Goal: Task Accomplishment & Management: Complete application form

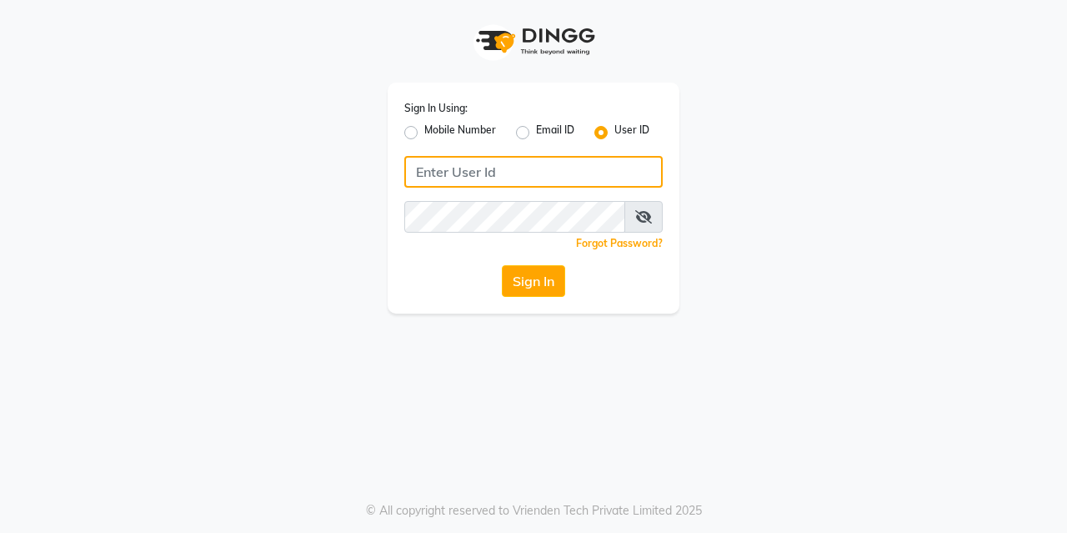
type input "kreations@2019"
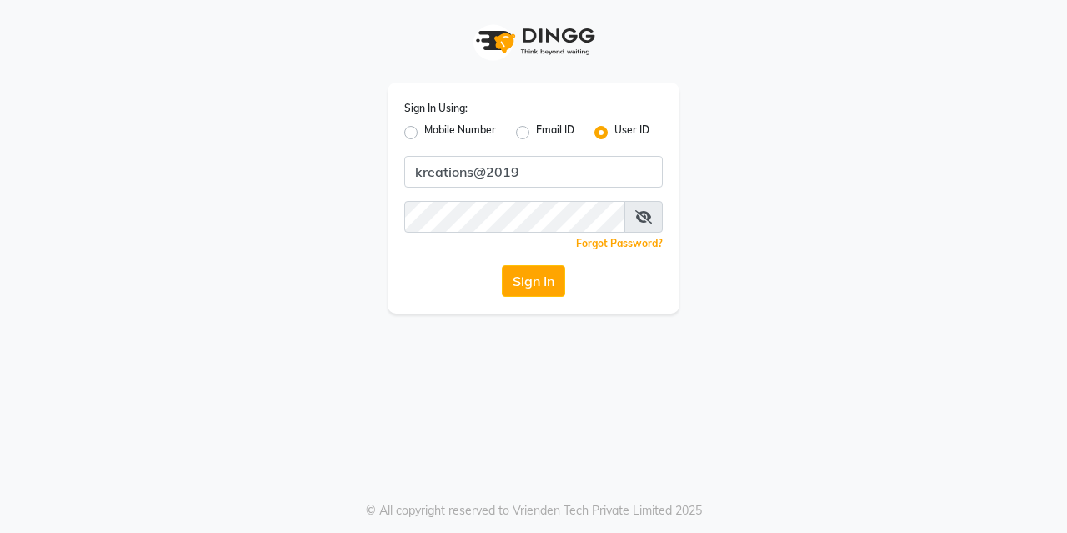
click at [531, 279] on button "Sign In" at bounding box center [533, 281] width 63 height 32
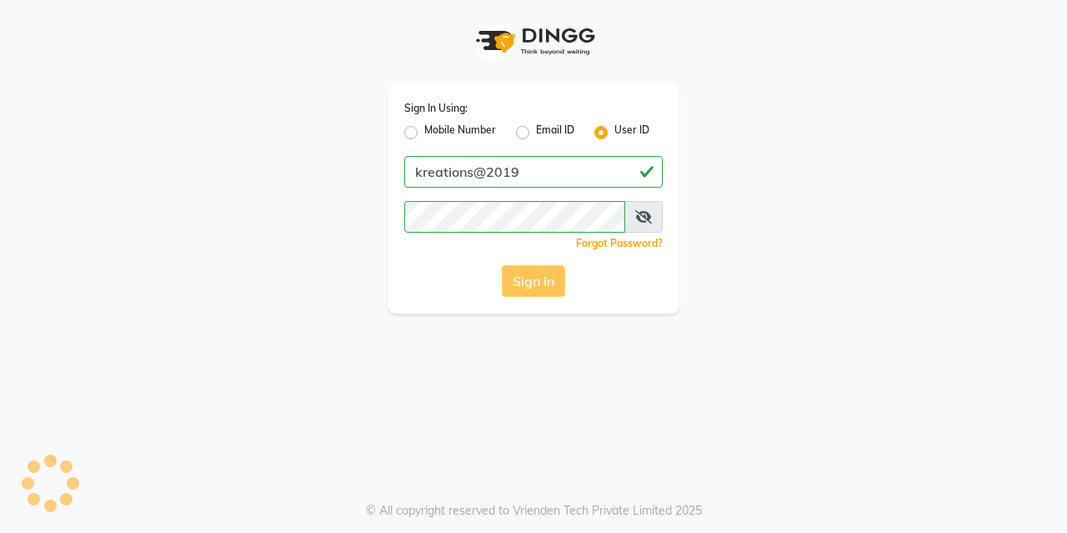
click at [537, 277] on div "Sign In" at bounding box center [533, 281] width 258 height 32
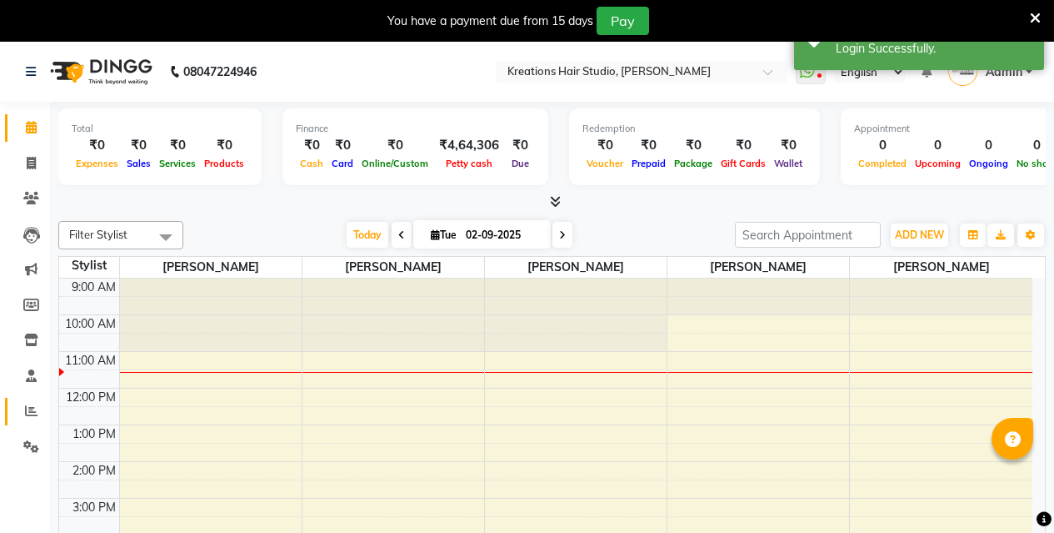
select select "en"
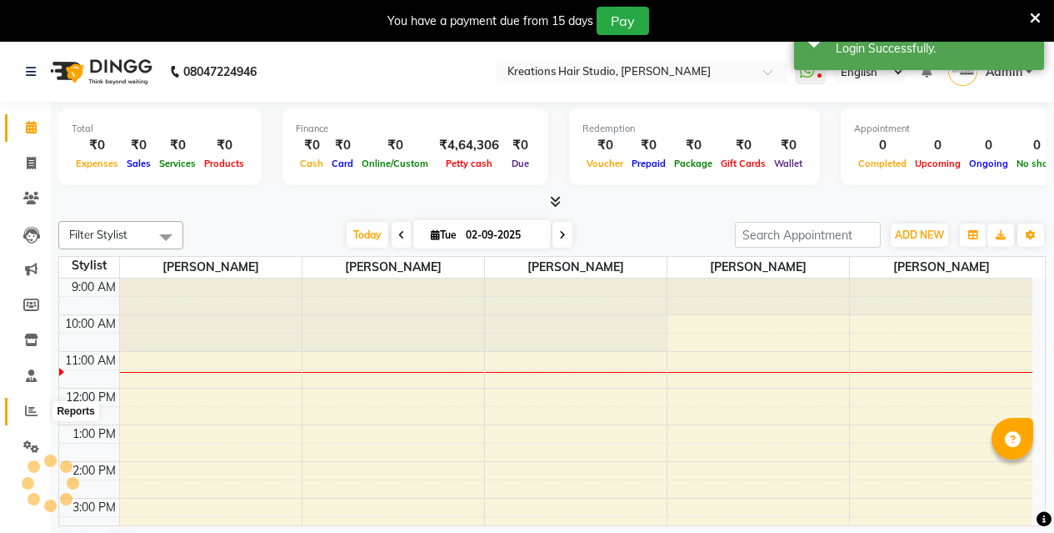
click at [28, 411] on icon at bounding box center [31, 410] width 13 height 13
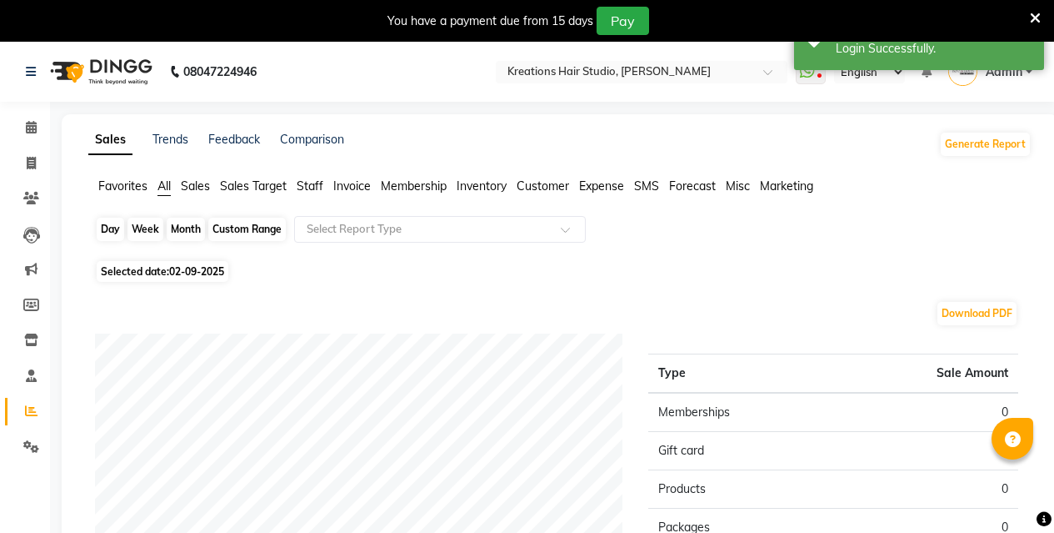
click at [108, 229] on div "Day" at bounding box center [111, 229] width 28 height 23
select select "9"
select select "2025"
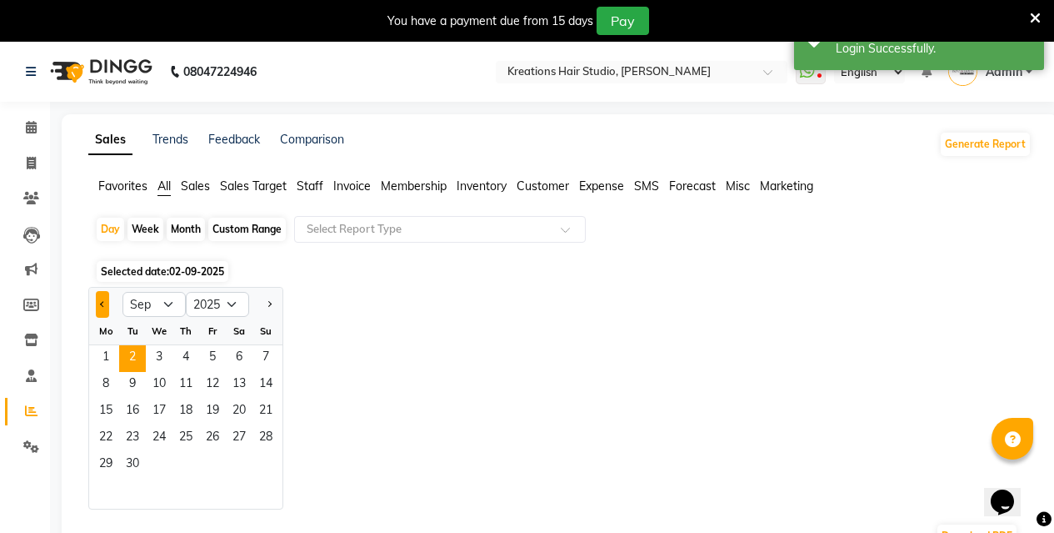
click at [106, 303] on span "Previous month" at bounding box center [103, 303] width 6 height 6
select select "8"
click at [262, 228] on div "Custom Range" at bounding box center [247, 229] width 78 height 23
select select "9"
select select "2025"
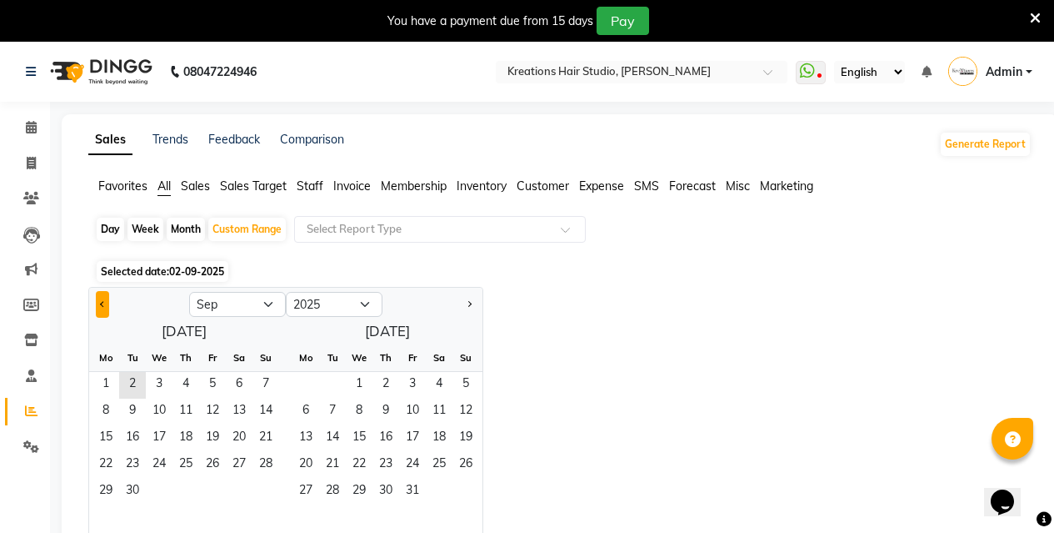
click at [104, 302] on span "Previous month" at bounding box center [103, 303] width 6 height 6
select select "8"
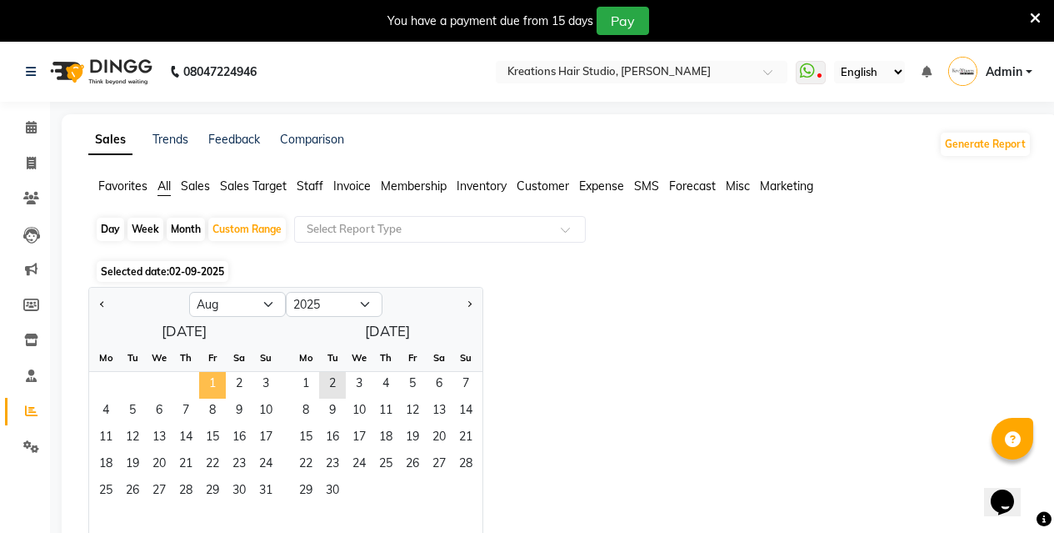
click at [206, 383] on span "1" at bounding box center [212, 385] width 27 height 27
click at [263, 491] on span "31" at bounding box center [266, 491] width 27 height 27
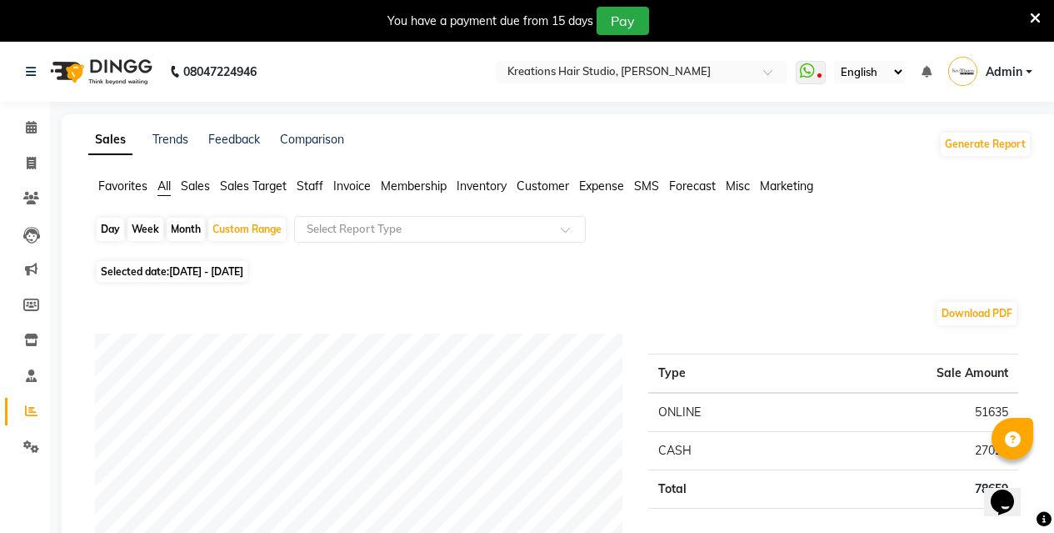
click at [316, 182] on span "Staff" at bounding box center [310, 185] width 27 height 15
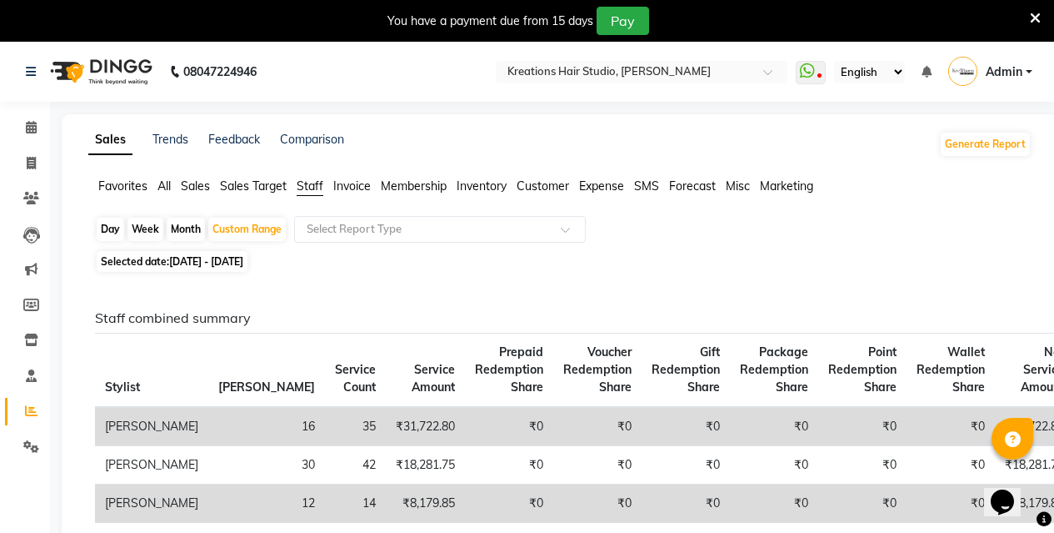
click at [103, 227] on div "Day" at bounding box center [111, 229] width 28 height 23
select select "8"
select select "2025"
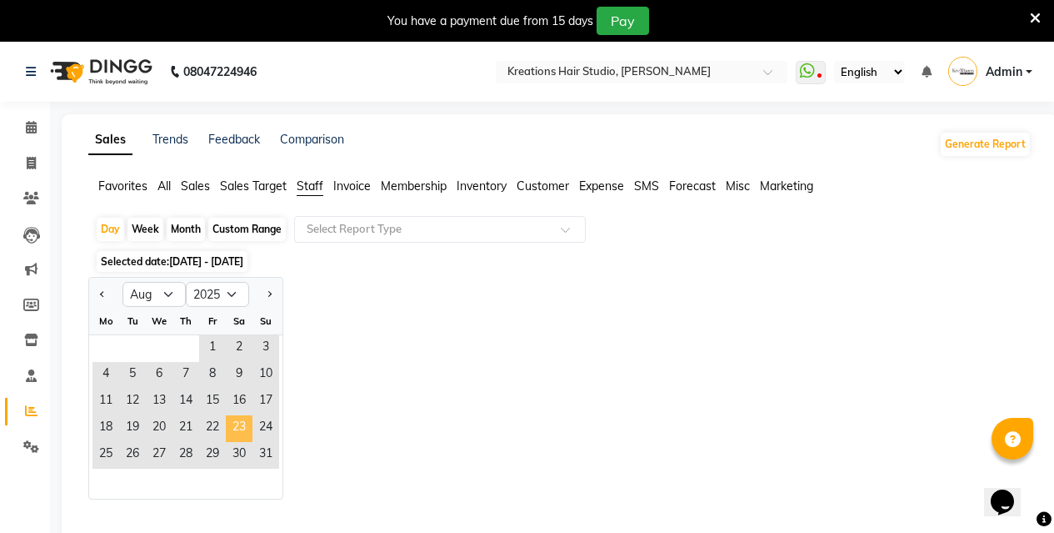
click at [237, 420] on span "23" at bounding box center [239, 428] width 27 height 27
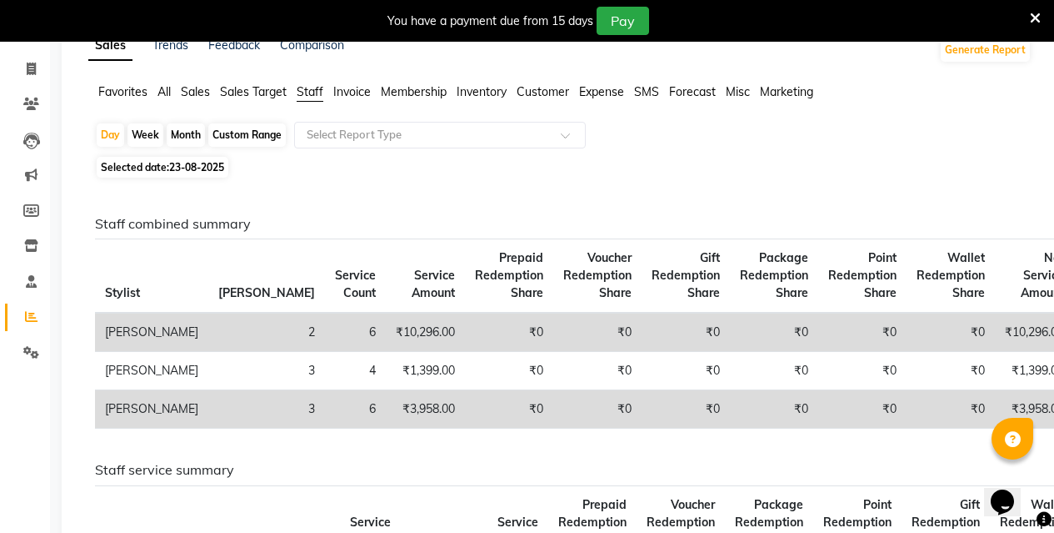
scroll to position [83, 0]
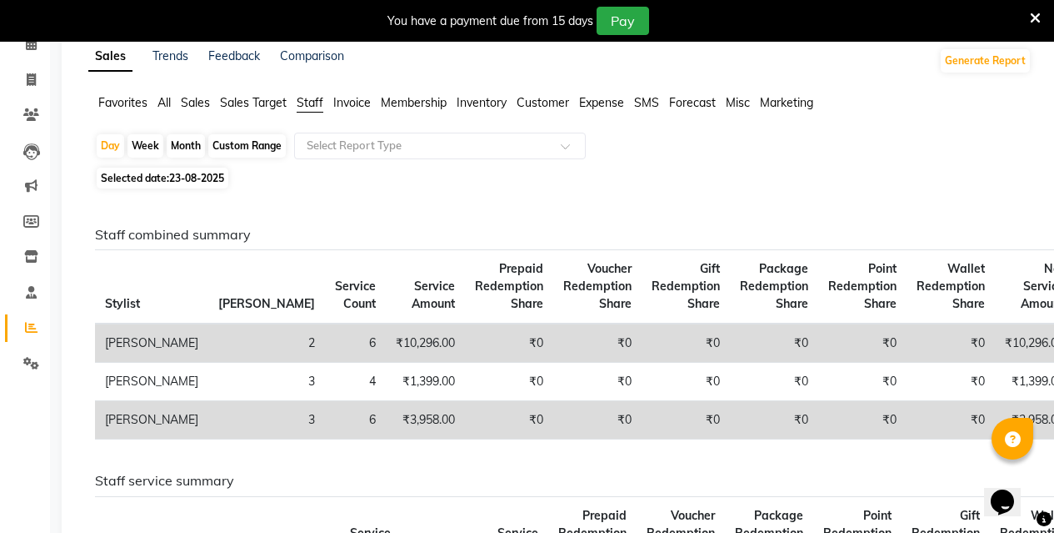
drag, startPoint x: 169, startPoint y: 103, endPoint x: 230, endPoint y: 152, distance: 77.7
click at [168, 103] on span "All" at bounding box center [164, 102] width 13 height 15
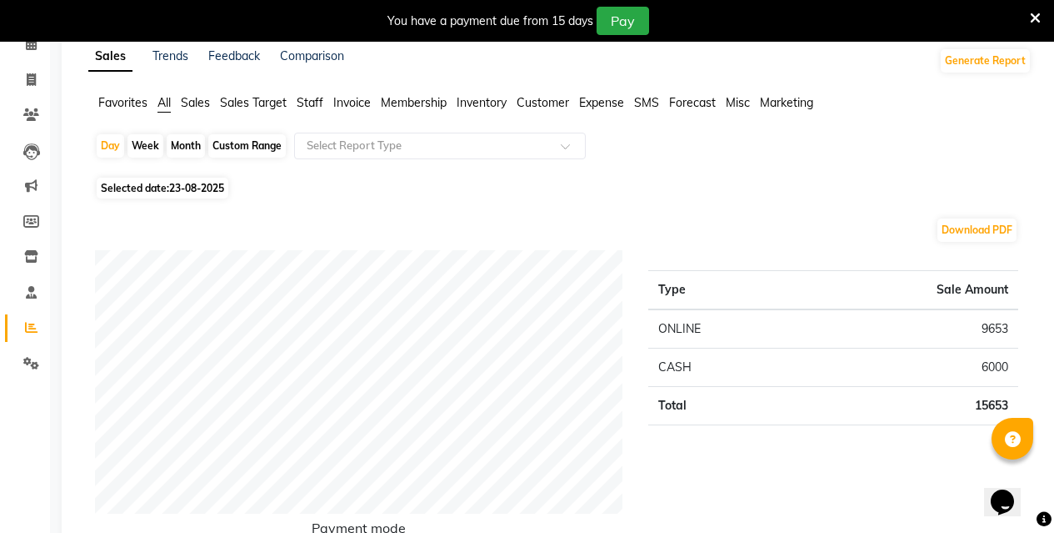
click at [316, 98] on span "Staff" at bounding box center [310, 102] width 27 height 15
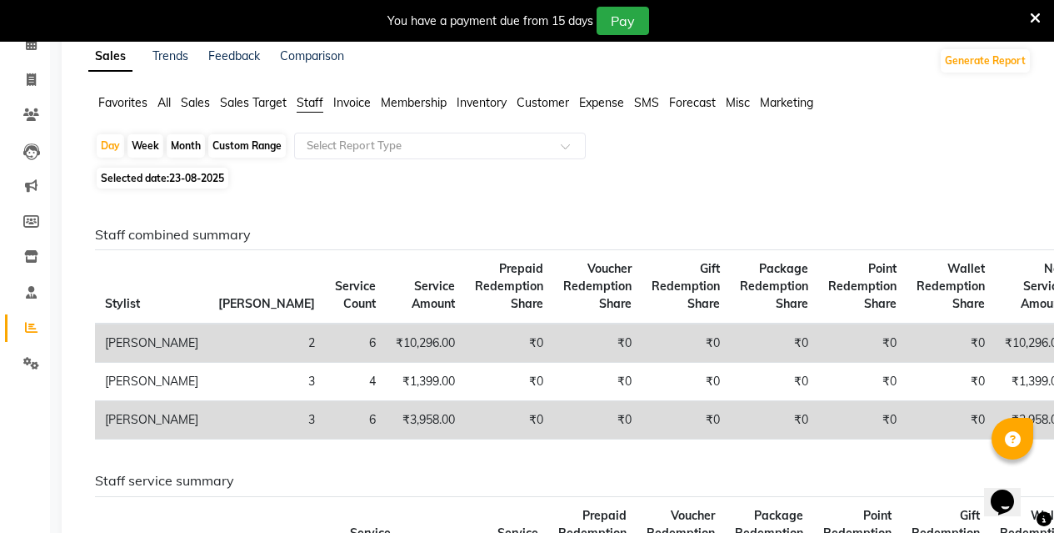
click at [164, 105] on span "All" at bounding box center [164, 102] width 13 height 15
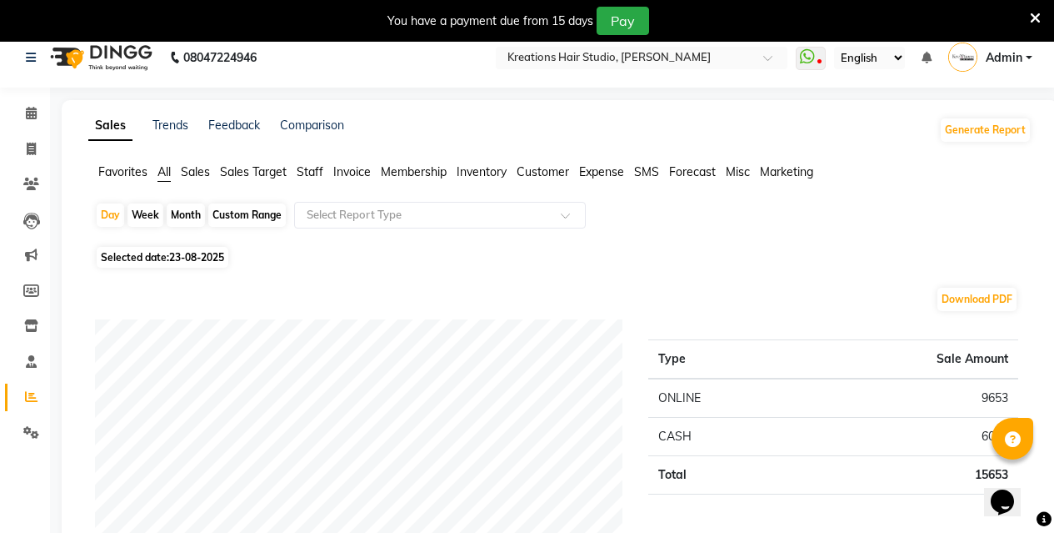
scroll to position [0, 0]
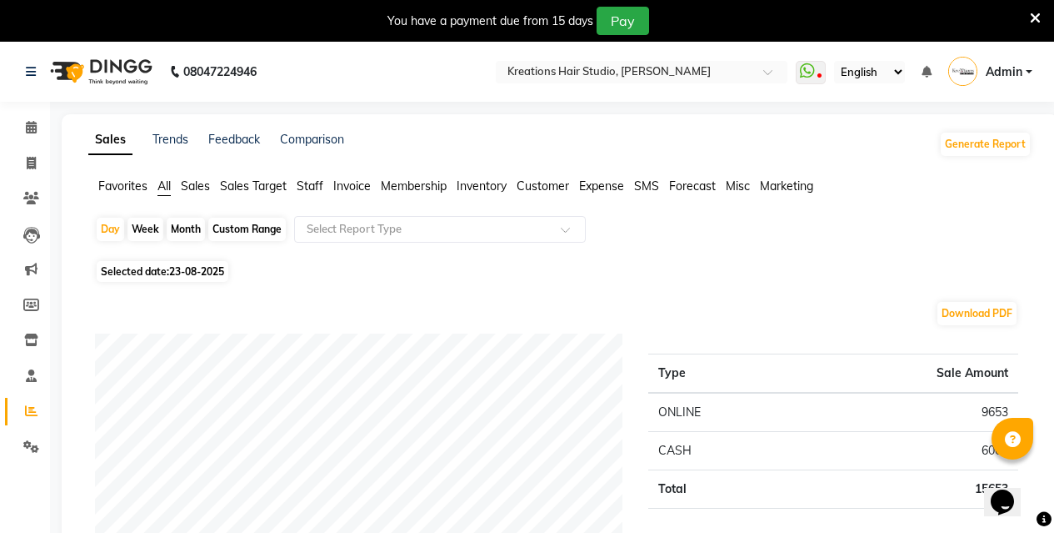
click at [316, 188] on span "Staff" at bounding box center [310, 185] width 27 height 15
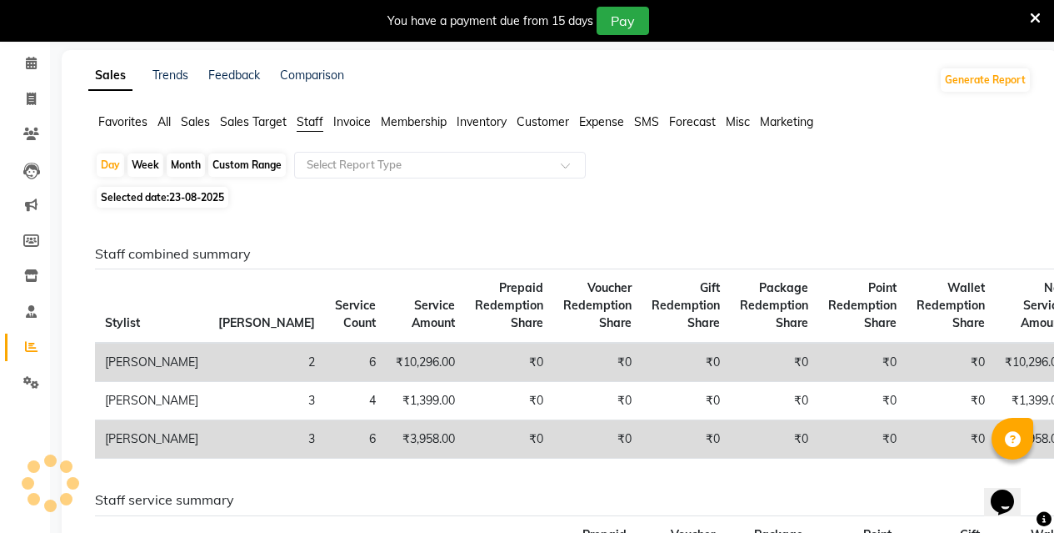
scroll to position [167, 0]
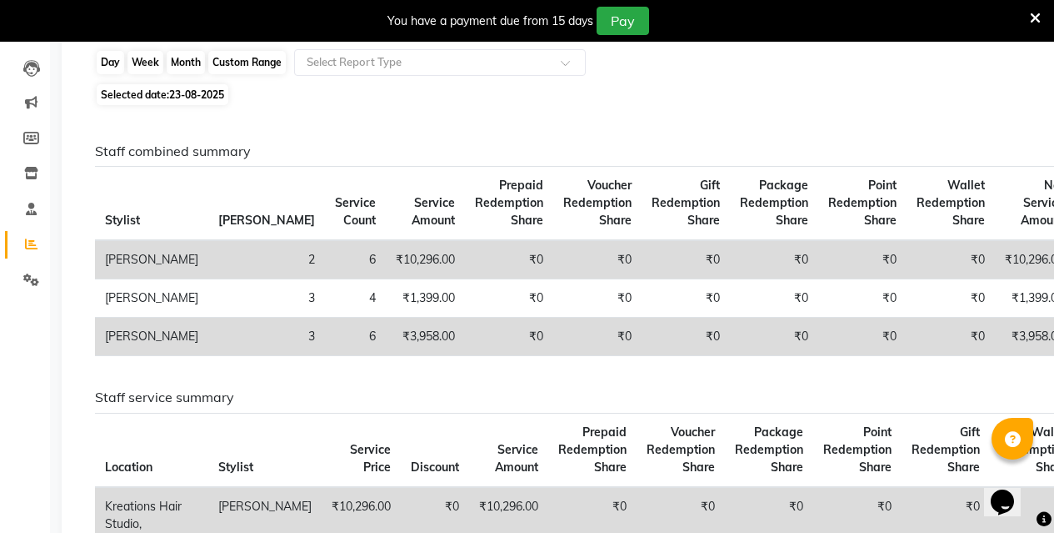
click at [118, 58] on div "Day" at bounding box center [111, 62] width 28 height 23
select select "8"
select select "2025"
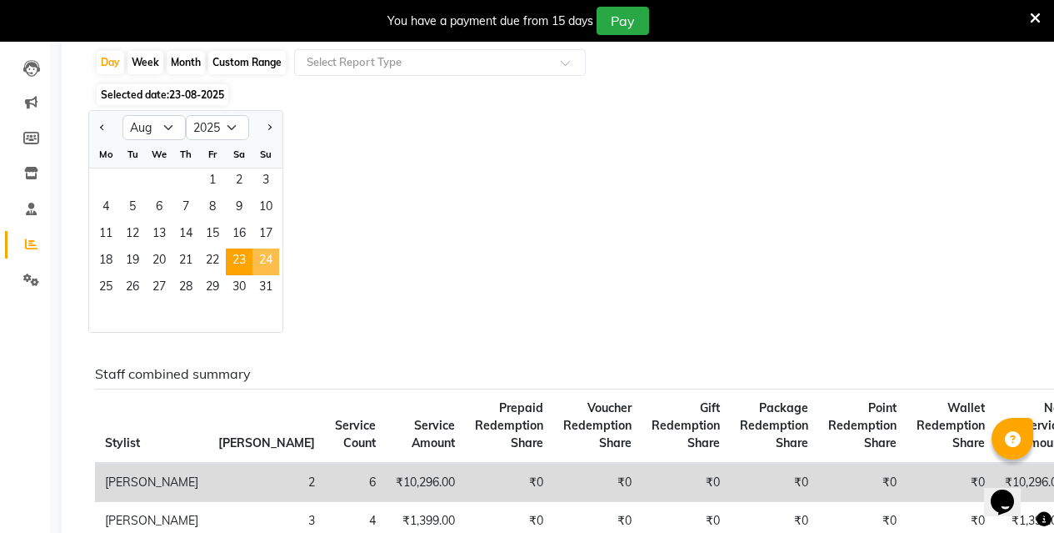
click at [266, 252] on span "24" at bounding box center [266, 261] width 27 height 27
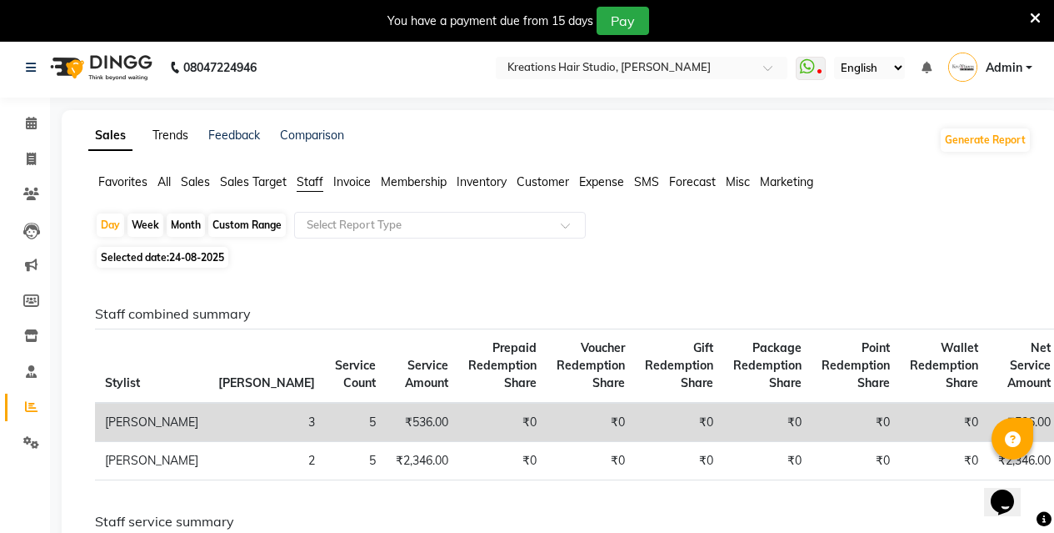
scroll to position [0, 0]
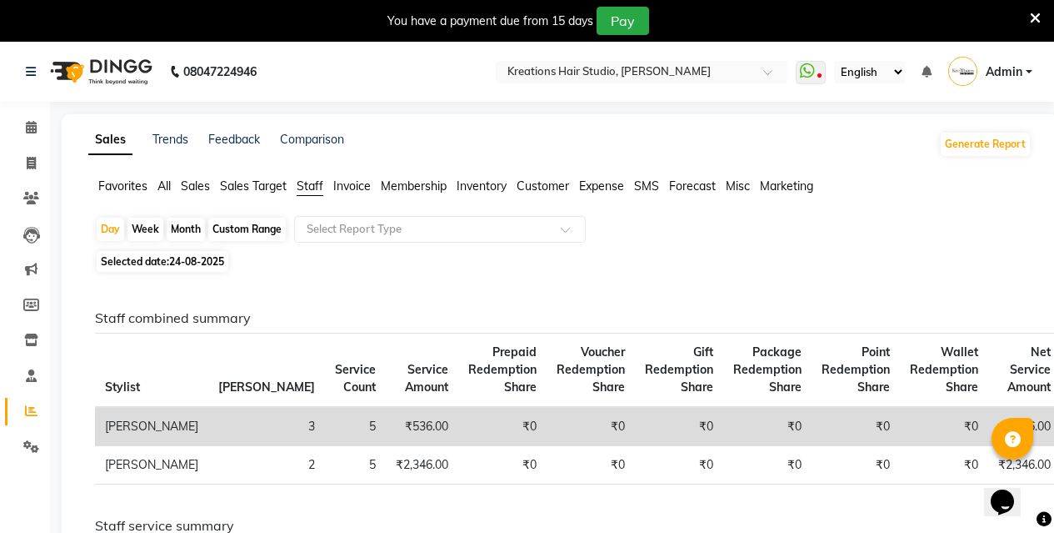
click at [163, 187] on span "All" at bounding box center [164, 185] width 13 height 15
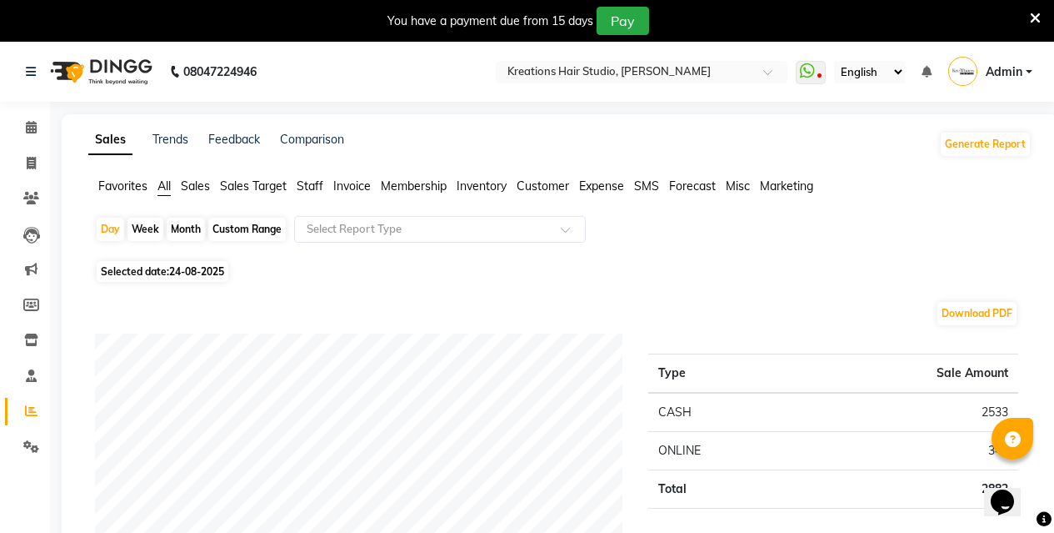
click at [317, 183] on span "Staff" at bounding box center [310, 185] width 27 height 15
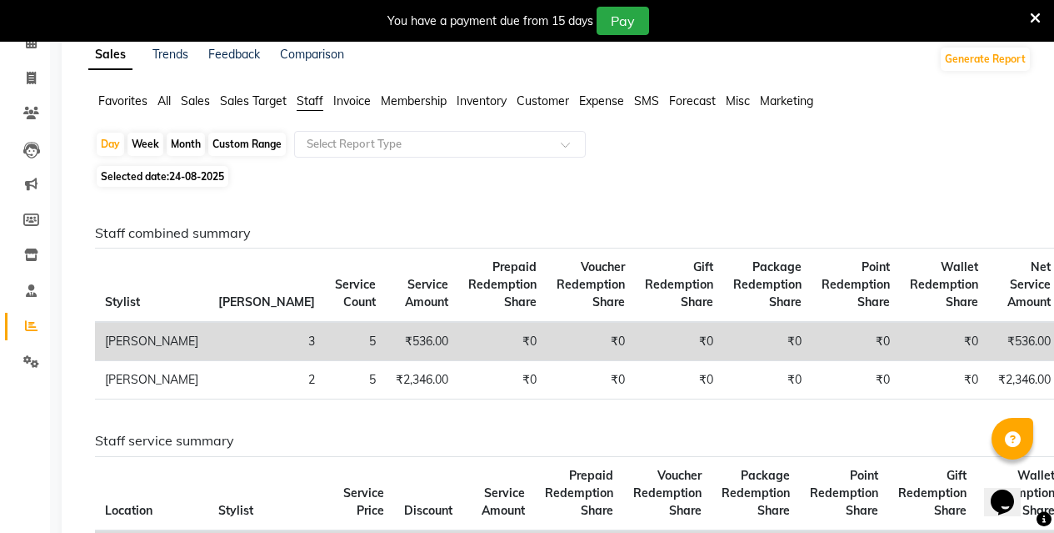
scroll to position [83, 0]
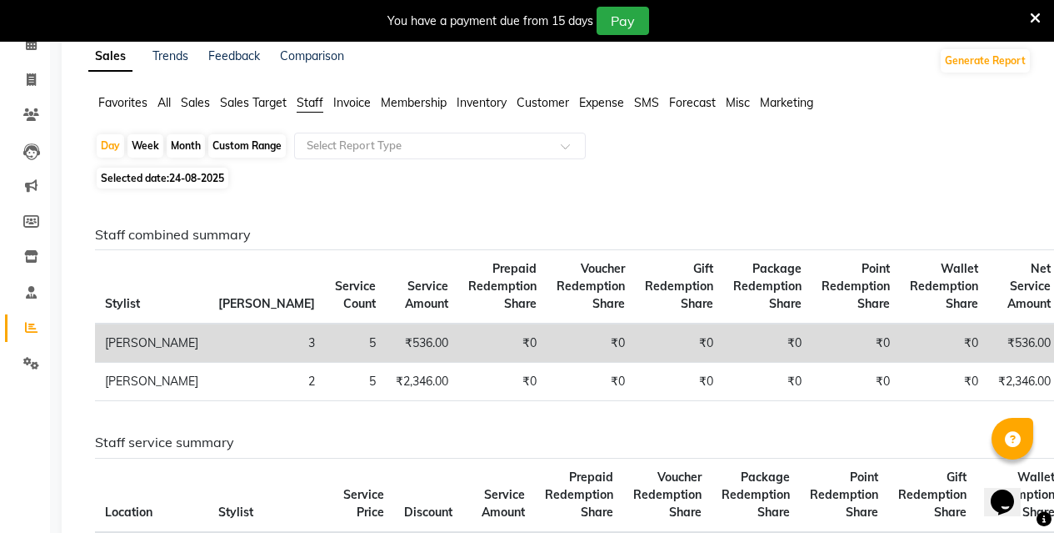
click at [171, 104] on span "All" at bounding box center [164, 102] width 13 height 15
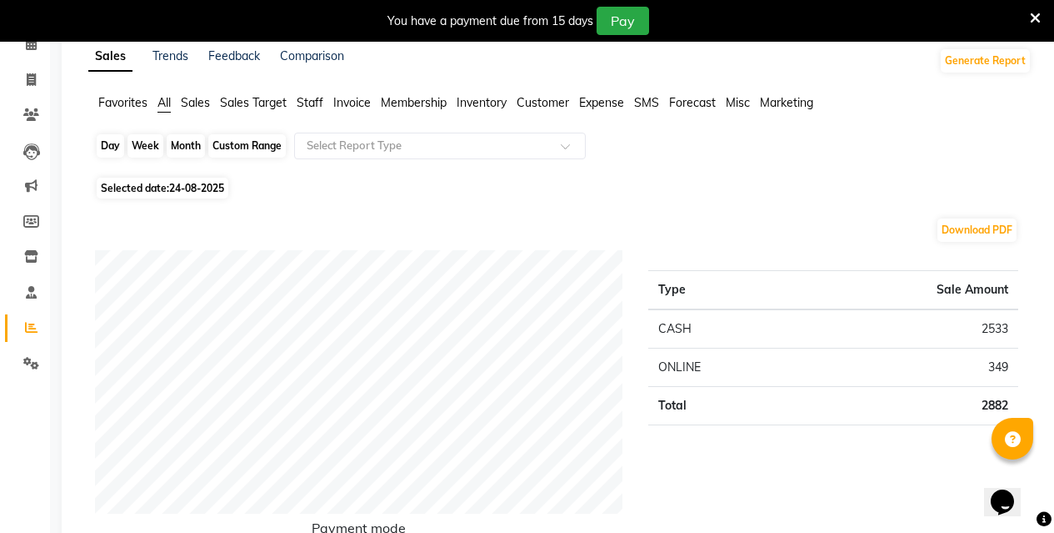
click at [100, 142] on div "Day" at bounding box center [111, 145] width 28 height 23
select select "8"
select select "2025"
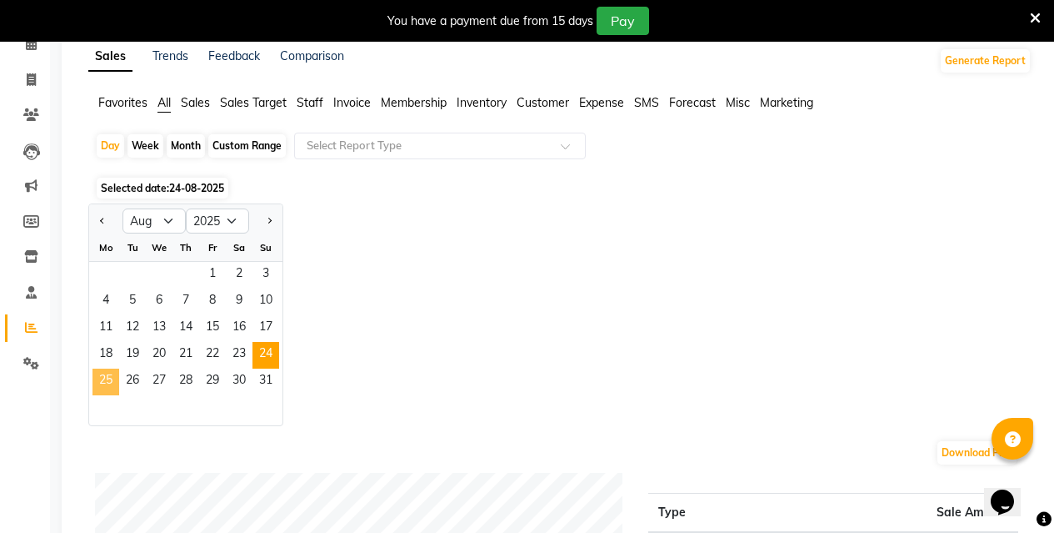
click at [104, 387] on span "25" at bounding box center [106, 381] width 27 height 27
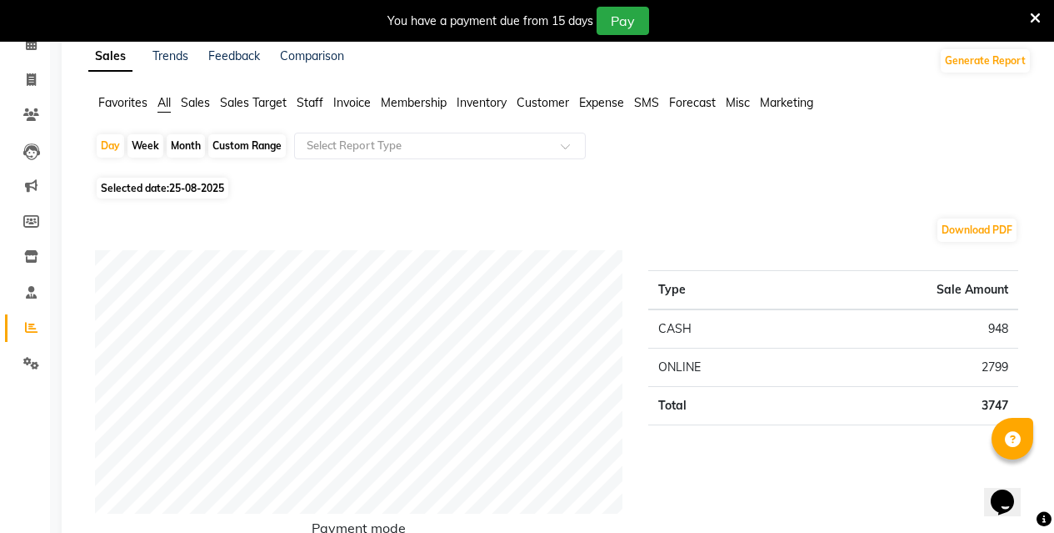
click at [323, 108] on span "Staff" at bounding box center [310, 102] width 27 height 15
click at [323, 74] on div "Comparison" at bounding box center [312, 61] width 64 height 27
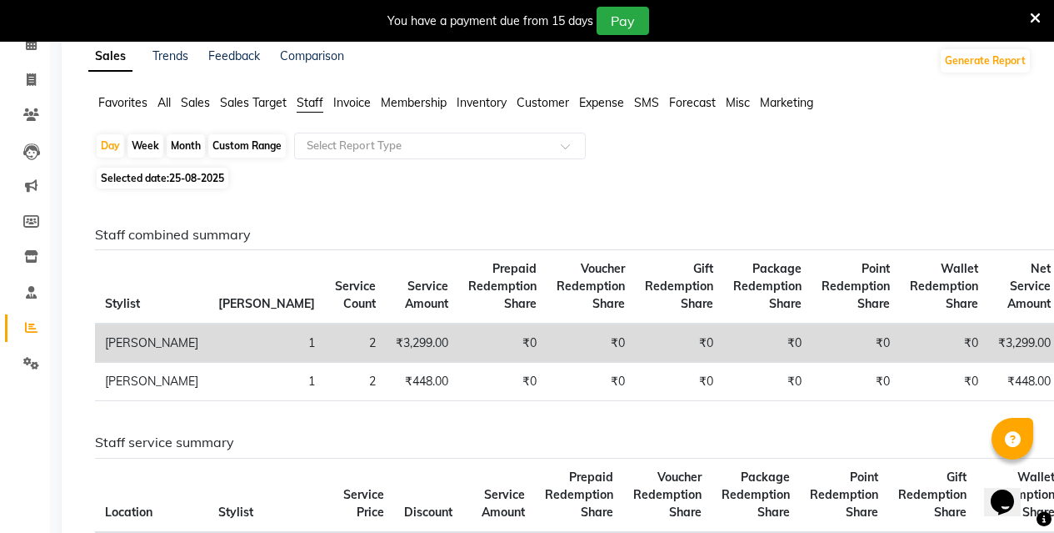
click at [164, 102] on span "All" at bounding box center [164, 102] width 13 height 15
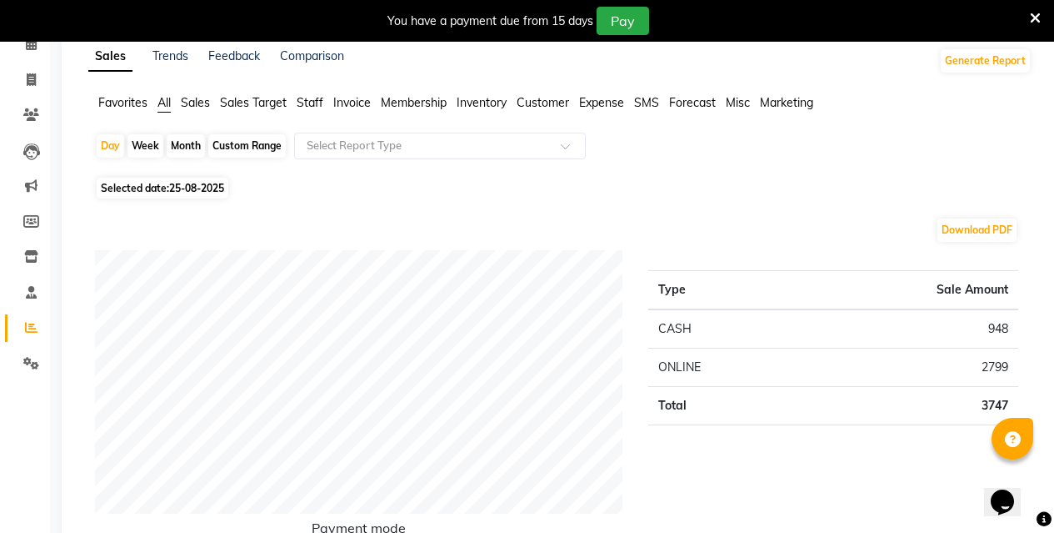
click at [309, 103] on span "Staff" at bounding box center [310, 102] width 27 height 15
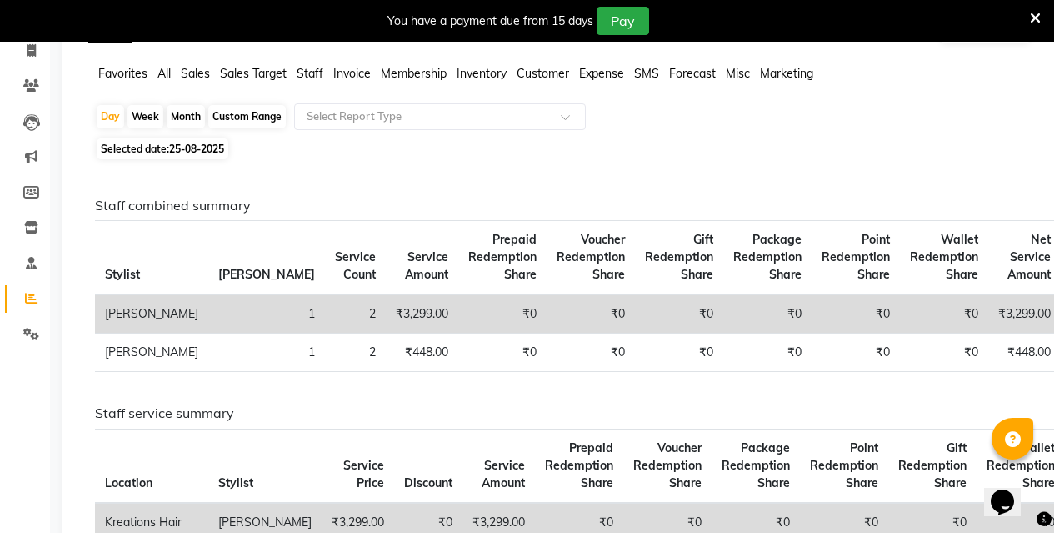
scroll to position [0, 0]
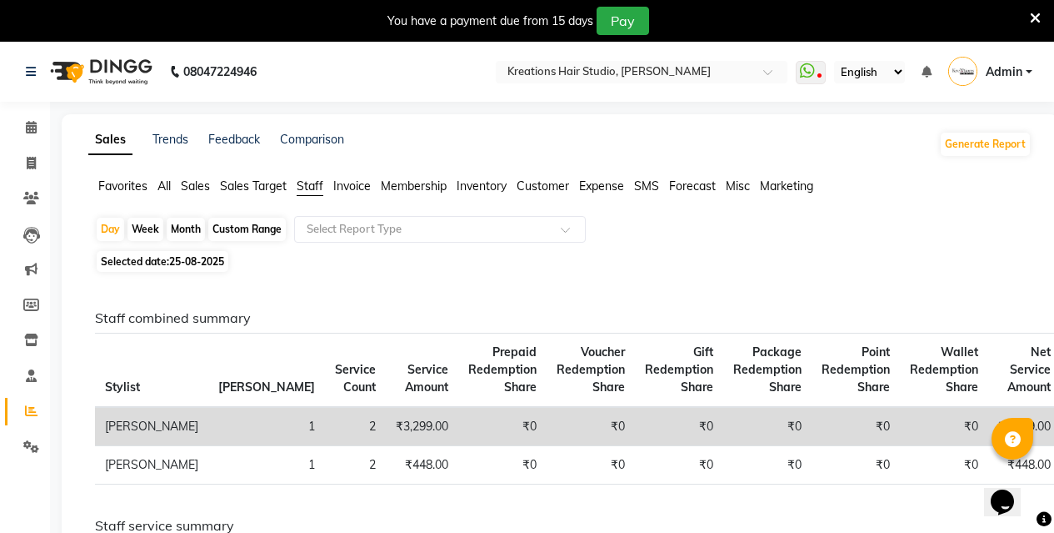
click at [162, 184] on span "All" at bounding box center [164, 185] width 13 height 15
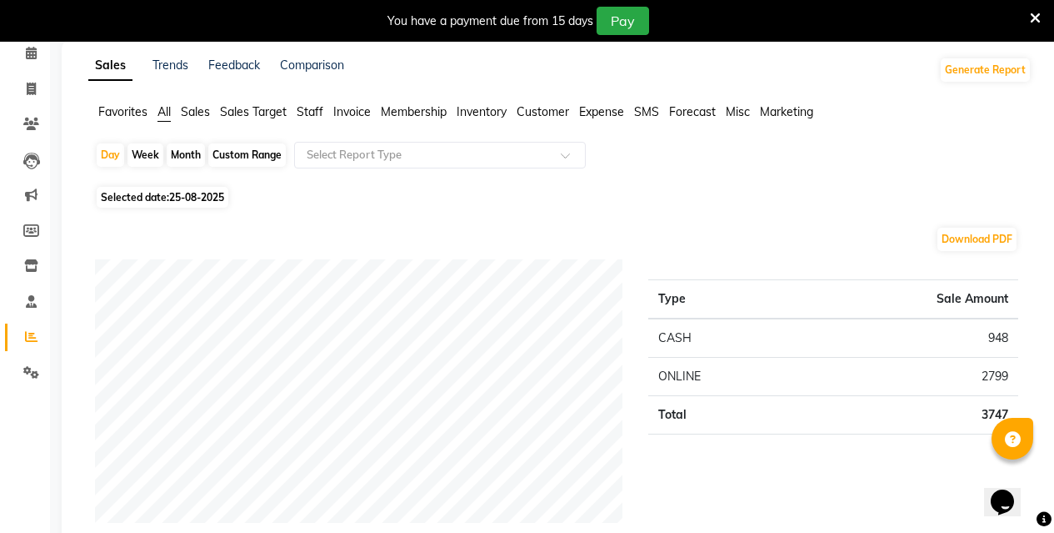
scroll to position [167, 0]
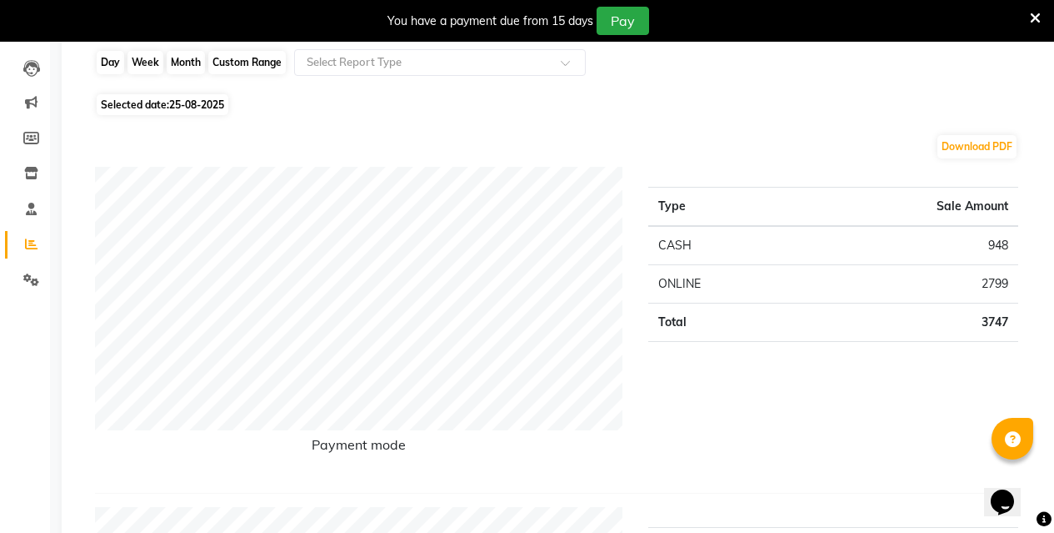
click at [103, 63] on div "Day" at bounding box center [111, 62] width 28 height 23
select select "8"
select select "2025"
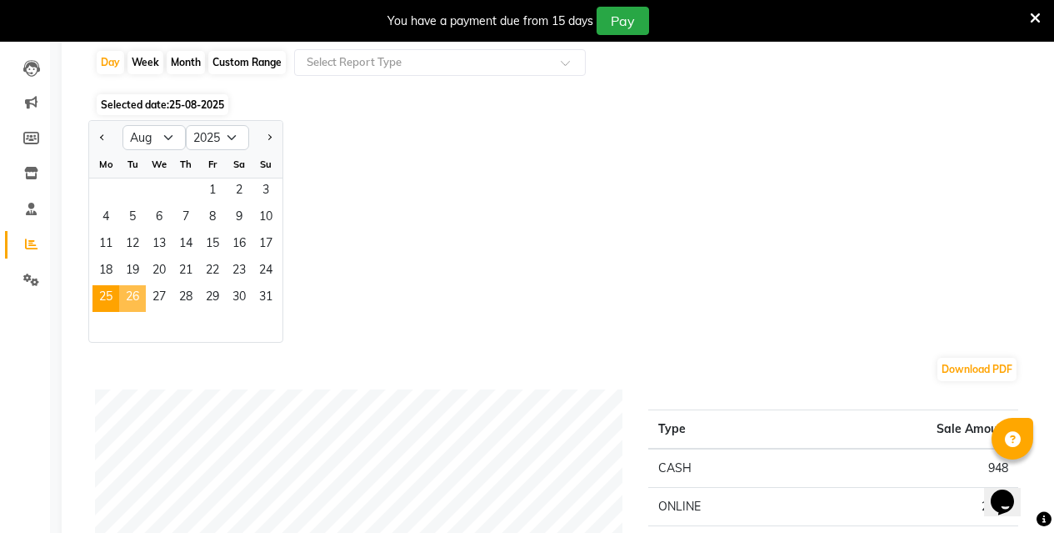
click at [133, 303] on span "26" at bounding box center [132, 298] width 27 height 27
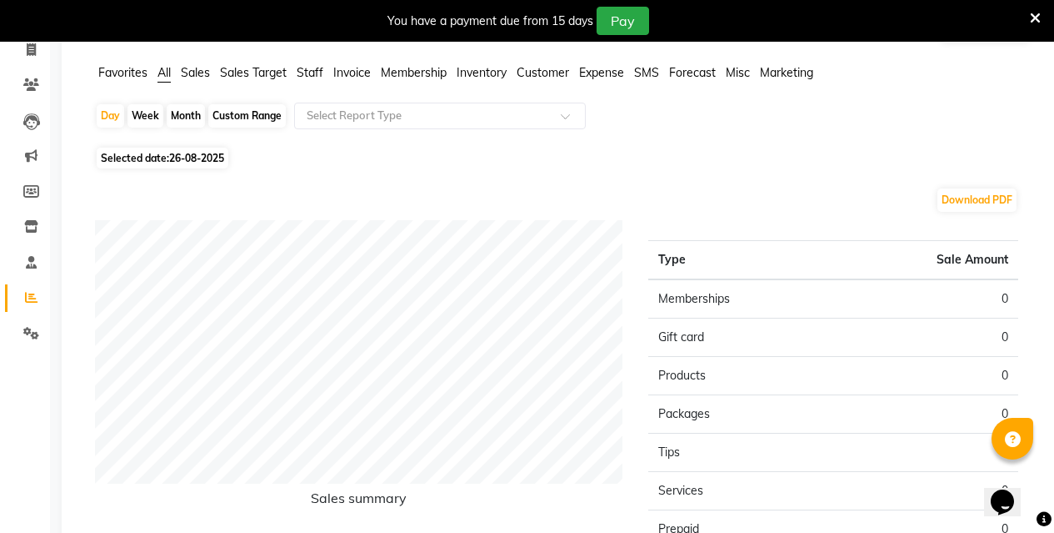
scroll to position [83, 0]
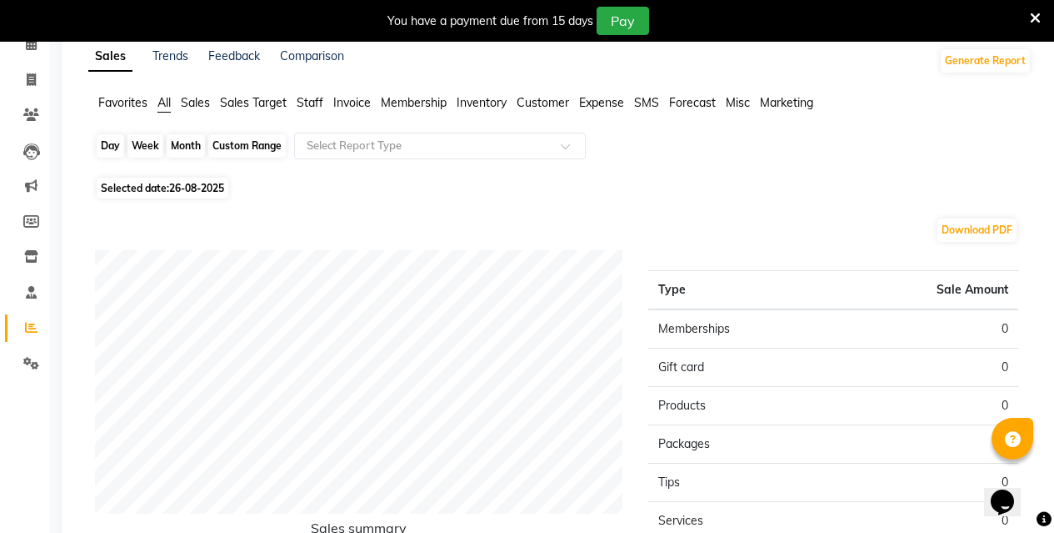
click at [116, 149] on div "Day" at bounding box center [111, 145] width 28 height 23
select select "8"
select select "2025"
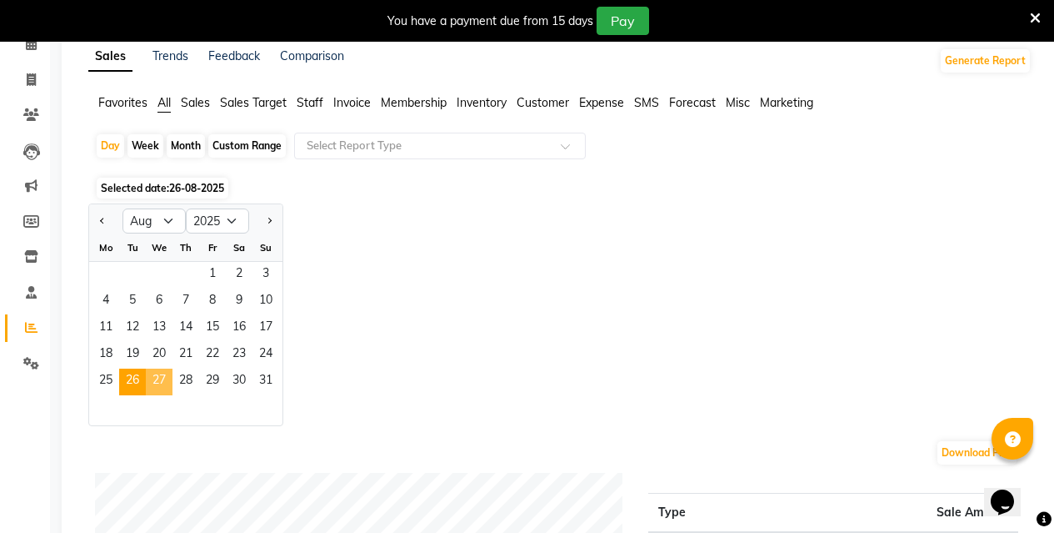
click at [157, 378] on span "27" at bounding box center [159, 381] width 27 height 27
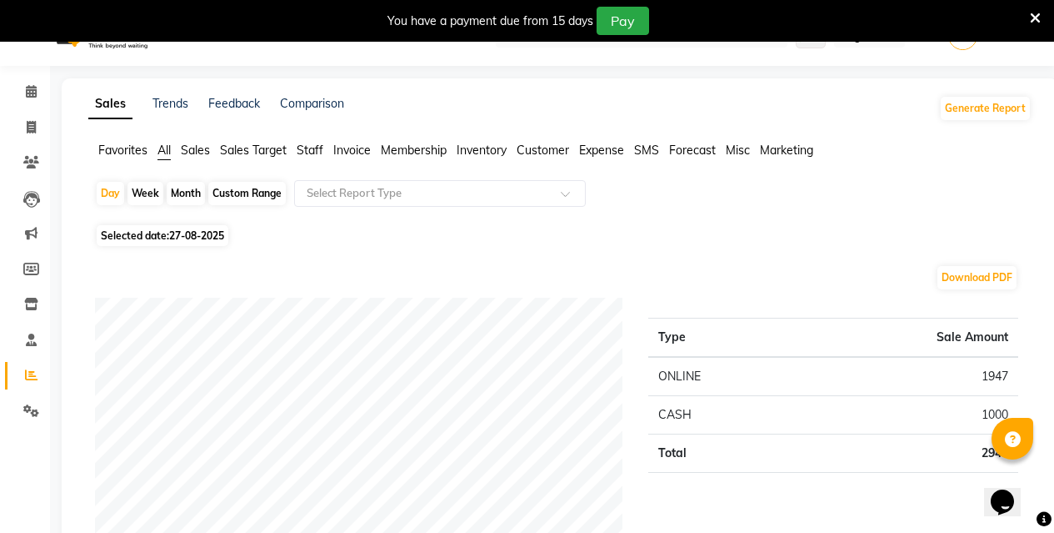
scroll to position [0, 0]
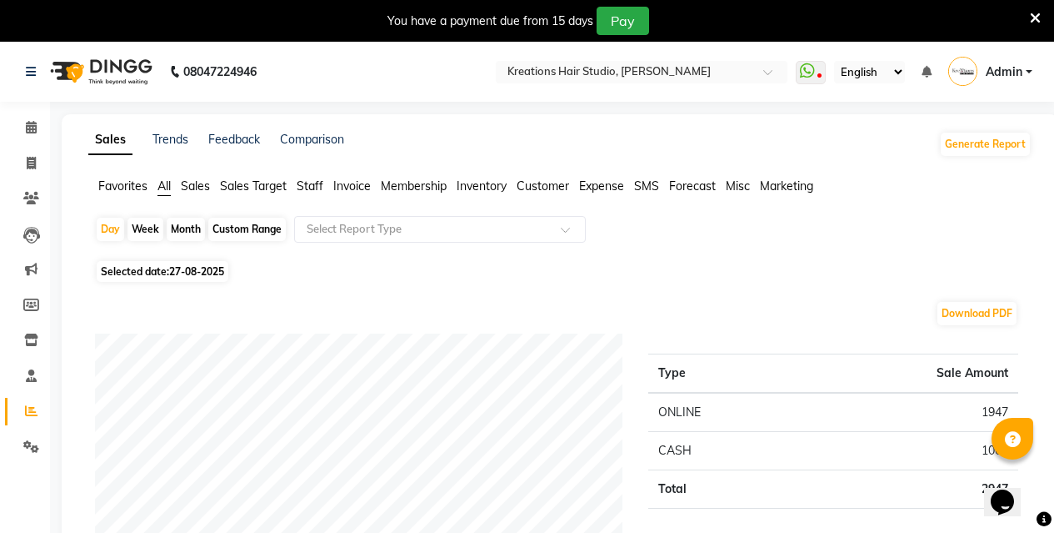
click at [304, 193] on li "Staff" at bounding box center [310, 187] width 27 height 18
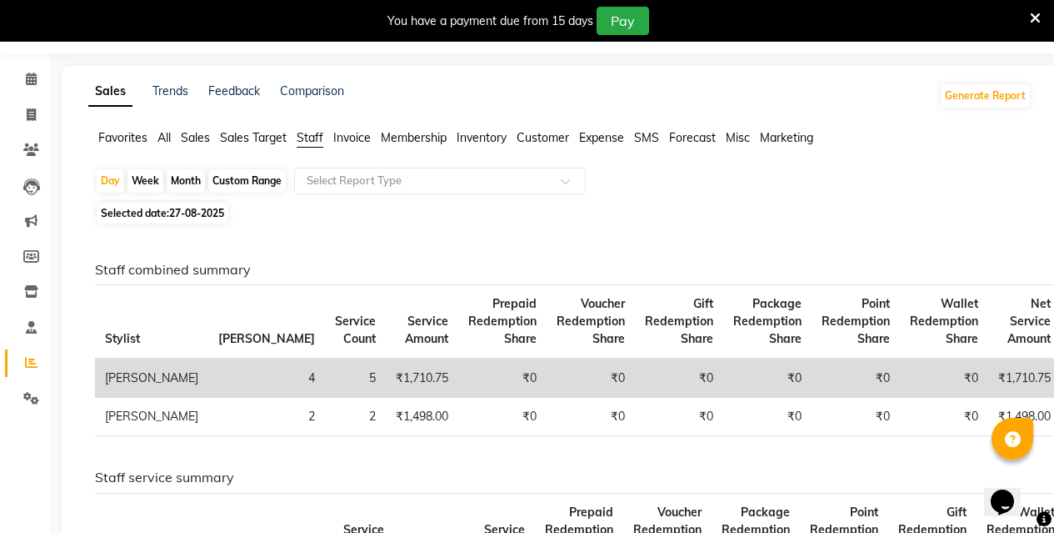
scroll to position [75, 0]
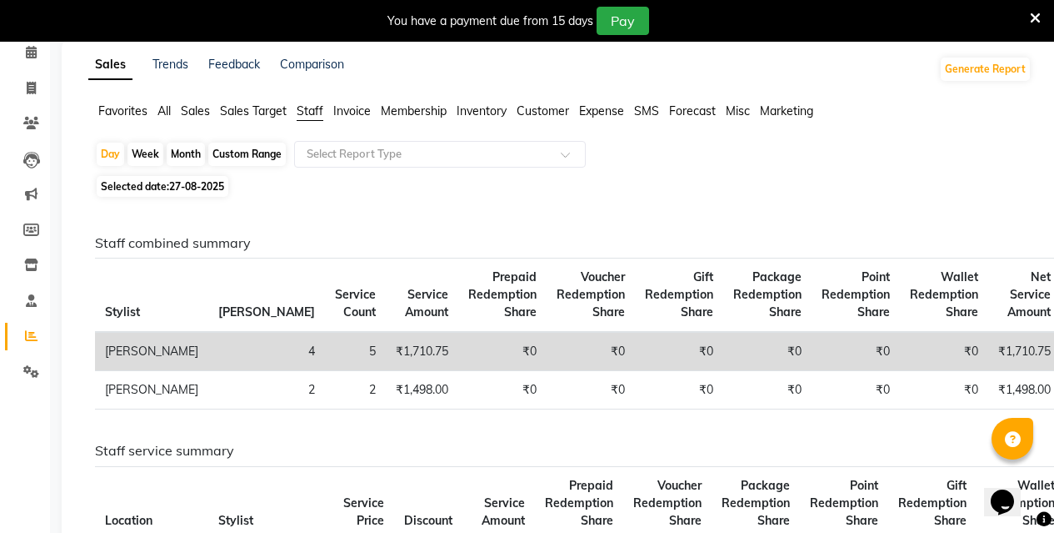
click at [162, 110] on span "All" at bounding box center [164, 110] width 13 height 15
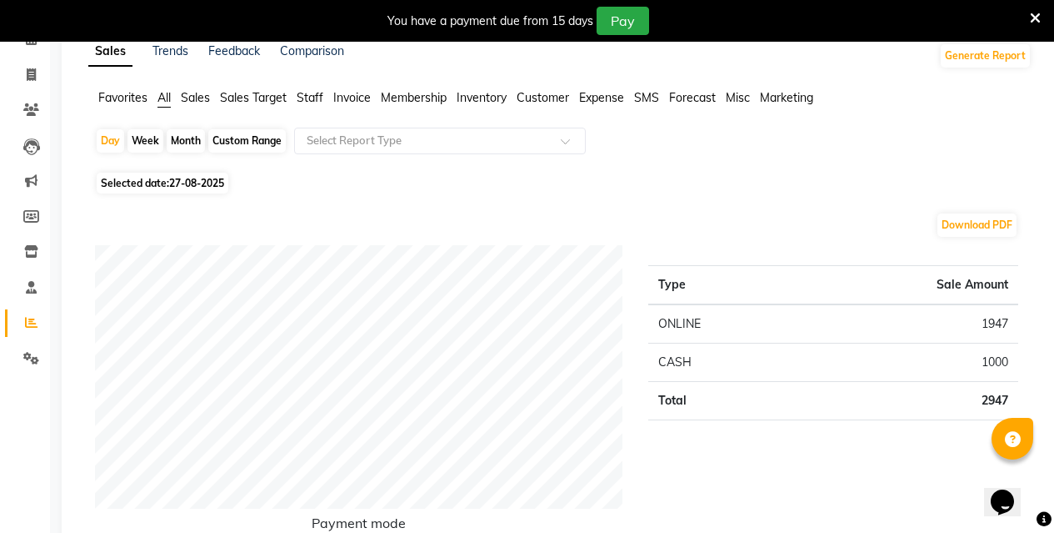
scroll to position [0, 0]
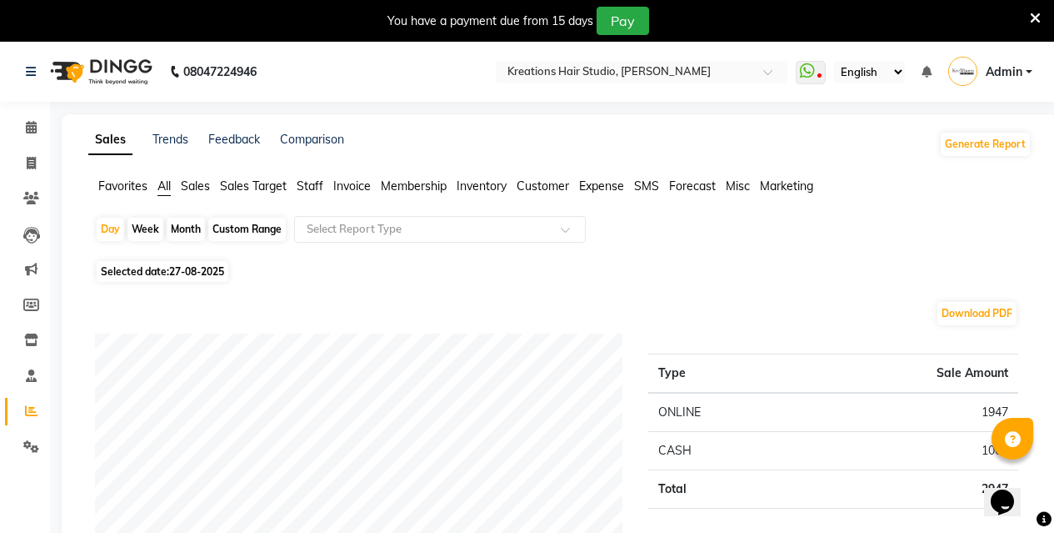
click at [305, 190] on span "Staff" at bounding box center [310, 185] width 27 height 15
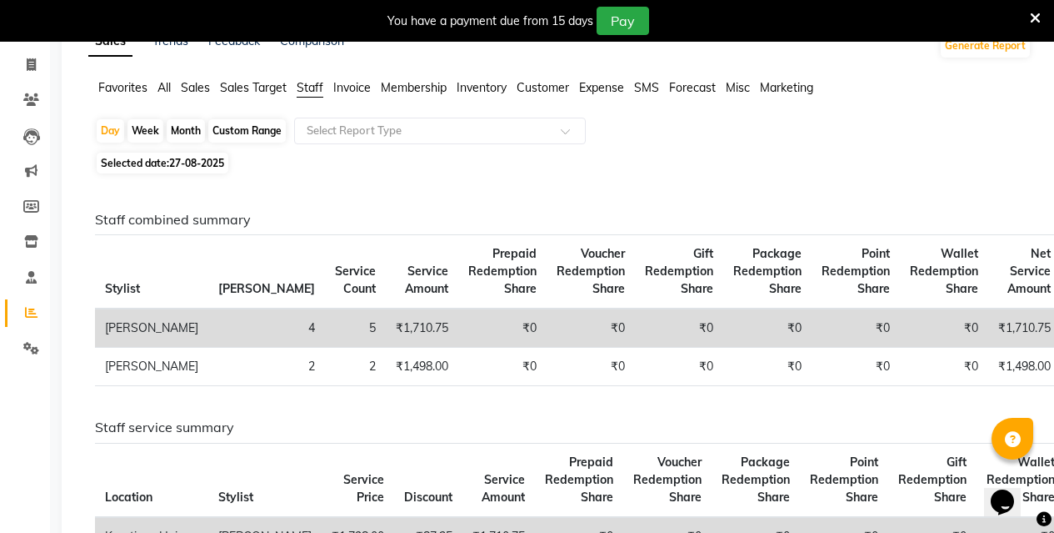
scroll to position [83, 0]
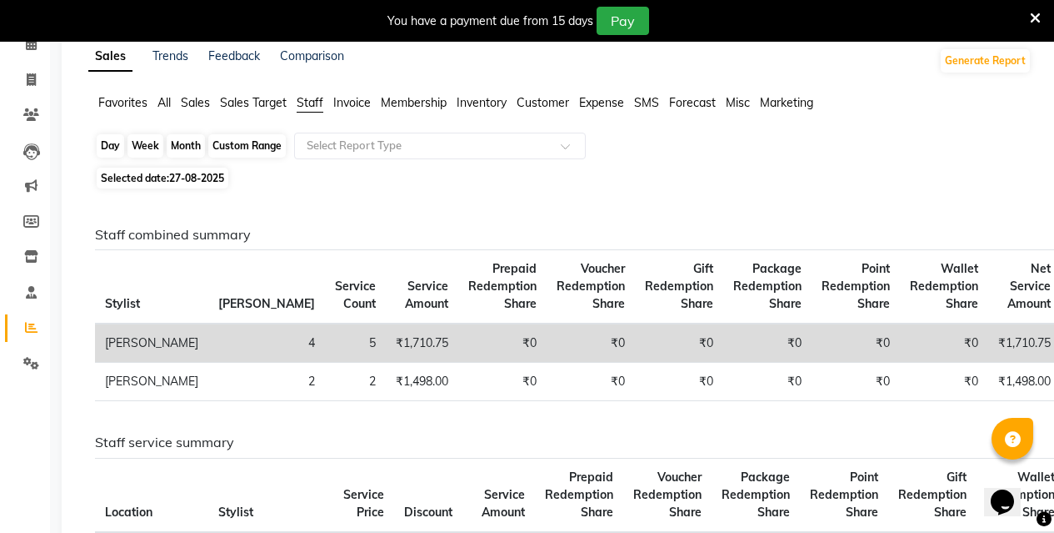
click at [106, 149] on div "Day" at bounding box center [111, 145] width 28 height 23
select select "8"
select select "2025"
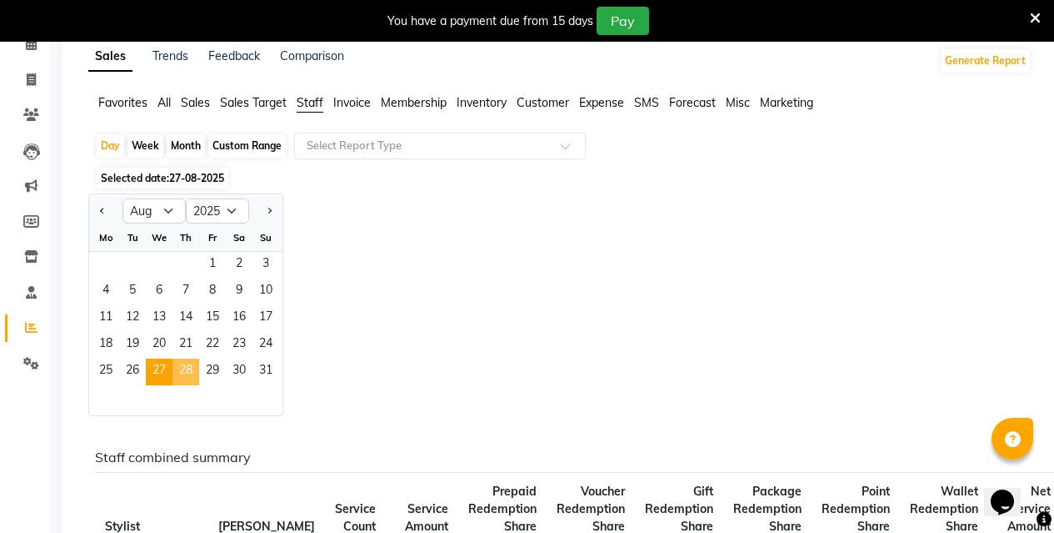
click at [188, 369] on span "28" at bounding box center [186, 371] width 27 height 27
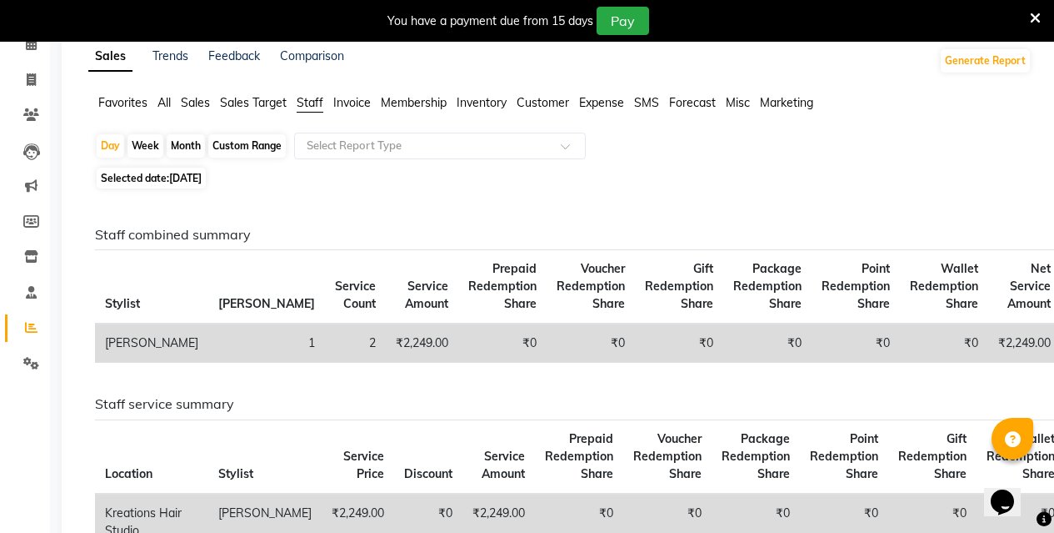
click at [161, 103] on span "All" at bounding box center [164, 102] width 13 height 15
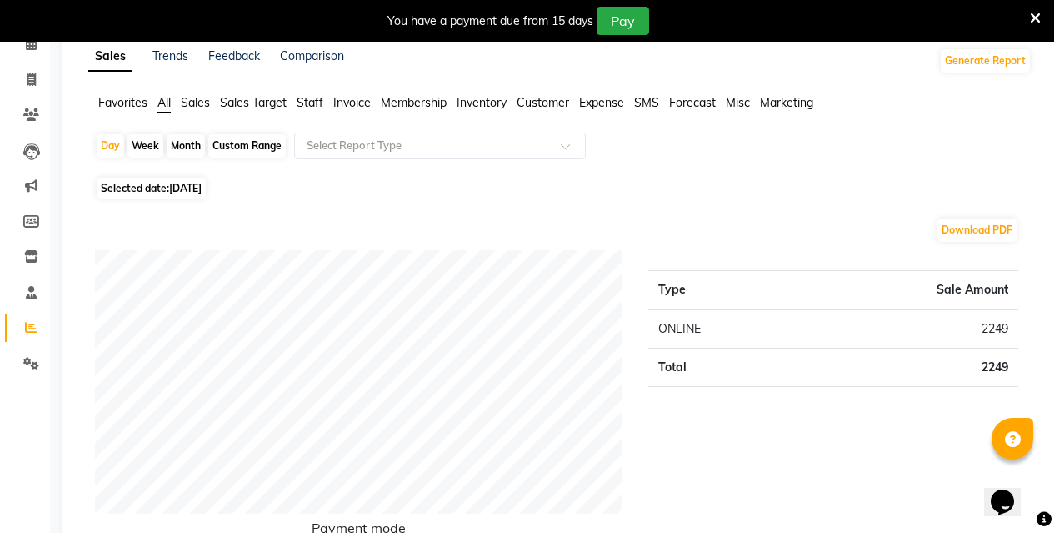
click at [309, 106] on span "Staff" at bounding box center [310, 102] width 27 height 15
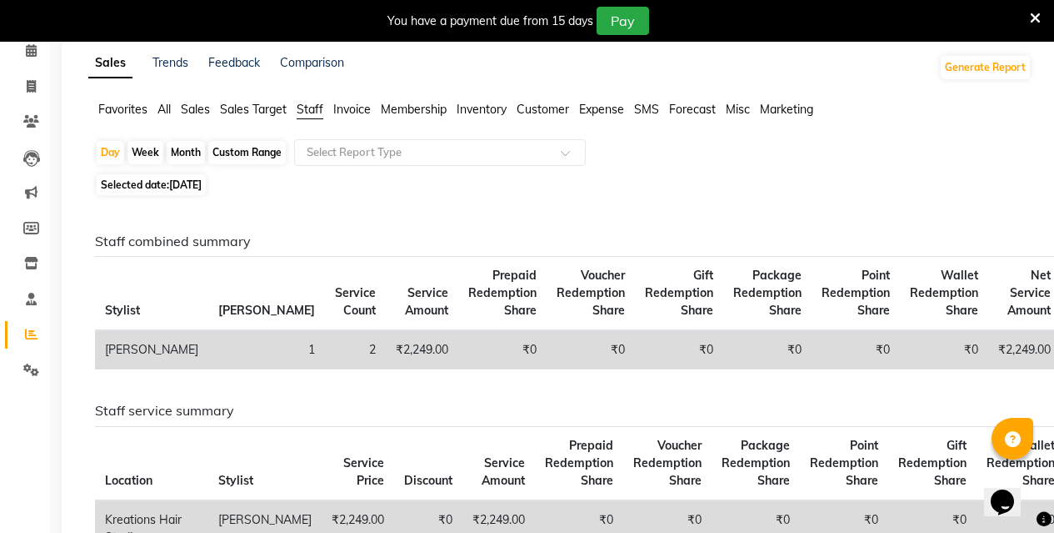
scroll to position [75, 0]
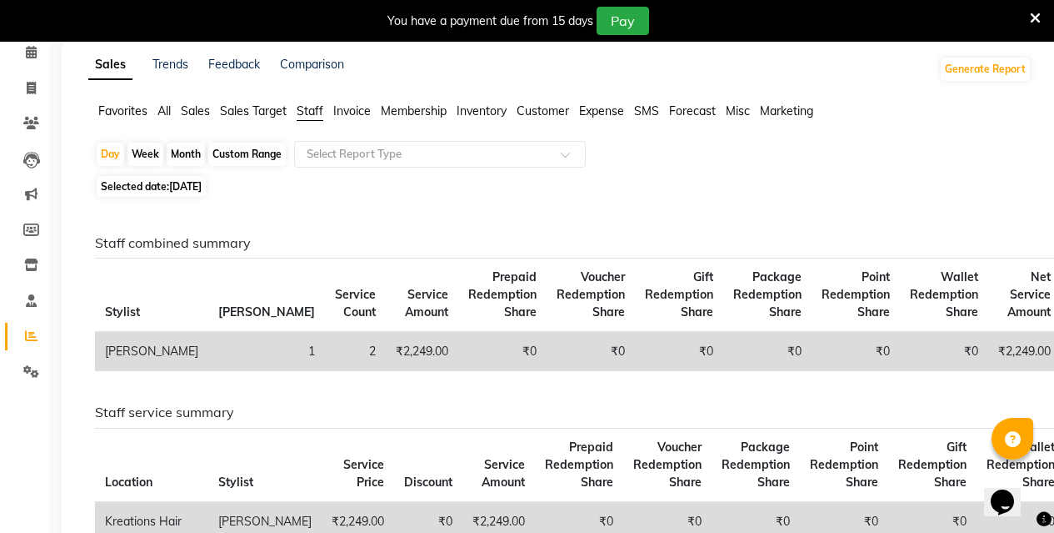
click at [160, 106] on span "All" at bounding box center [164, 110] width 13 height 15
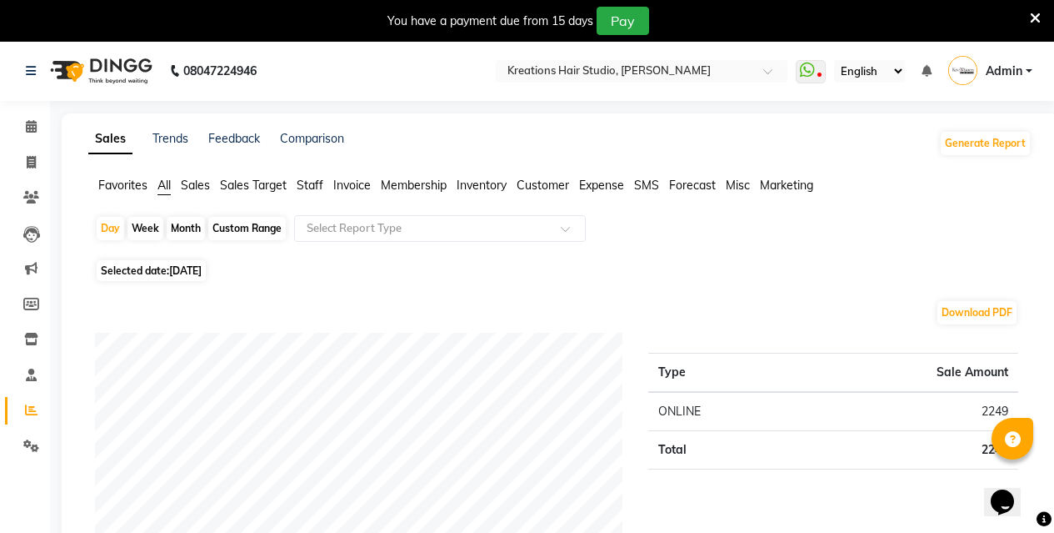
scroll to position [0, 0]
click at [303, 185] on span "Staff" at bounding box center [310, 185] width 27 height 15
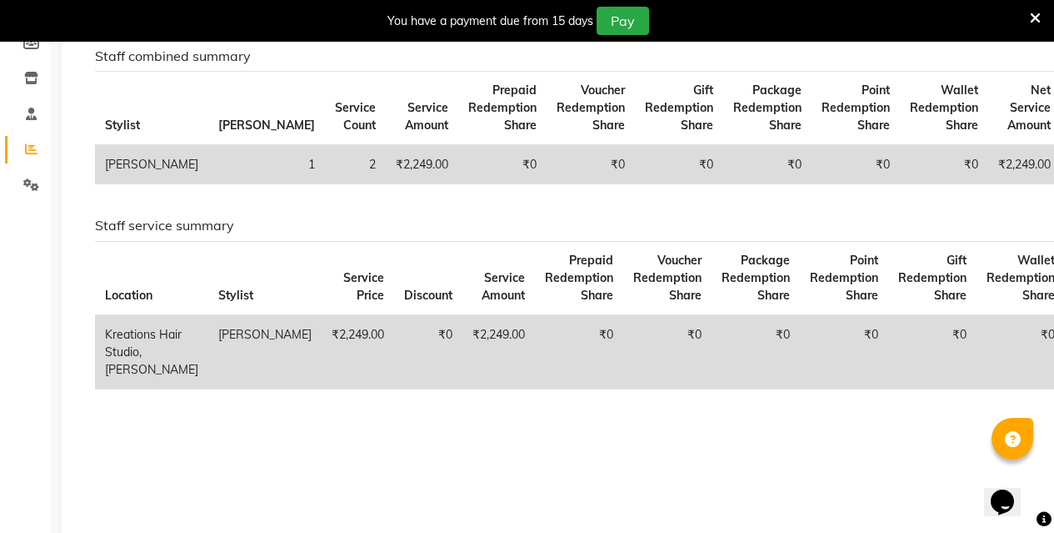
scroll to position [12, 0]
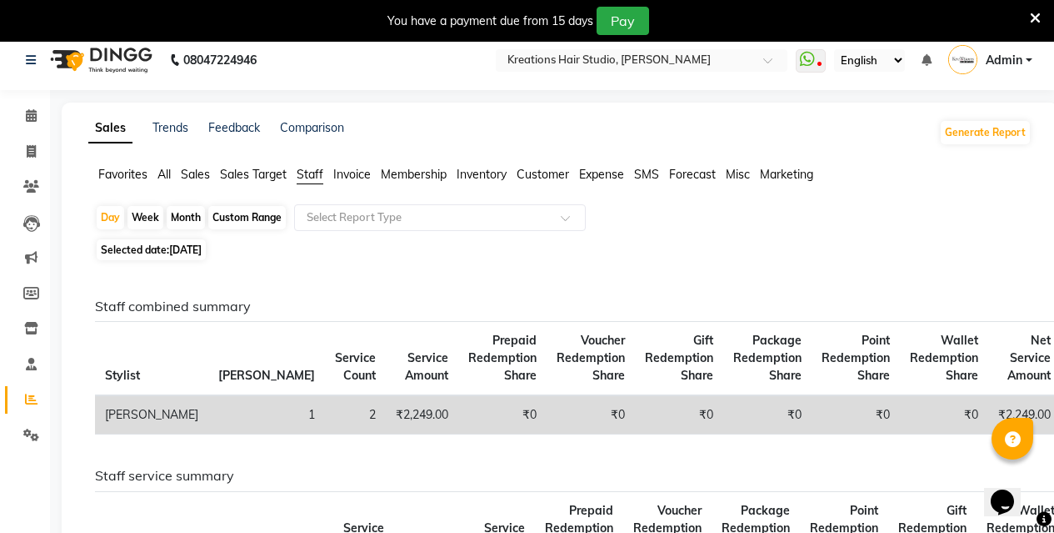
click at [158, 174] on span "All" at bounding box center [164, 174] width 13 height 15
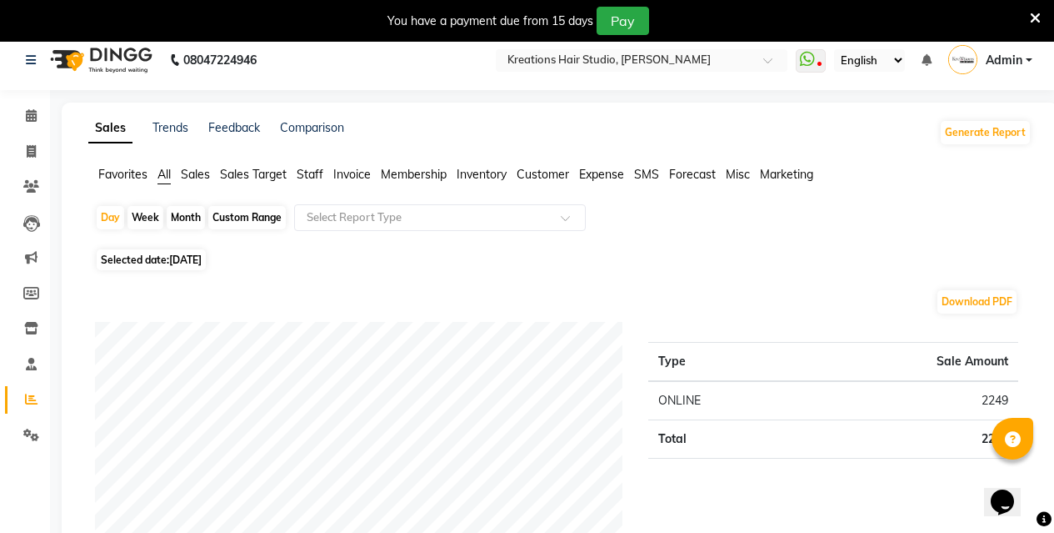
scroll to position [95, 0]
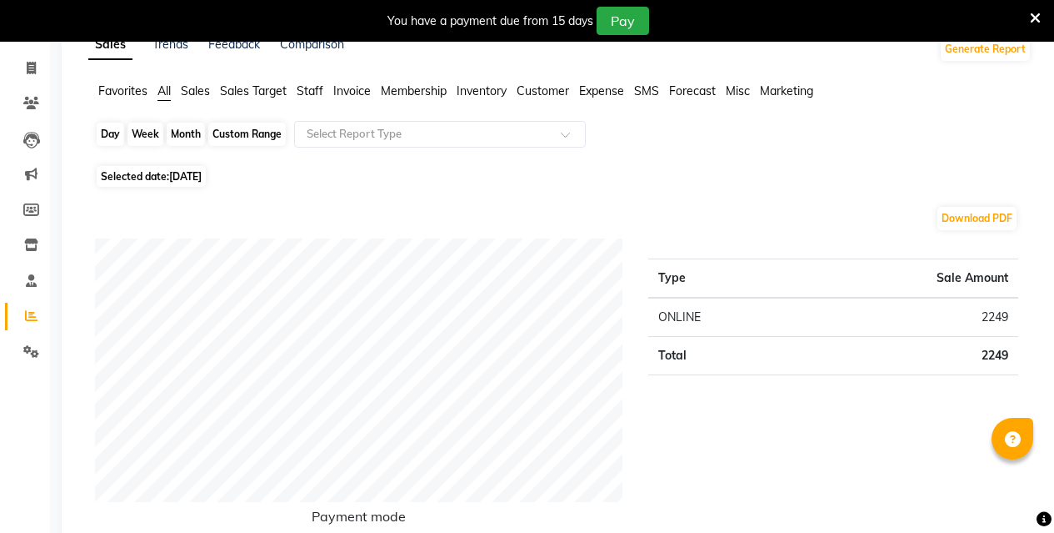
click at [110, 142] on div "Day" at bounding box center [111, 134] width 28 height 23
select select "8"
select select "2025"
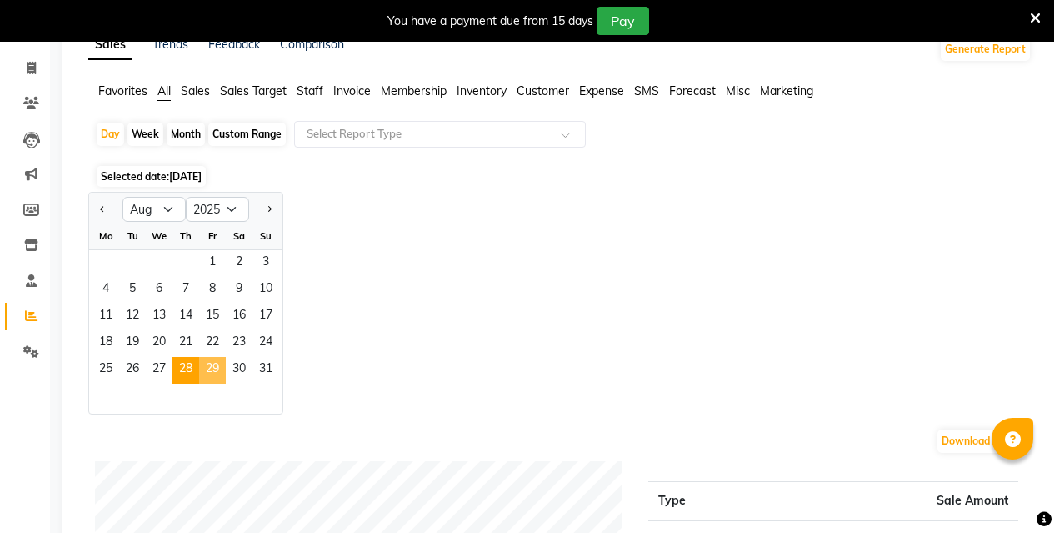
click at [210, 371] on span "29" at bounding box center [212, 370] width 27 height 27
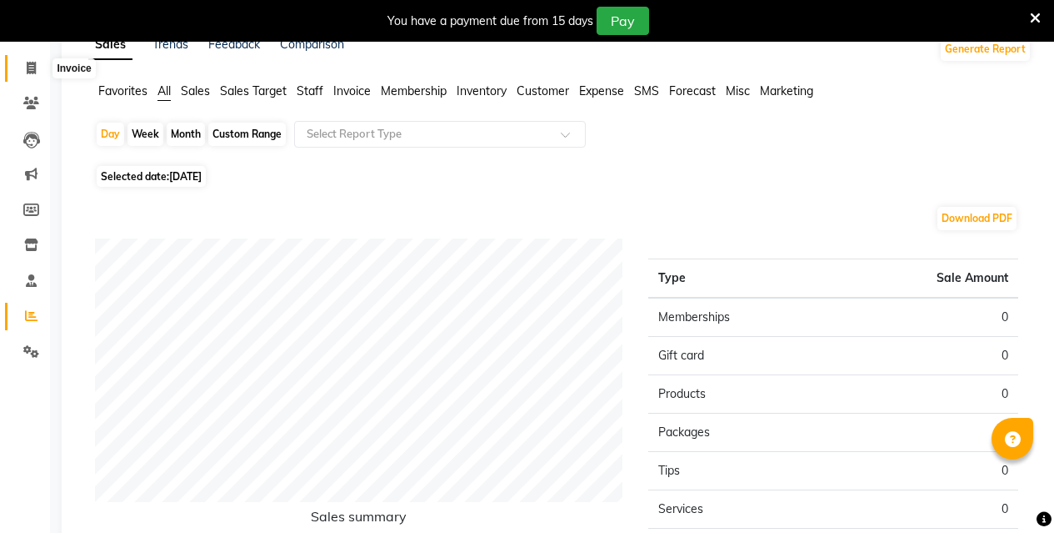
click at [31, 67] on icon at bounding box center [31, 68] width 9 height 13
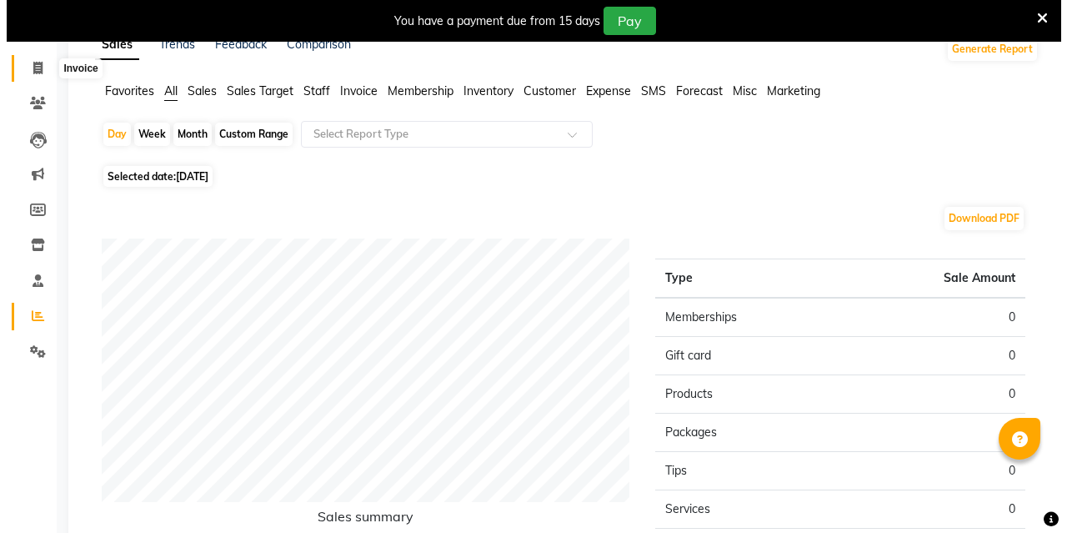
scroll to position [42, 0]
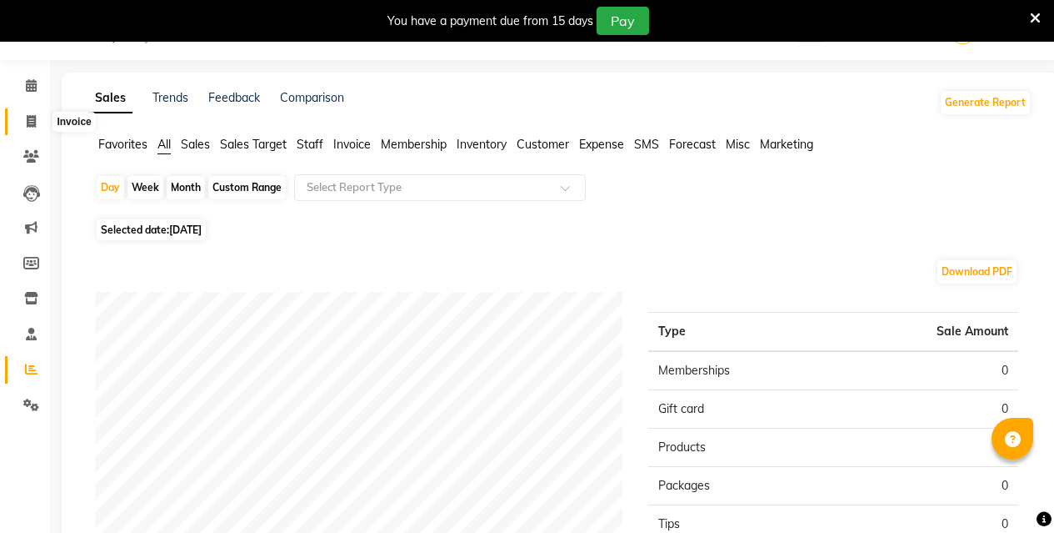
select select "service"
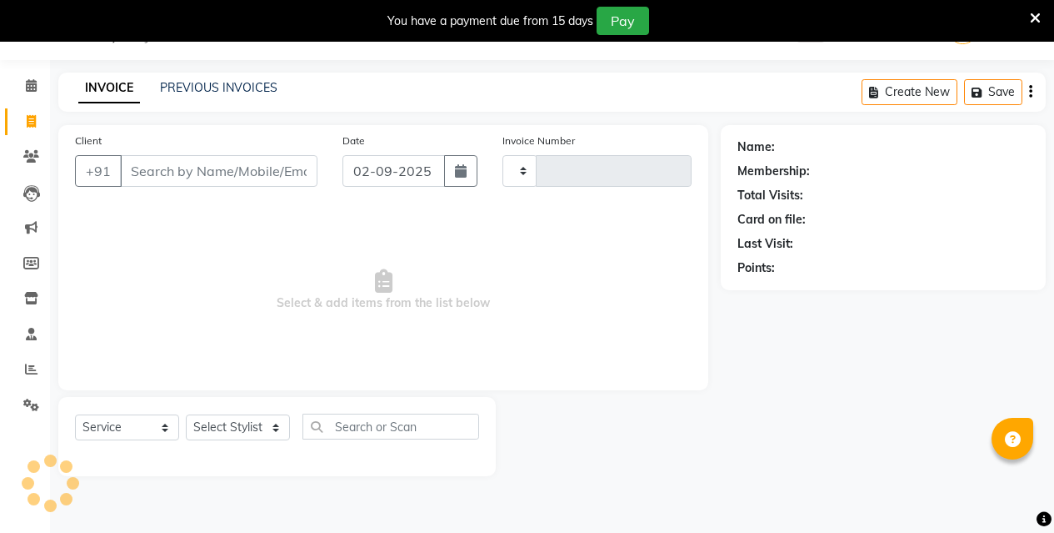
type input "0529"
select select "4656"
click at [263, 160] on input "Client" at bounding box center [219, 171] width 198 height 32
click at [261, 174] on input "Client" at bounding box center [219, 171] width 198 height 32
click at [271, 168] on input "Client" at bounding box center [219, 171] width 198 height 32
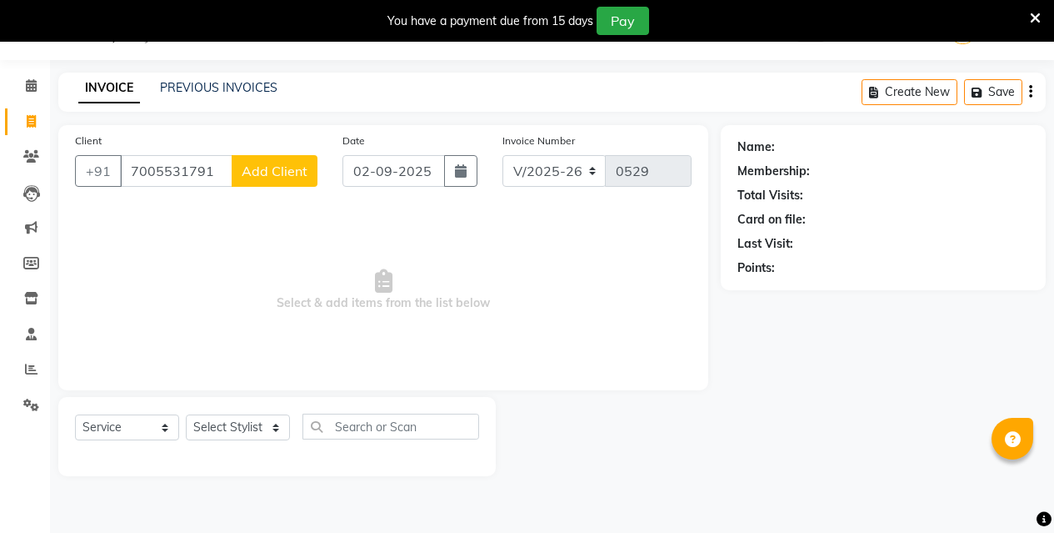
type input "7005531791"
click at [247, 171] on span "Add Client" at bounding box center [275, 171] width 66 height 17
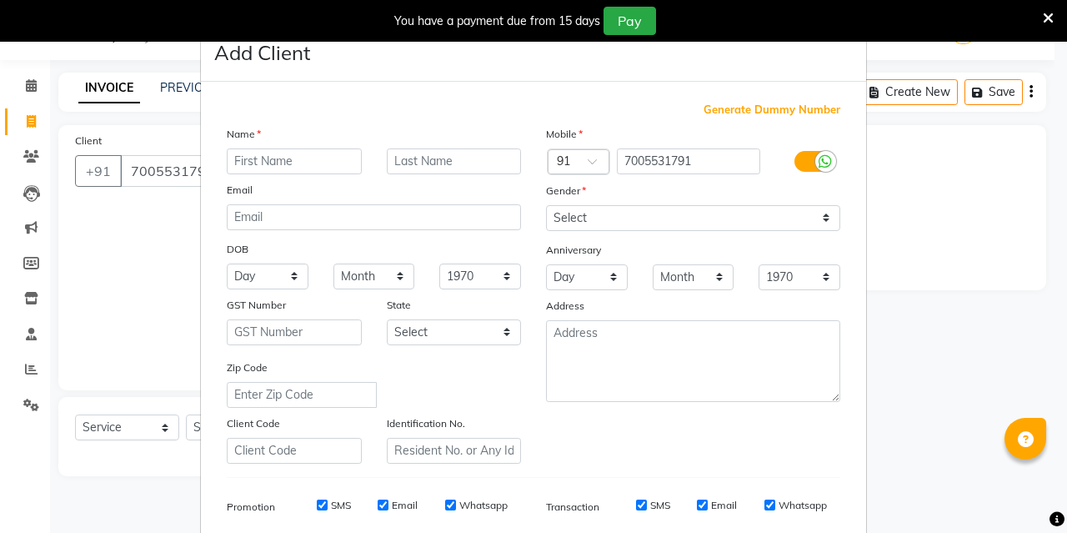
click at [277, 159] on input "text" at bounding box center [294, 161] width 135 height 26
type input "L"
click at [468, 156] on input "text" at bounding box center [454, 161] width 135 height 26
type input "DHAR"
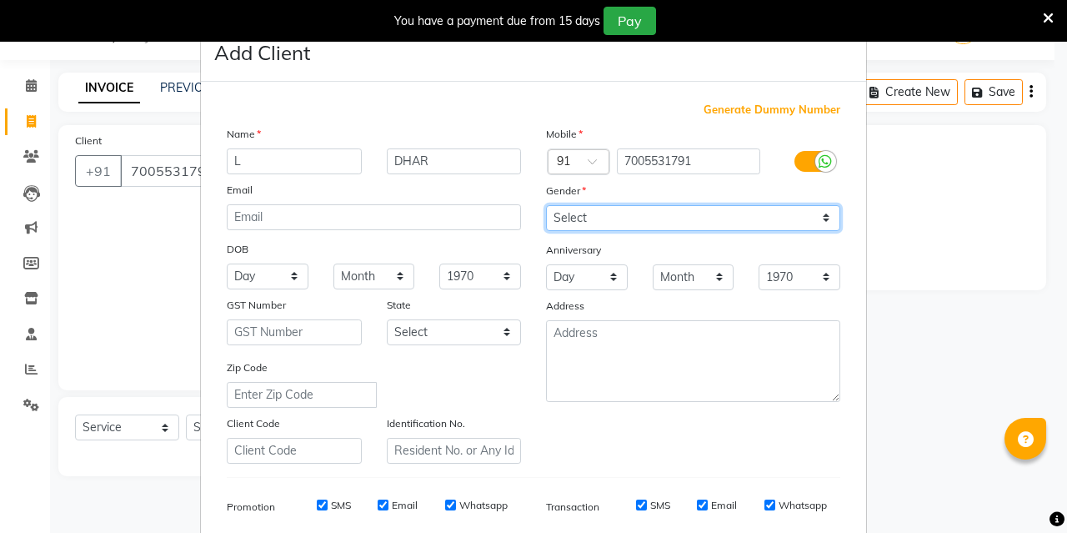
drag, startPoint x: 610, startPoint y: 218, endPoint x: 610, endPoint y: 229, distance: 11.7
click at [610, 218] on select "Select [DEMOGRAPHIC_DATA] [DEMOGRAPHIC_DATA] Other Prefer Not To Say" at bounding box center [693, 218] width 294 height 26
select select "[DEMOGRAPHIC_DATA]"
click at [546, 205] on select "Select [DEMOGRAPHIC_DATA] [DEMOGRAPHIC_DATA] Other Prefer Not To Say" at bounding box center [693, 218] width 294 height 26
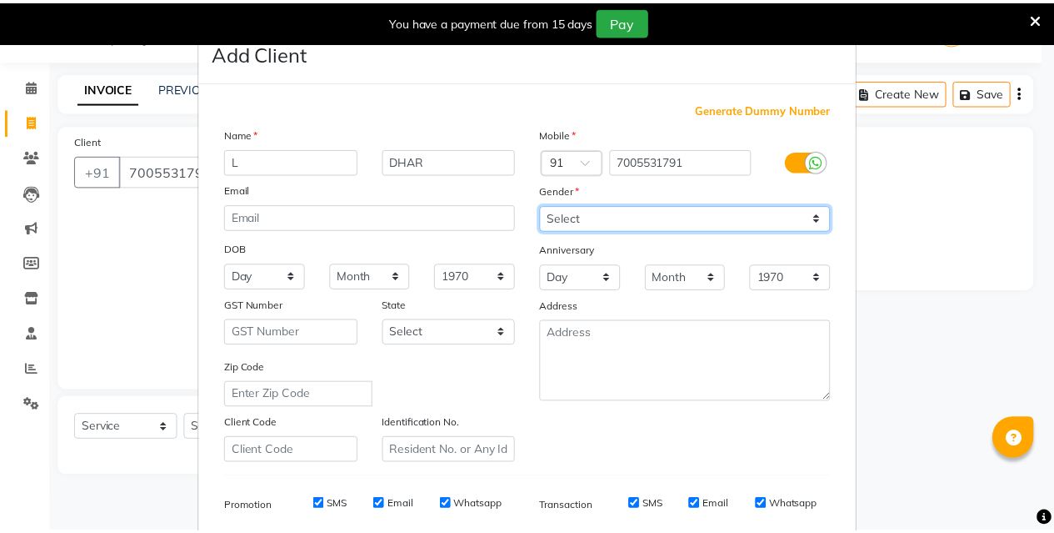
scroll to position [237, 0]
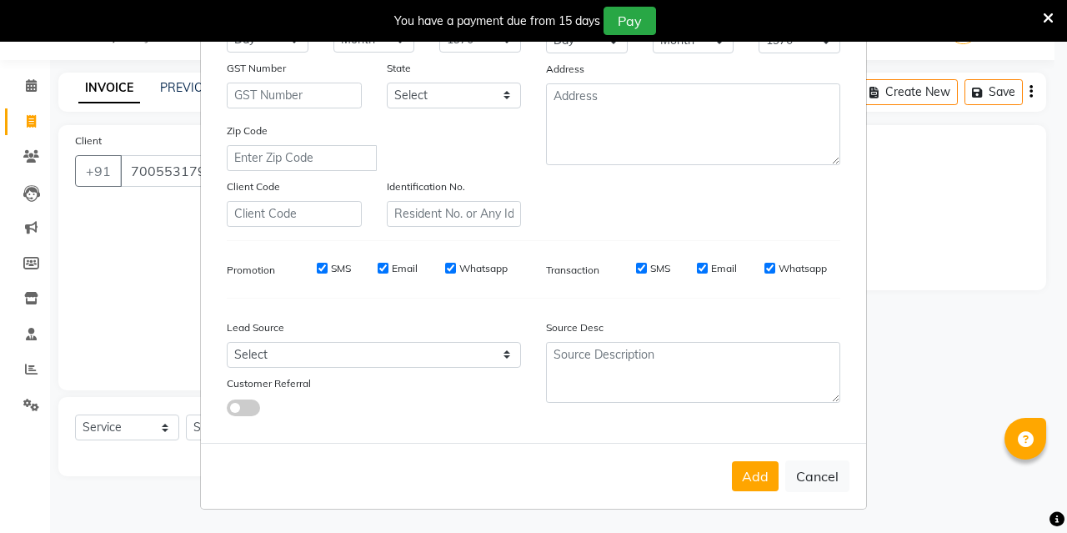
click at [741, 491] on div "Add Cancel" at bounding box center [533, 476] width 665 height 66
click at [739, 488] on button "Add" at bounding box center [755, 476] width 47 height 30
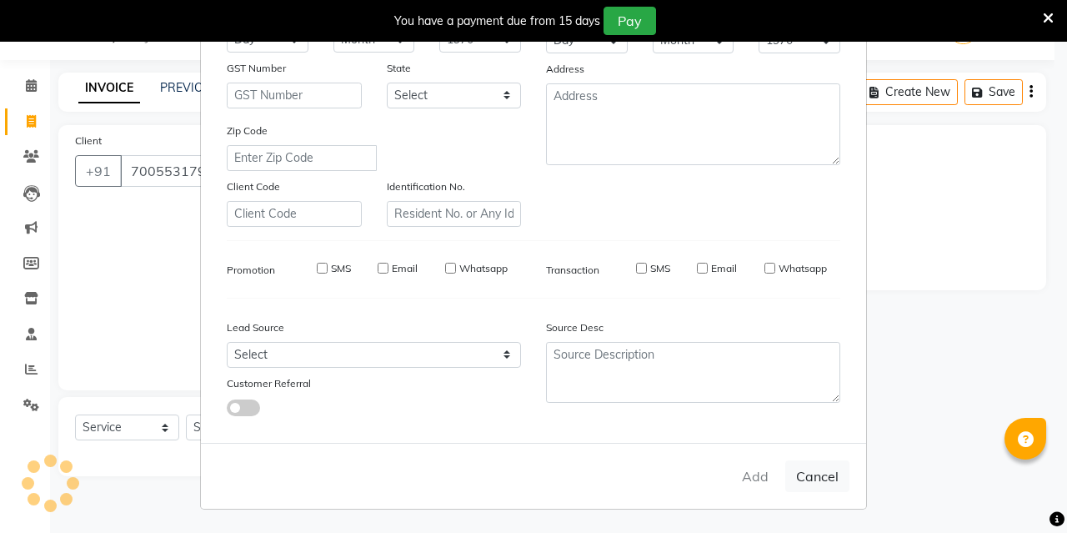
select select
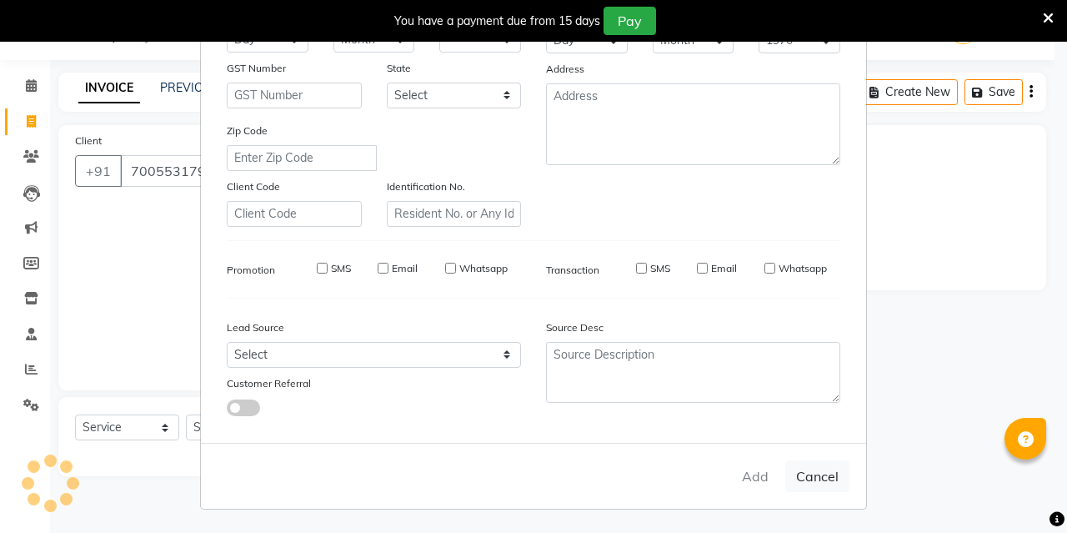
select select
checkbox input "false"
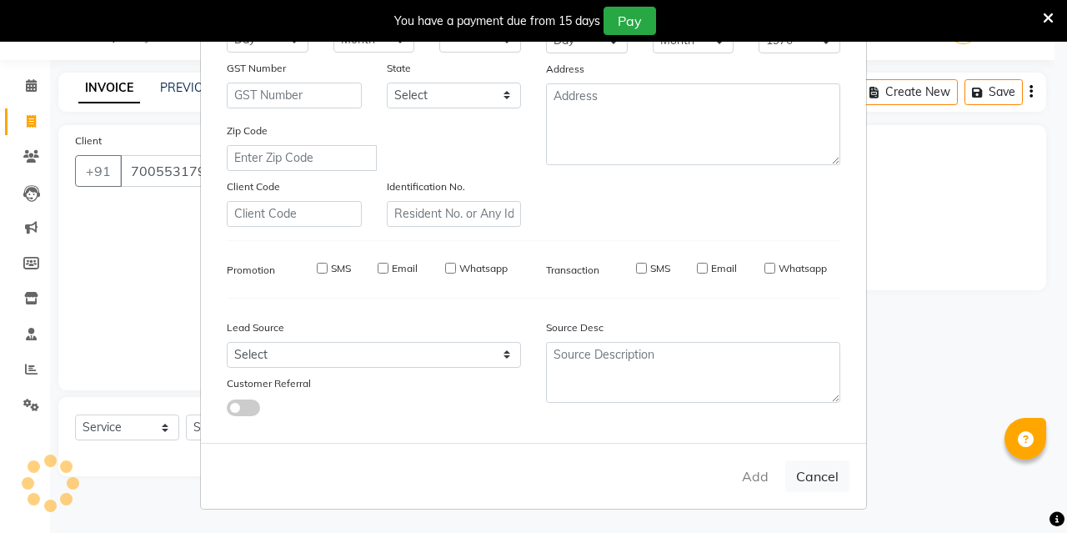
checkbox input "false"
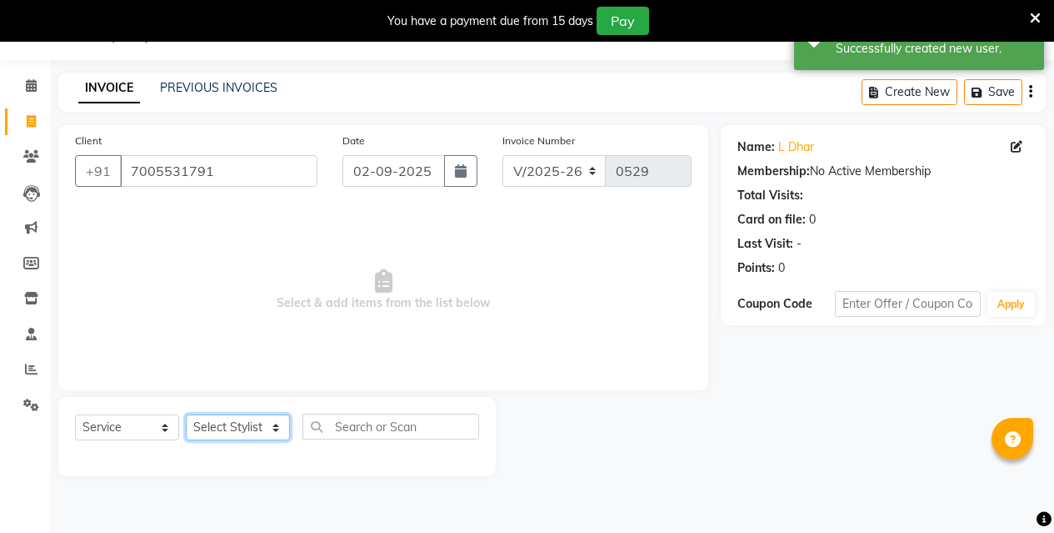
click at [228, 425] on select "Select Stylist [PERSON_NAME] [PERSON_NAME] Jyotishri [PERSON_NAME] Debbarma Puj…" at bounding box center [238, 427] width 104 height 26
select select "28550"
click at [186, 414] on select "Select Stylist [PERSON_NAME] [PERSON_NAME] Jyotishri [PERSON_NAME] Debbarma Puj…" at bounding box center [238, 427] width 104 height 26
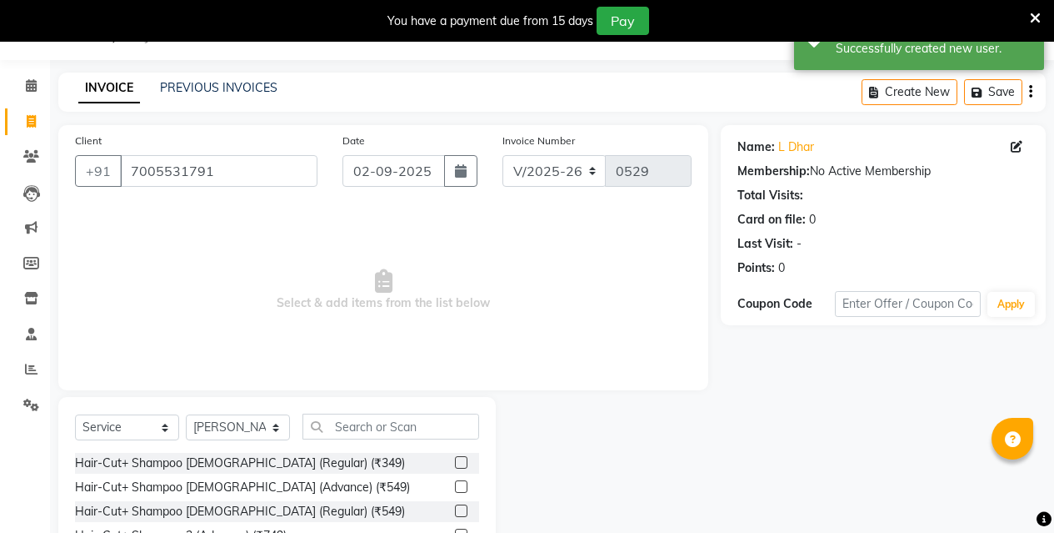
click at [379, 412] on div "Select Service Product Membership Package Voucher Prepaid Gift Card Select Styl…" at bounding box center [277, 520] width 438 height 246
click at [373, 426] on input "text" at bounding box center [391, 426] width 177 height 26
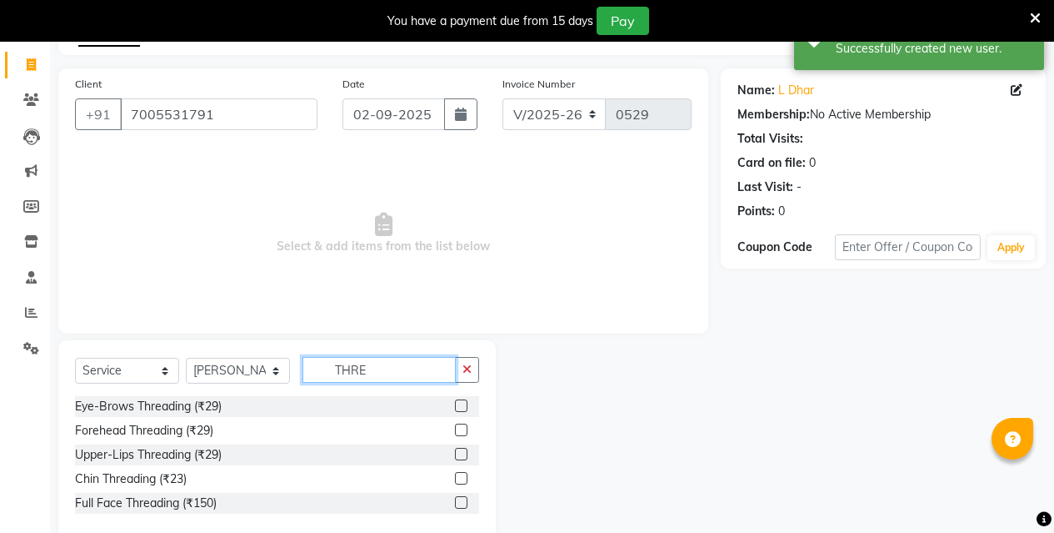
scroll to position [125, 0]
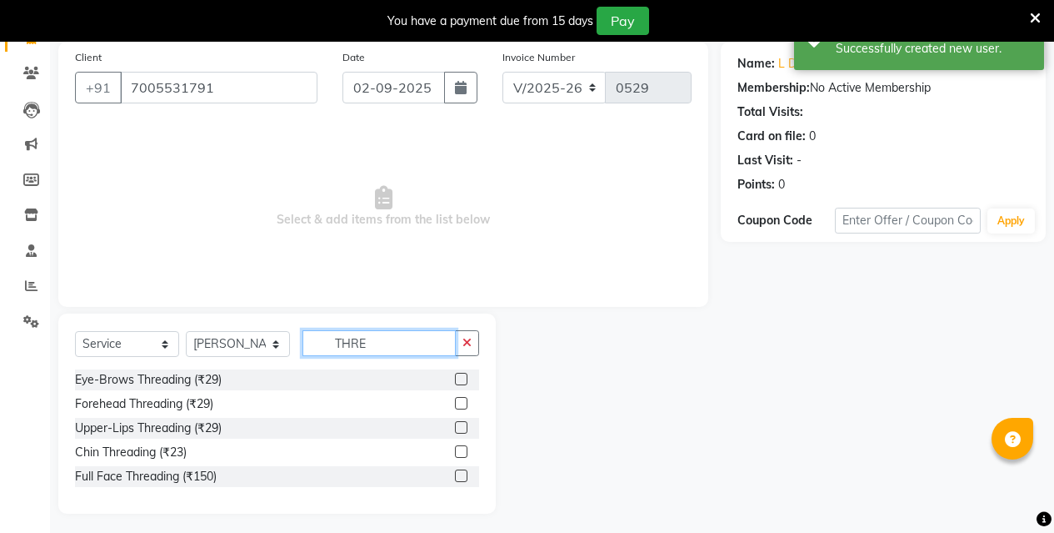
type input "THRE"
click at [463, 378] on label at bounding box center [461, 379] width 13 height 13
click at [463, 378] on input "checkbox" at bounding box center [460, 379] width 11 height 11
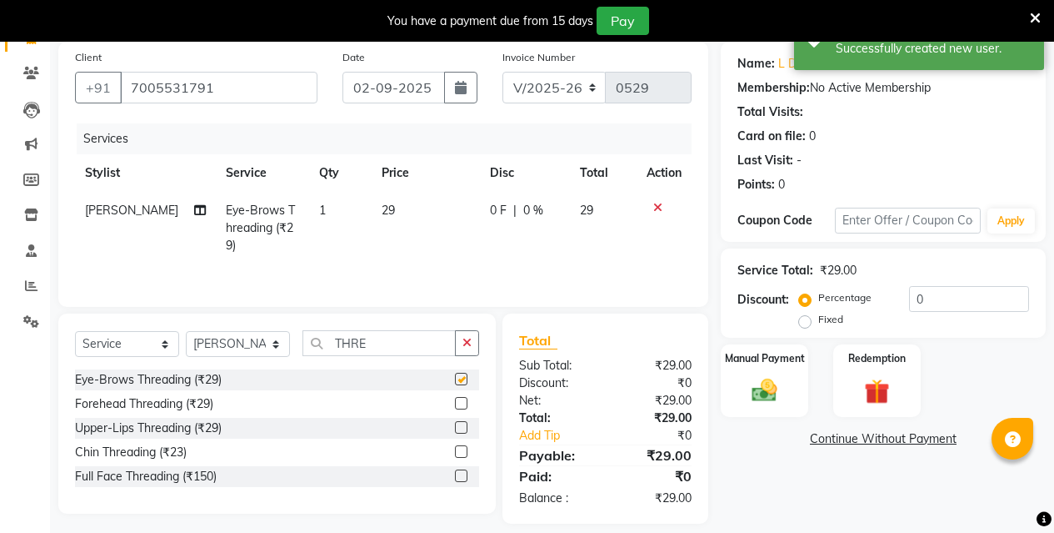
checkbox input "false"
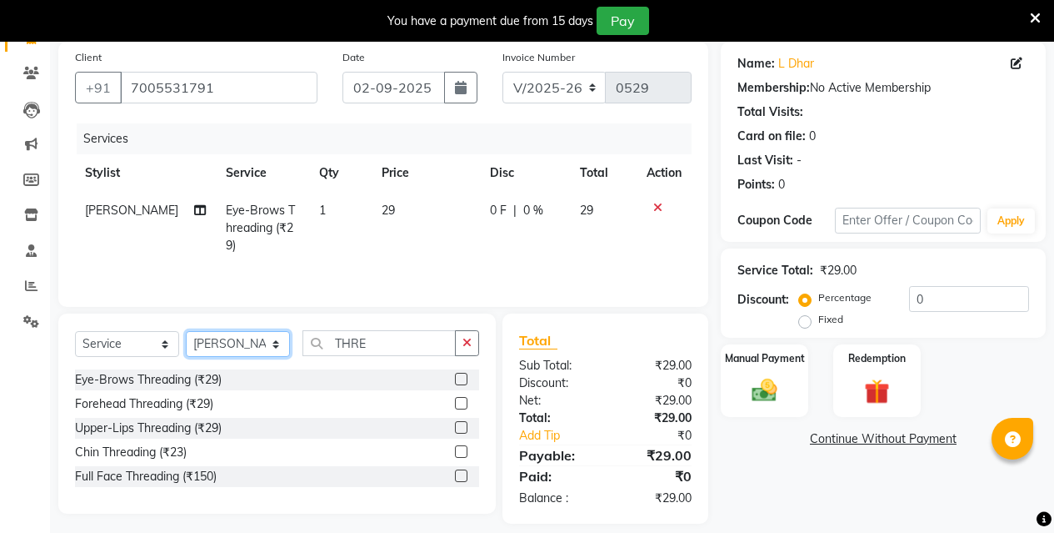
click at [261, 343] on select "Select Stylist [PERSON_NAME] [PERSON_NAME] Jyotishri [PERSON_NAME] Debbarma Puj…" at bounding box center [238, 344] width 104 height 26
select select "27283"
click at [186, 331] on select "Select Stylist [PERSON_NAME] [PERSON_NAME] Jyotishri [PERSON_NAME] Debbarma Puj…" at bounding box center [238, 344] width 104 height 26
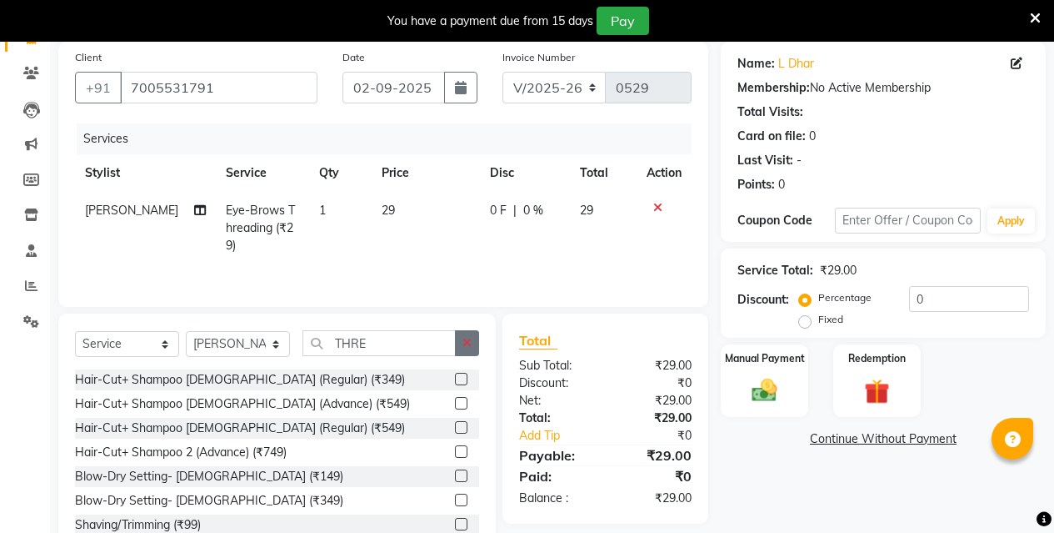
click at [472, 344] on button "button" at bounding box center [467, 343] width 24 height 26
click at [431, 328] on div "Select Service Product Membership Package Voucher Prepaid Gift Card Select Styl…" at bounding box center [277, 436] width 438 height 246
click at [403, 345] on input "text" at bounding box center [391, 343] width 177 height 26
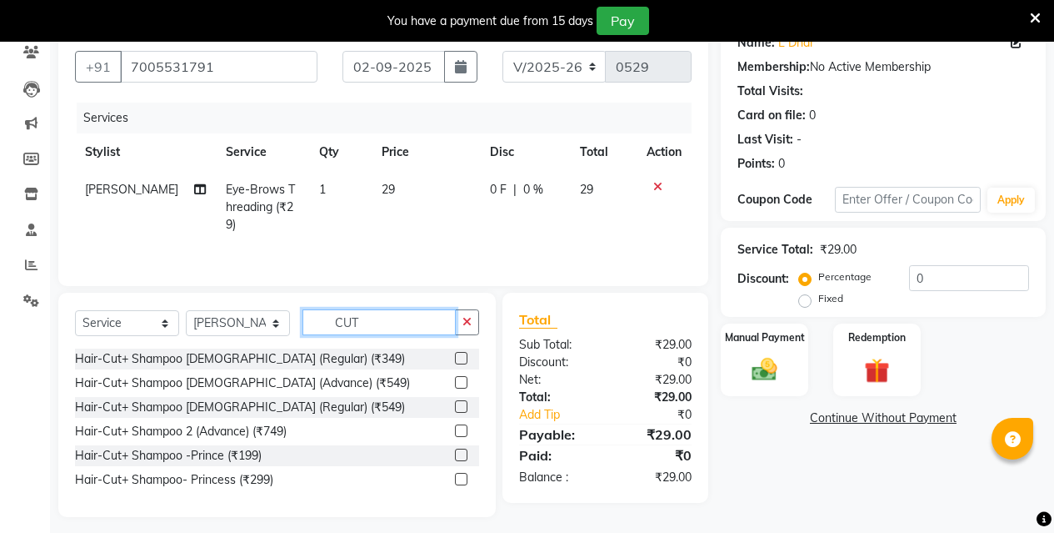
scroll to position [155, 0]
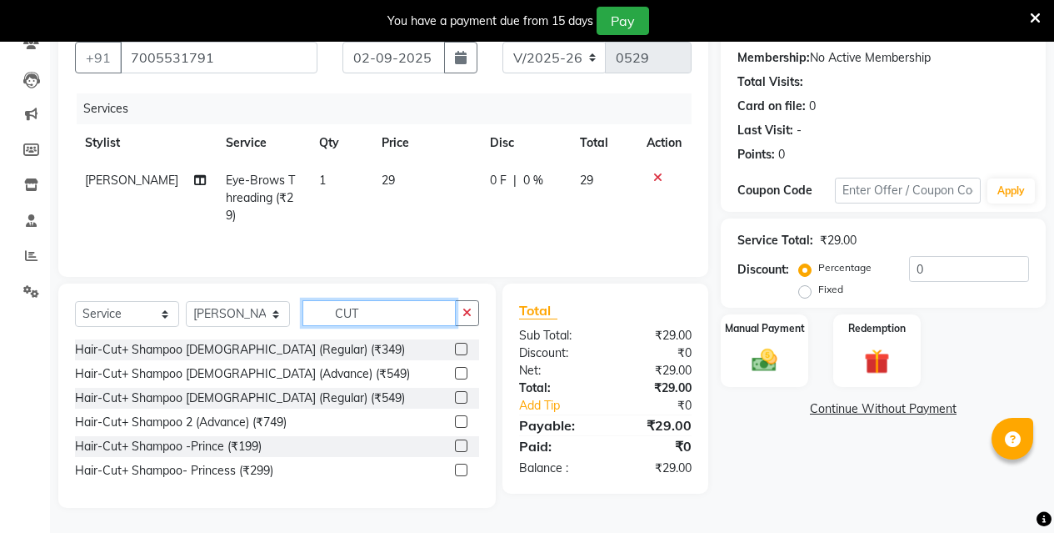
type input "CUT"
click at [463, 398] on label at bounding box center [461, 397] width 13 height 13
click at [463, 398] on input "checkbox" at bounding box center [460, 398] width 11 height 11
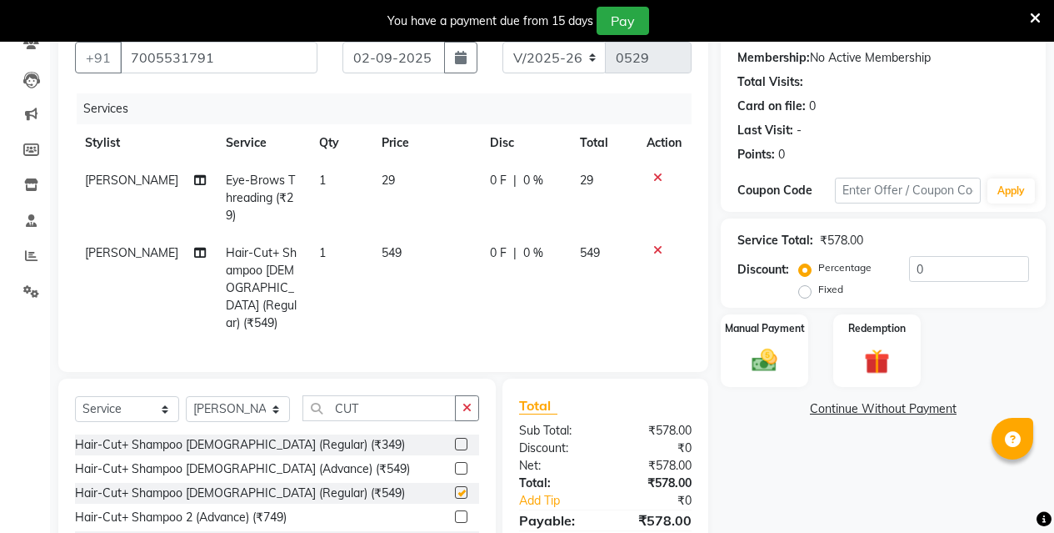
checkbox input "false"
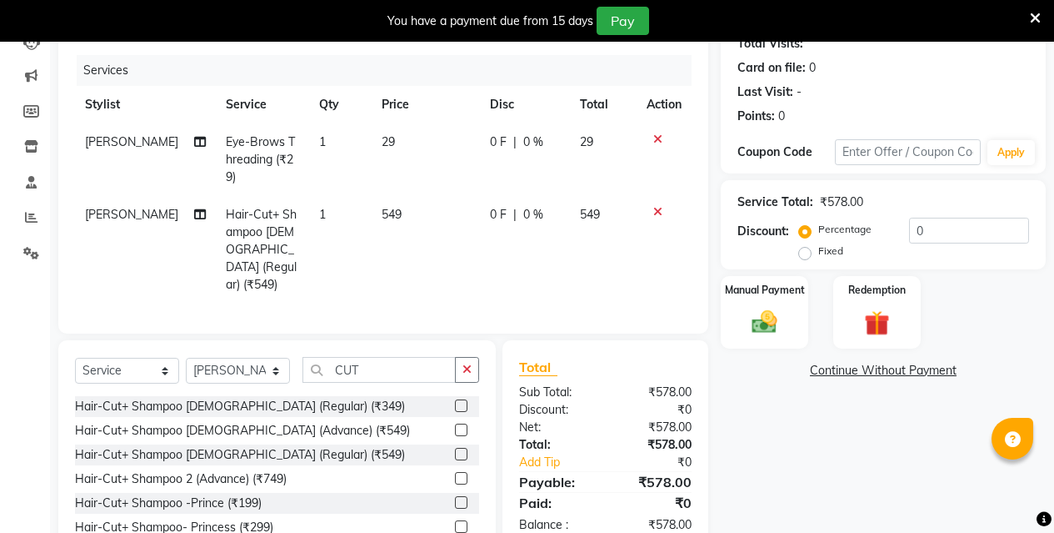
scroll to position [228, 0]
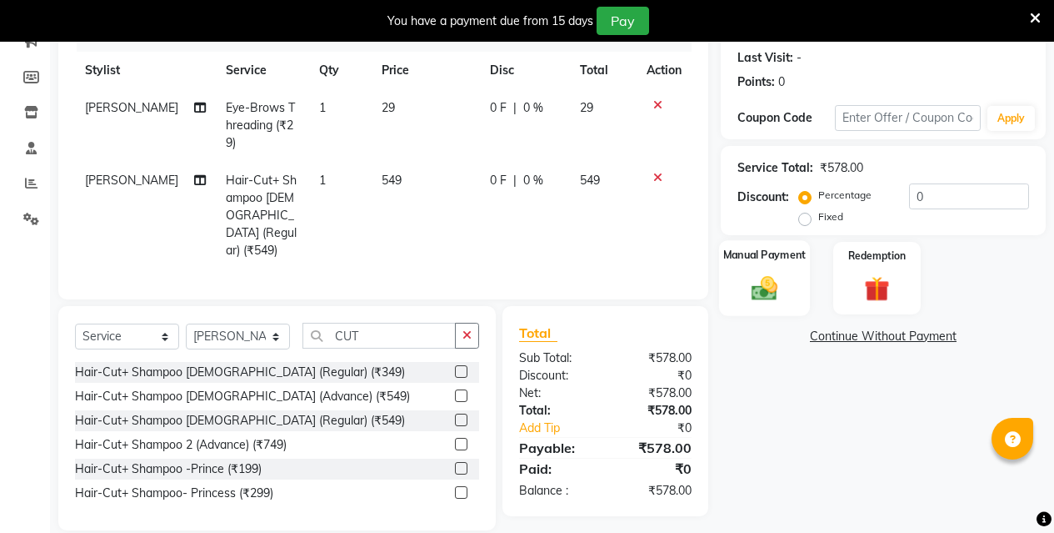
click at [749, 283] on img at bounding box center [764, 288] width 43 height 30
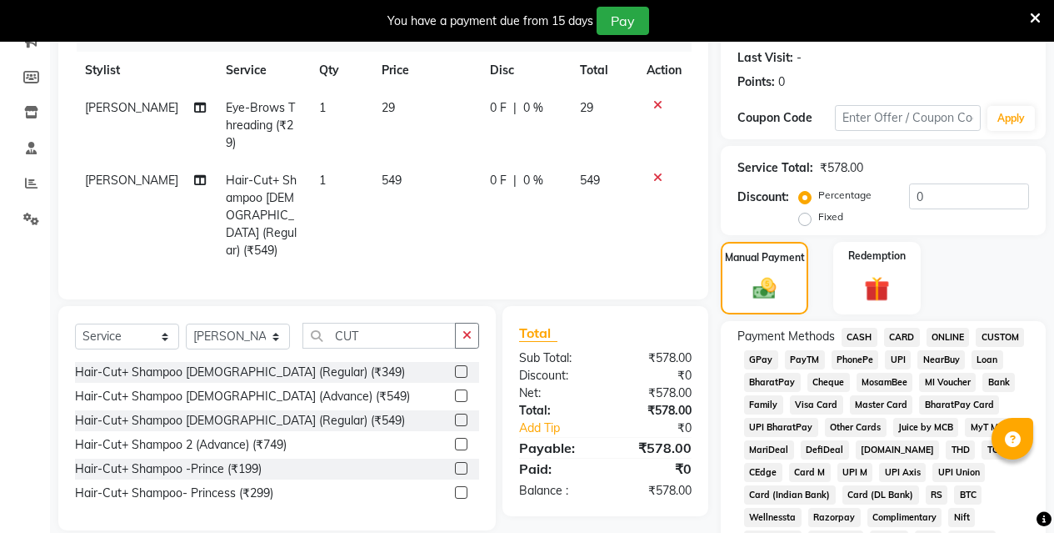
click at [940, 335] on span "ONLINE" at bounding box center [948, 337] width 43 height 19
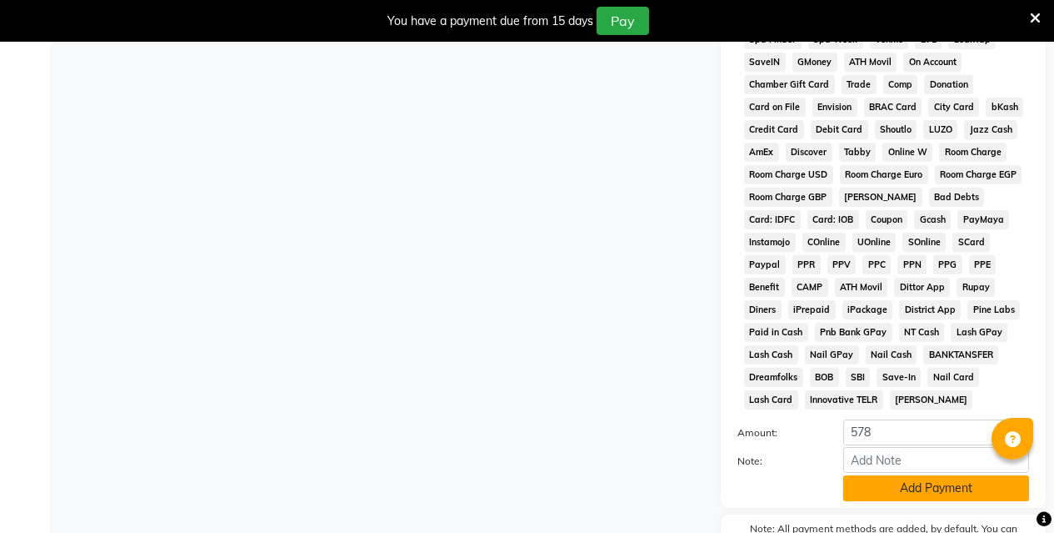
click at [896, 489] on button "Add Payment" at bounding box center [937, 488] width 186 height 26
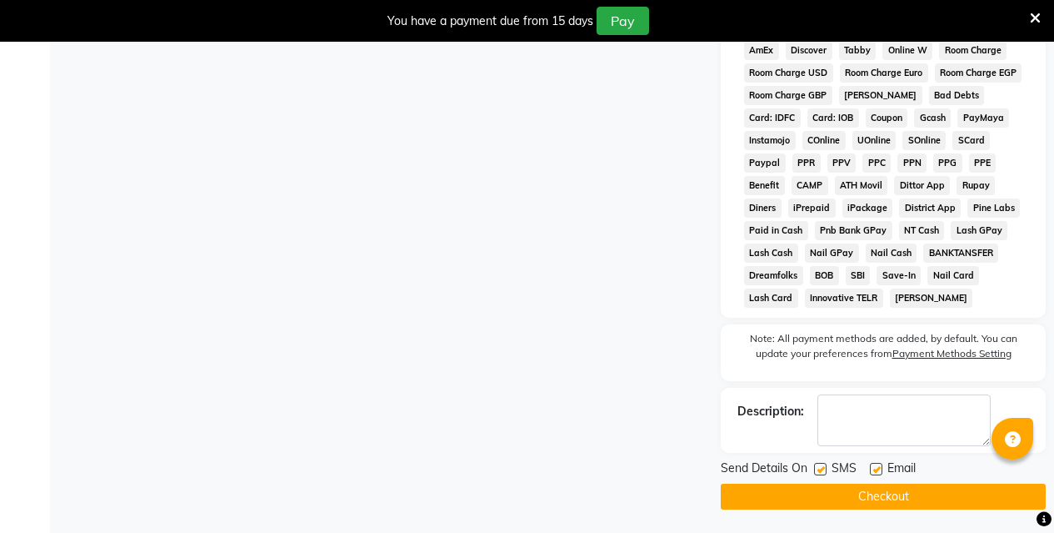
scroll to position [831, 0]
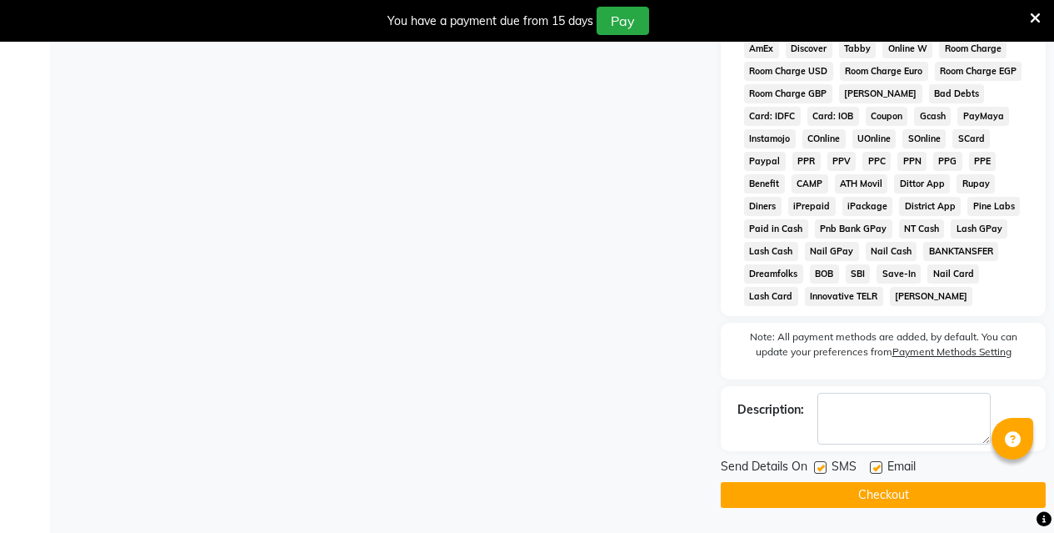
click at [896, 494] on button "Checkout" at bounding box center [883, 495] width 325 height 26
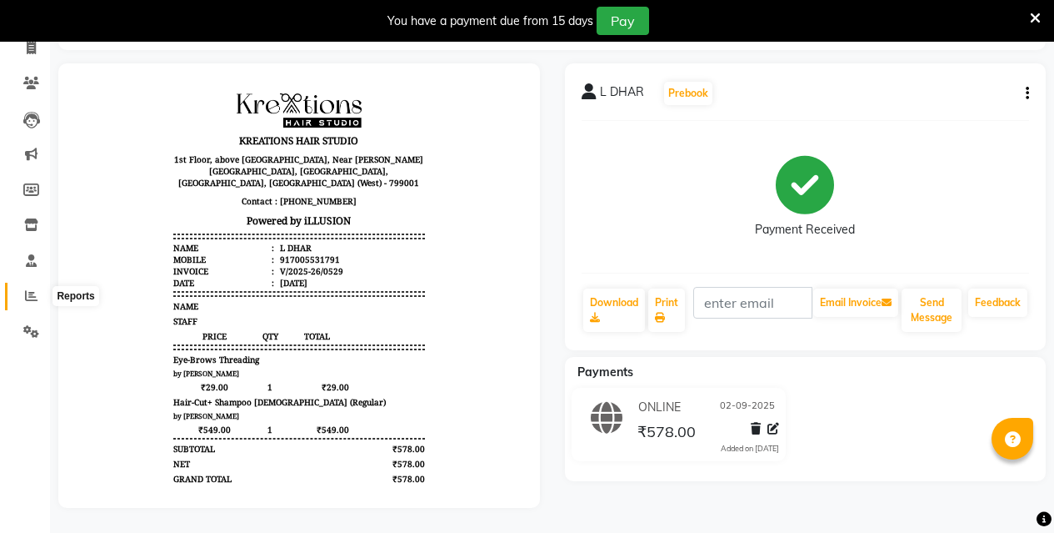
click at [32, 289] on icon at bounding box center [31, 295] width 13 height 13
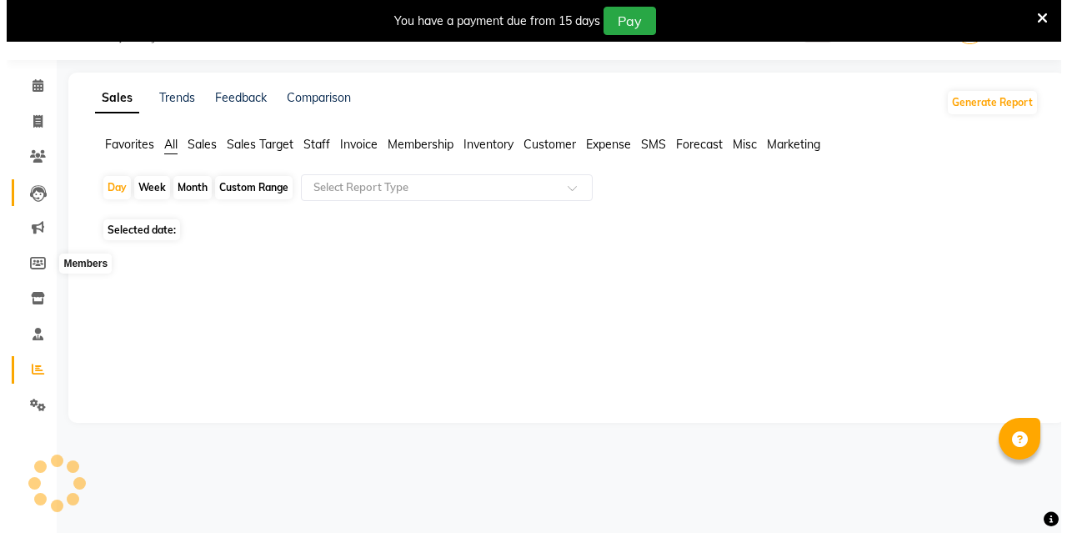
scroll to position [42, 0]
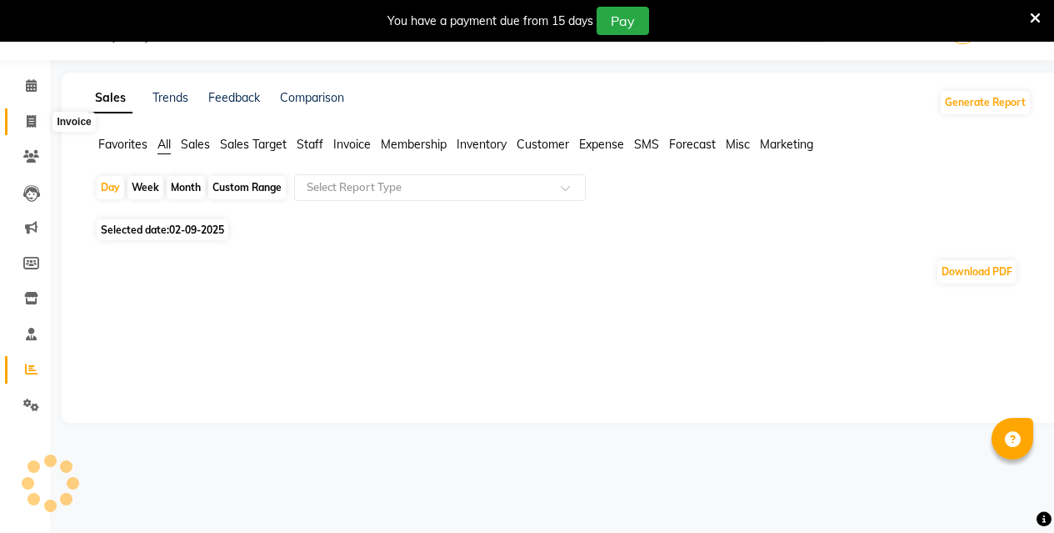
click at [38, 126] on span at bounding box center [31, 122] width 29 height 19
select select "service"
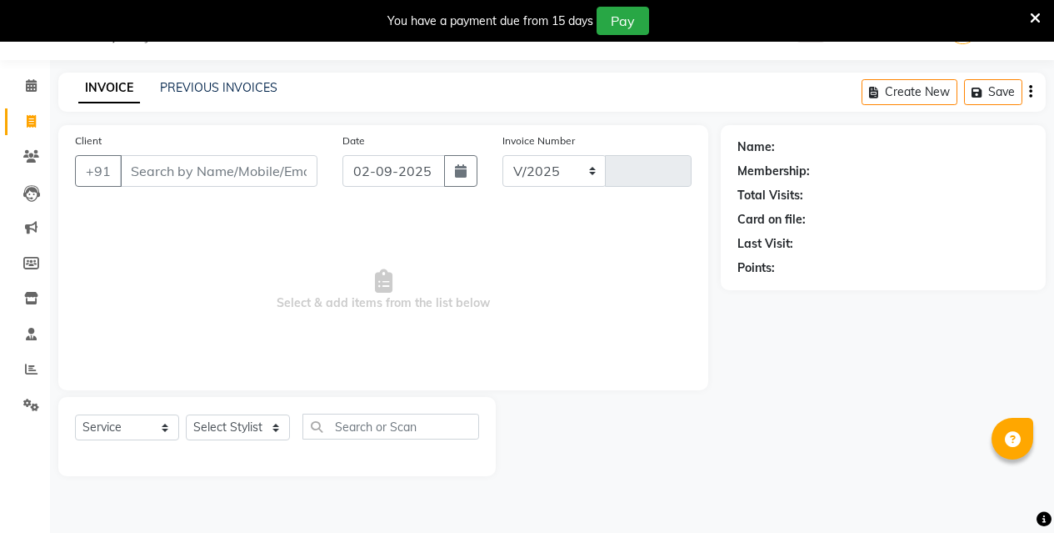
select select "4656"
type input "0530"
click at [206, 165] on input "Client" at bounding box center [219, 171] width 198 height 32
click at [204, 155] on input "Client" at bounding box center [219, 171] width 198 height 32
click at [263, 169] on input "Client" at bounding box center [219, 171] width 198 height 32
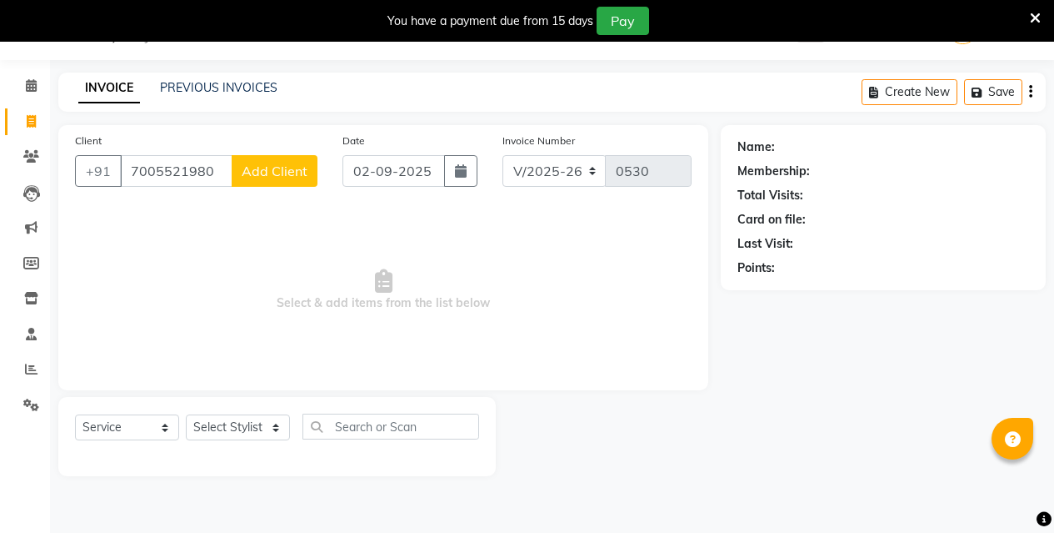
type input "7005521980"
click at [273, 173] on span "Add Client" at bounding box center [275, 171] width 66 height 17
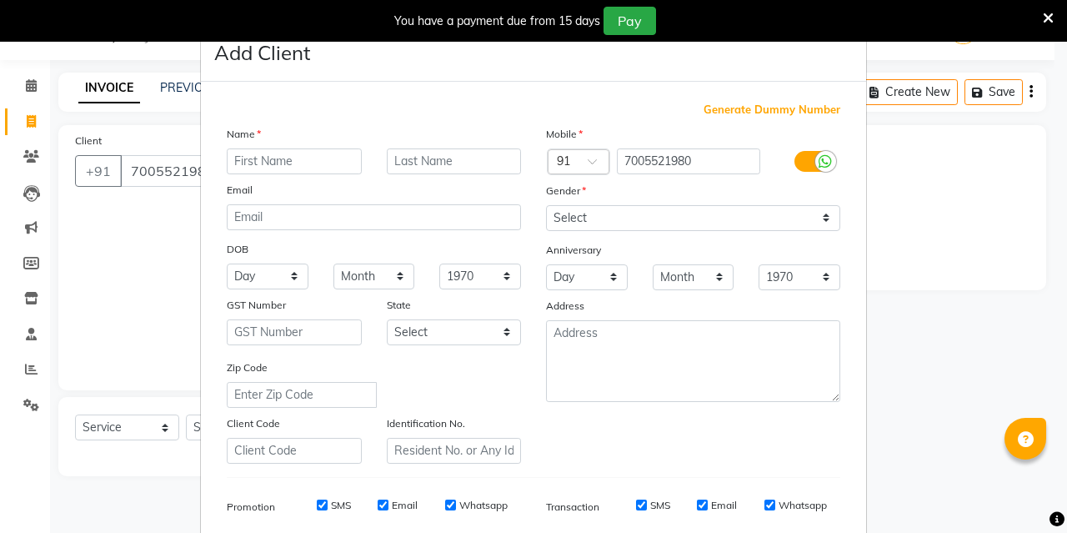
click at [324, 158] on input "text" at bounding box center [294, 161] width 135 height 26
type input "P"
type input "[PERSON_NAME]"
click at [428, 156] on input "text" at bounding box center [454, 161] width 135 height 26
type input "[PERSON_NAME]"
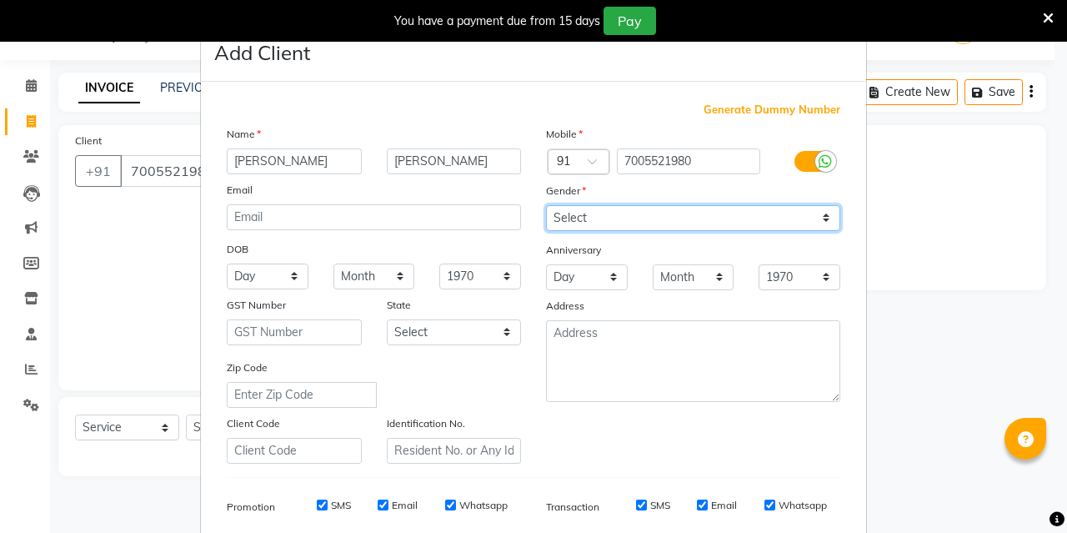
click at [620, 218] on select "Select [DEMOGRAPHIC_DATA] [DEMOGRAPHIC_DATA] Other Prefer Not To Say" at bounding box center [693, 218] width 294 height 26
select select "[DEMOGRAPHIC_DATA]"
click at [546, 205] on select "Select [DEMOGRAPHIC_DATA] [DEMOGRAPHIC_DATA] Other Prefer Not To Say" at bounding box center [693, 218] width 294 height 26
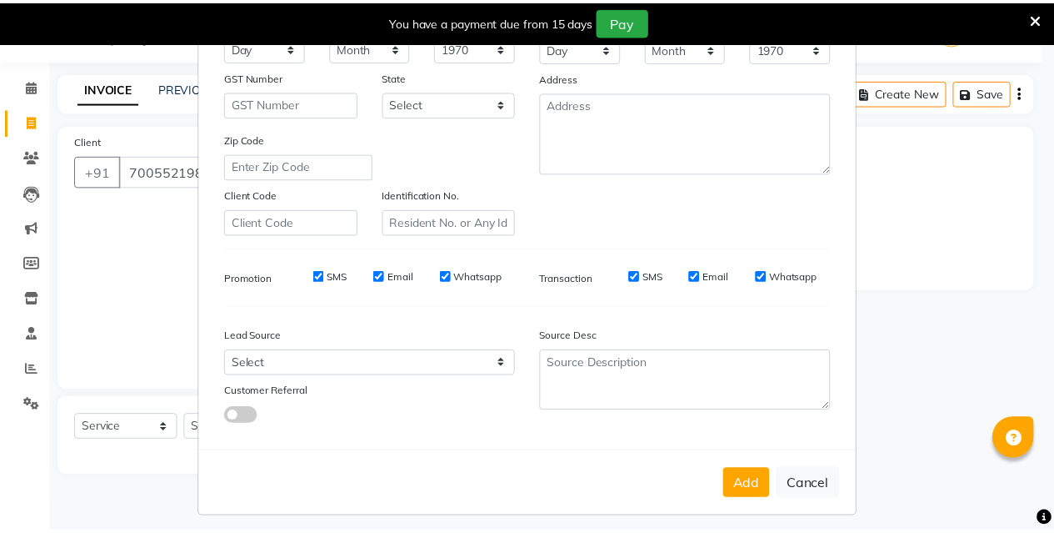
scroll to position [237, 0]
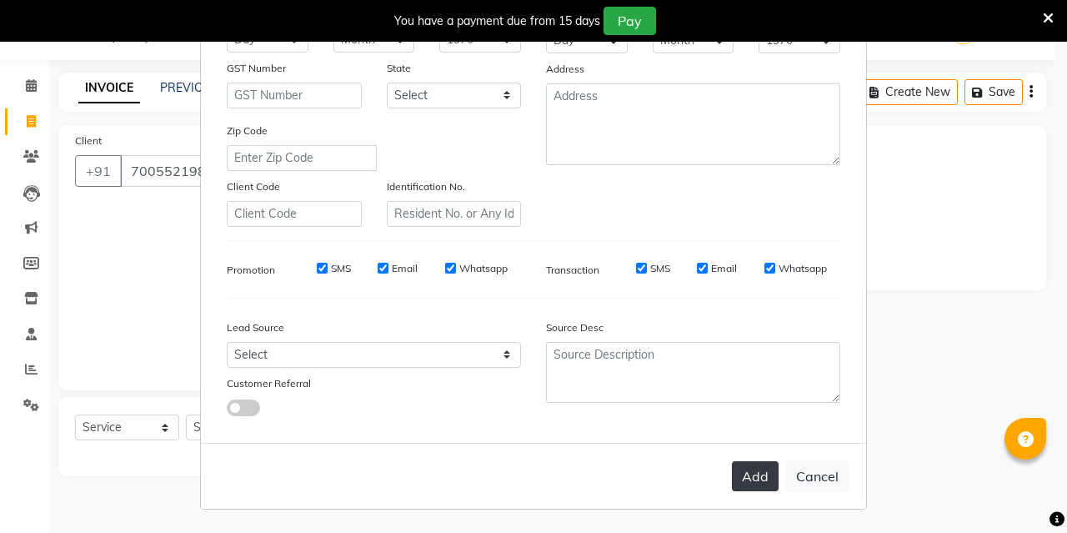
click at [745, 479] on button "Add" at bounding box center [755, 476] width 47 height 30
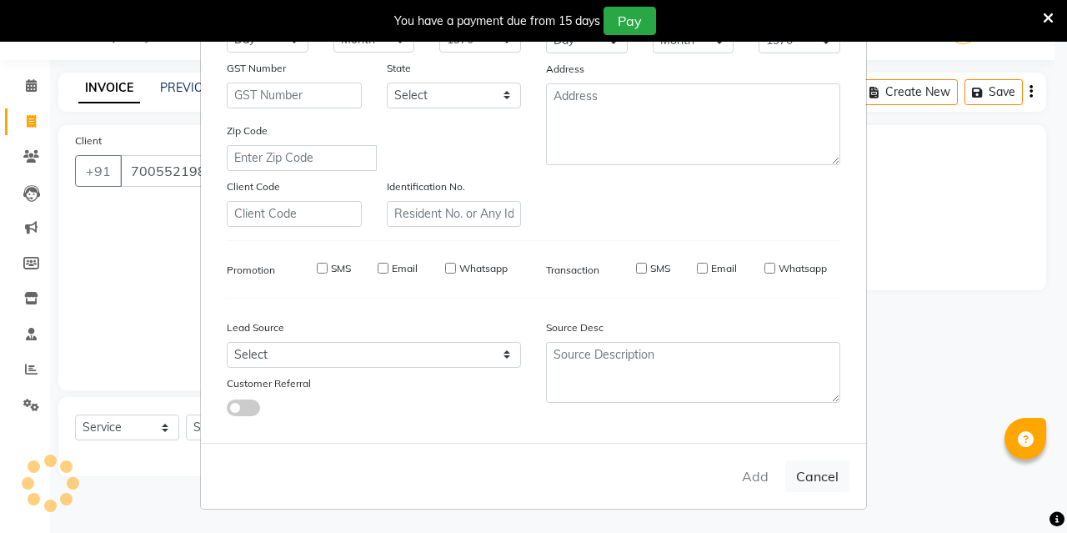
select select
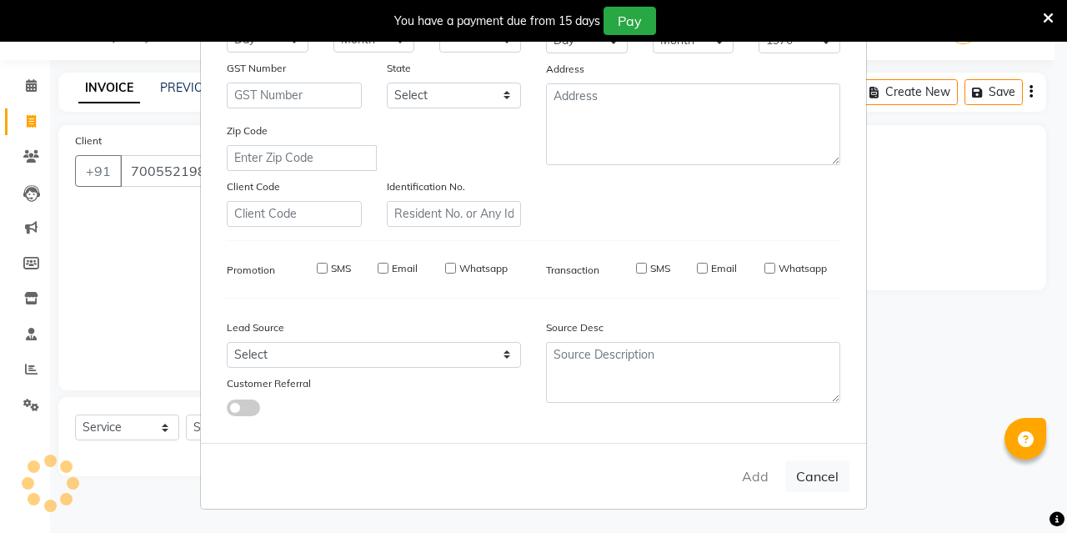
select select
checkbox input "false"
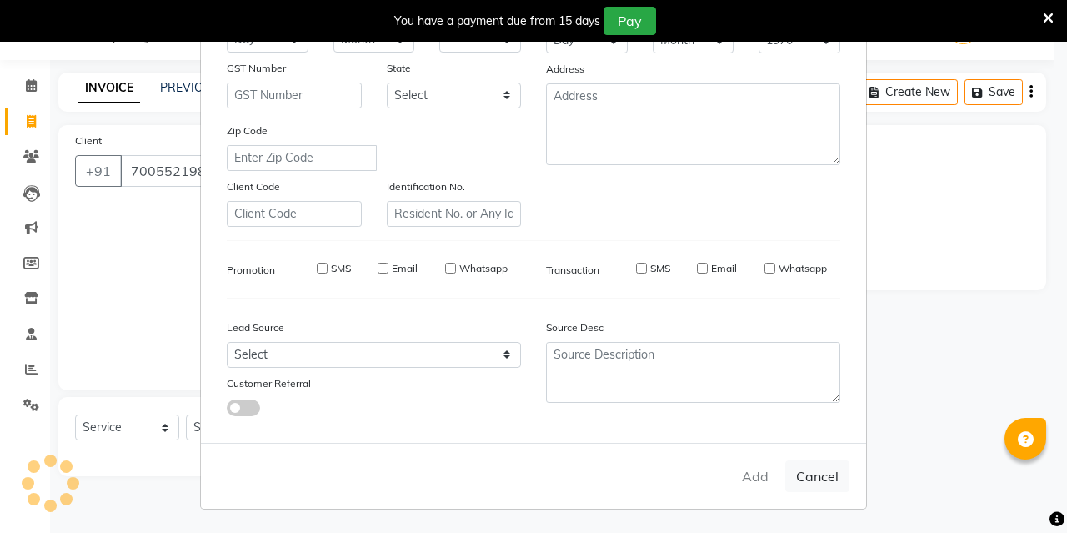
checkbox input "false"
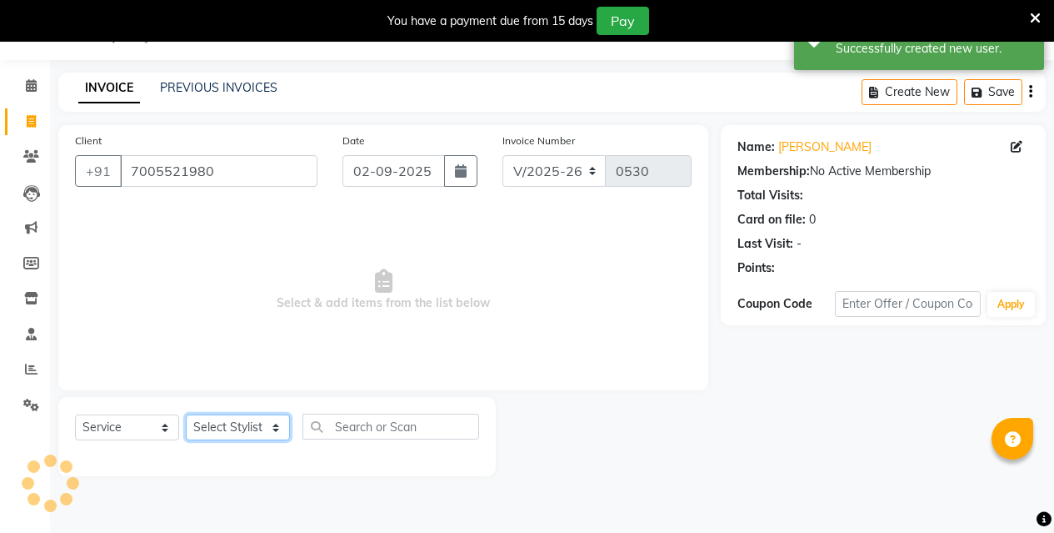
click at [233, 428] on select "Select Stylist [PERSON_NAME] [PERSON_NAME] Jyotishri [PERSON_NAME] Debbarma Puj…" at bounding box center [238, 427] width 104 height 26
select select "28550"
click at [186, 414] on select "Select Stylist [PERSON_NAME] [PERSON_NAME] Jyotishri [PERSON_NAME] Debbarma Puj…" at bounding box center [238, 427] width 104 height 26
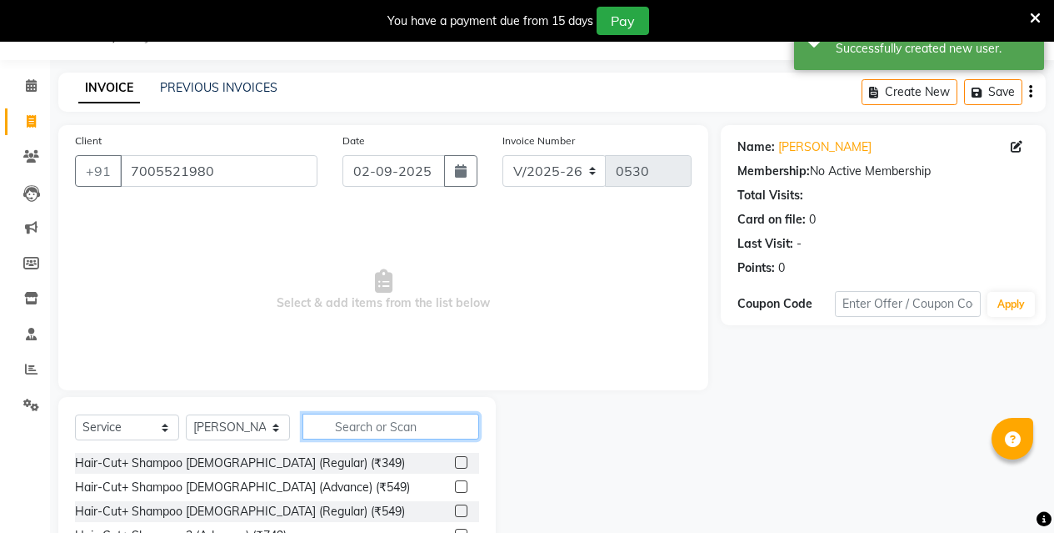
click at [367, 415] on input "text" at bounding box center [391, 426] width 177 height 26
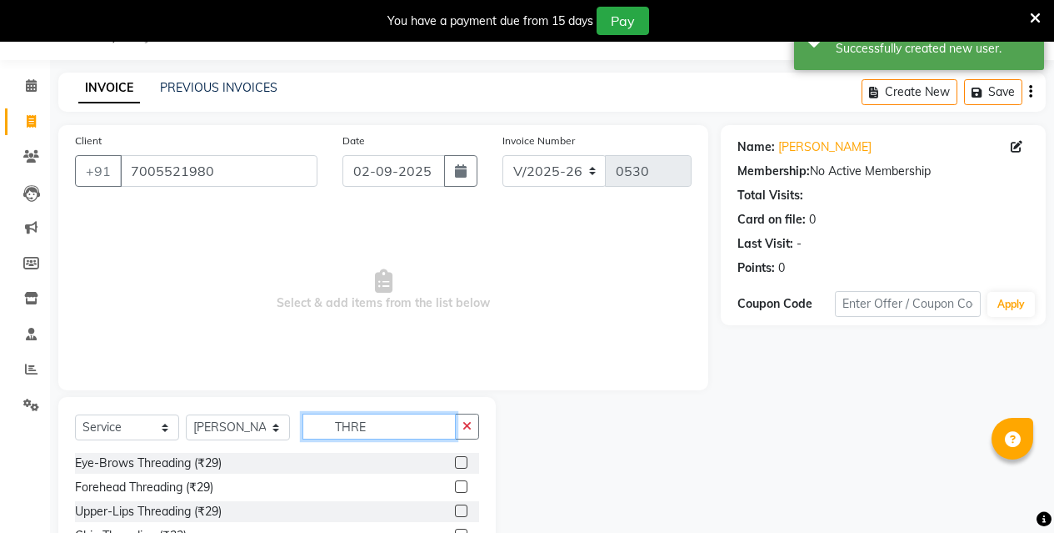
scroll to position [131, 0]
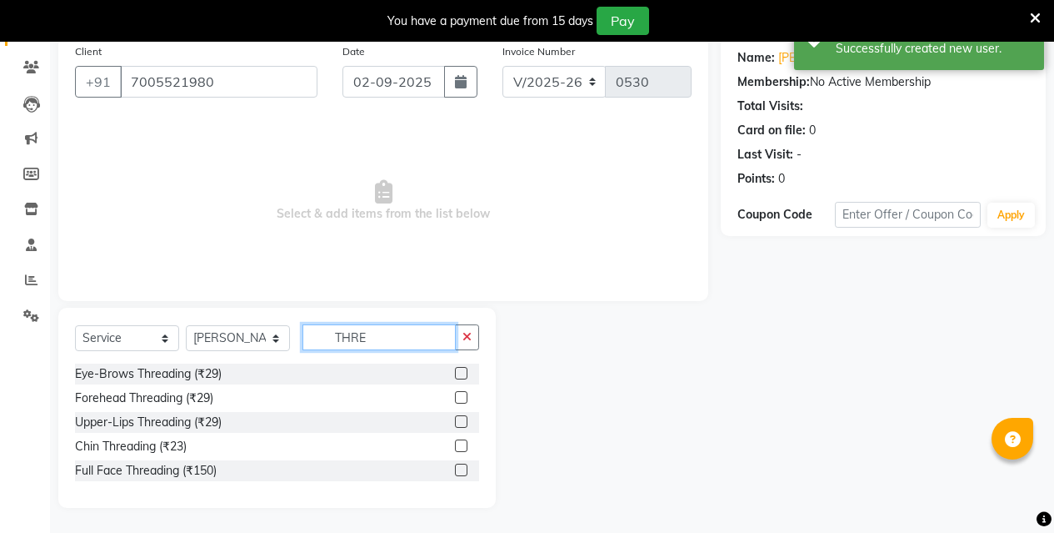
type input "THRE"
click at [460, 373] on label at bounding box center [461, 373] width 13 height 13
click at [460, 373] on input "checkbox" at bounding box center [460, 373] width 11 height 11
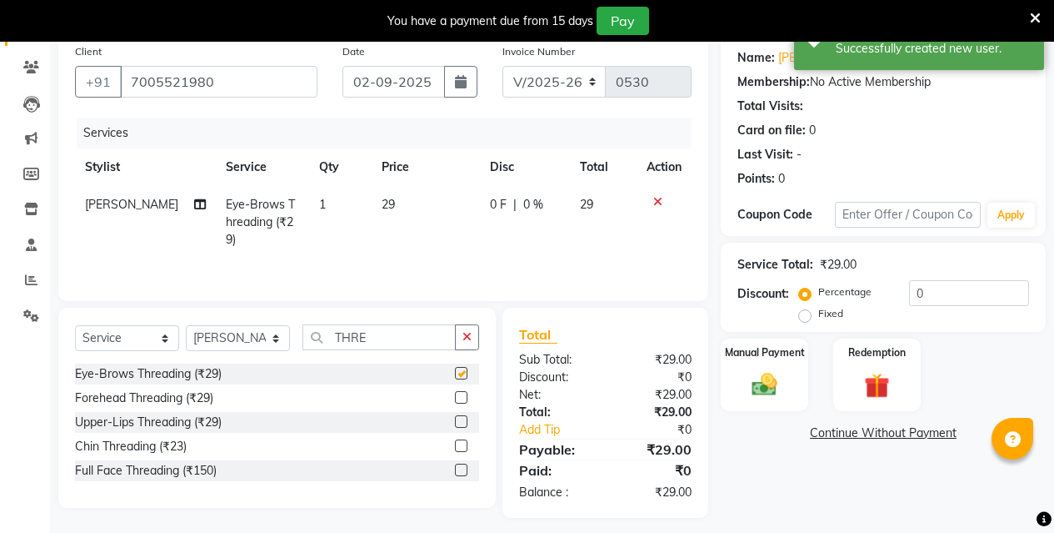
checkbox input "false"
click at [208, 343] on select "Select Stylist [PERSON_NAME] [PERSON_NAME] Jyotishri [PERSON_NAME] Debbarma Puj…" at bounding box center [238, 338] width 104 height 26
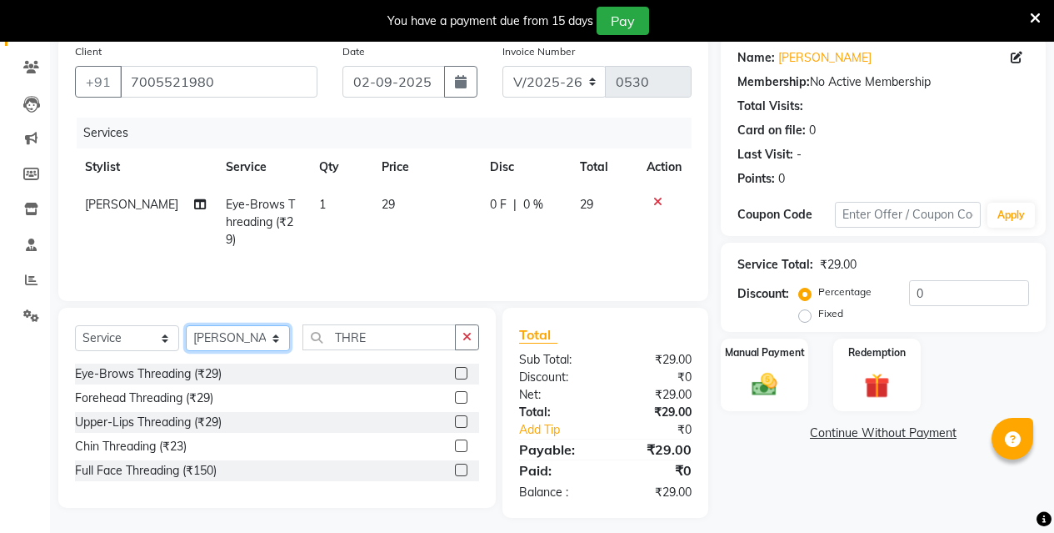
select select "89789"
click at [186, 325] on select "Select Stylist [PERSON_NAME] [PERSON_NAME] Jyotishri [PERSON_NAME] Debbarma Puj…" at bounding box center [238, 338] width 104 height 26
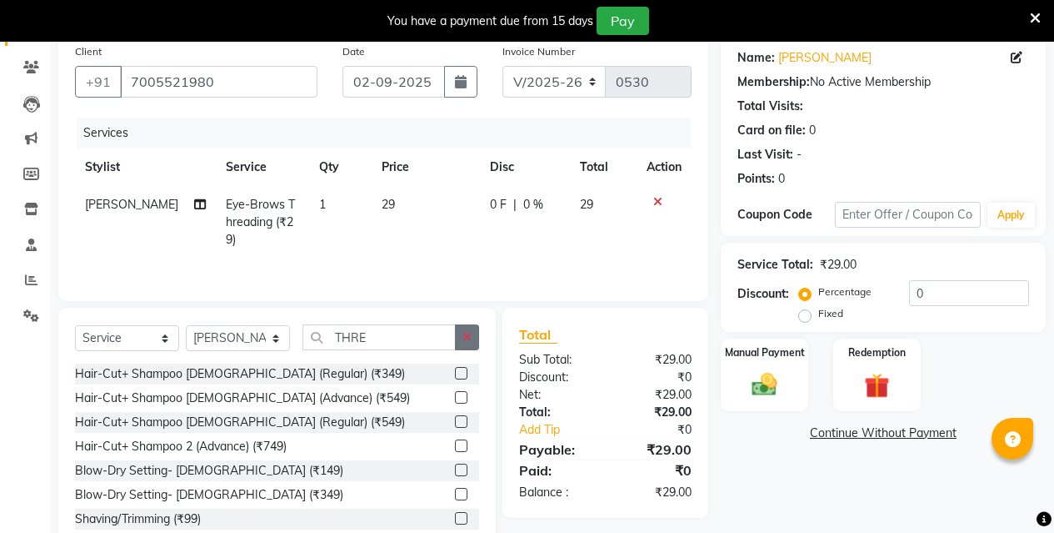
click at [460, 333] on button "button" at bounding box center [467, 337] width 24 height 26
click at [367, 336] on input "text" at bounding box center [391, 337] width 177 height 26
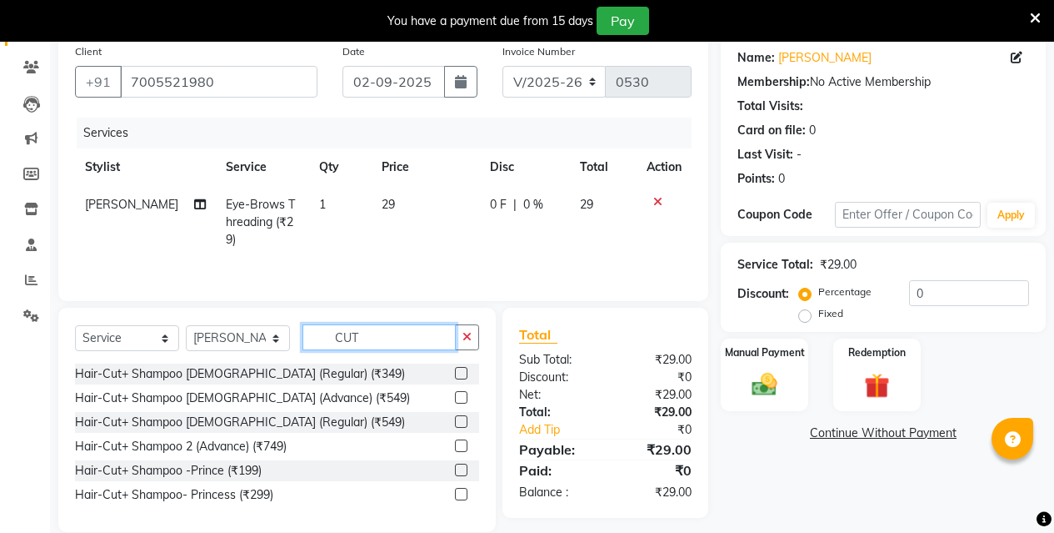
scroll to position [155, 0]
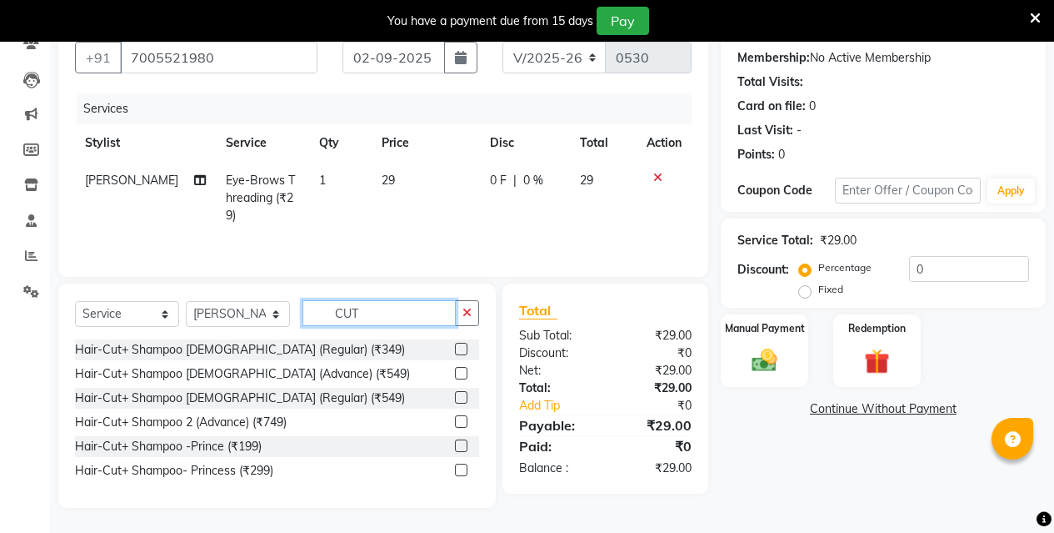
type input "CUT"
click at [463, 421] on label at bounding box center [461, 421] width 13 height 13
click at [463, 421] on input "checkbox" at bounding box center [460, 422] width 11 height 11
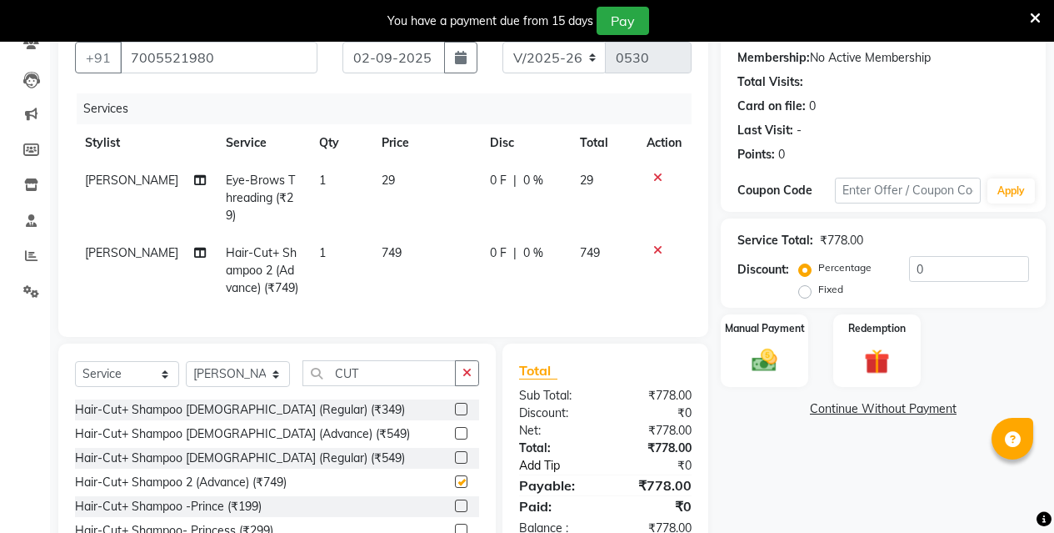
checkbox input "false"
click at [764, 354] on img at bounding box center [764, 360] width 43 height 30
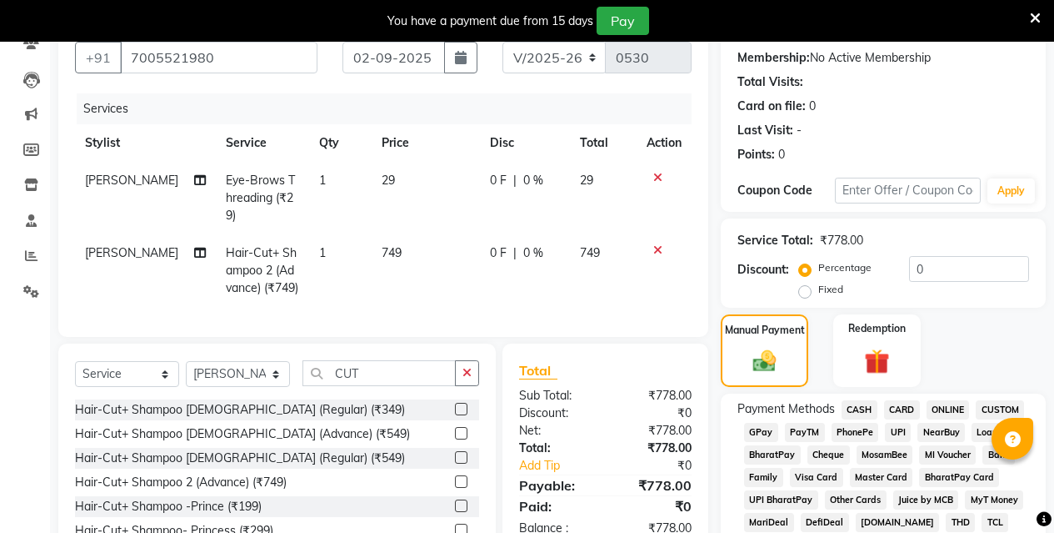
click at [938, 410] on span "ONLINE" at bounding box center [948, 409] width 43 height 19
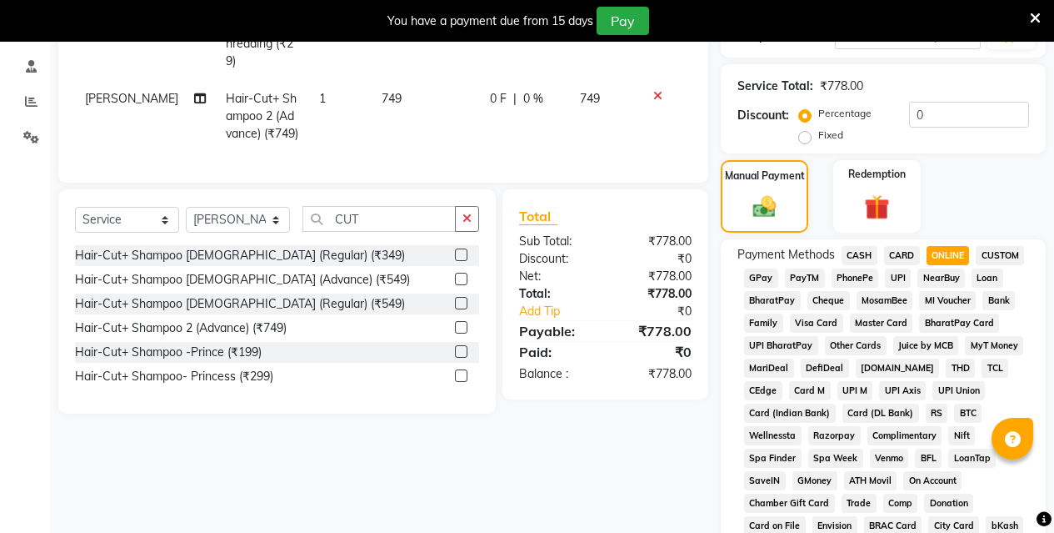
scroll to position [822, 0]
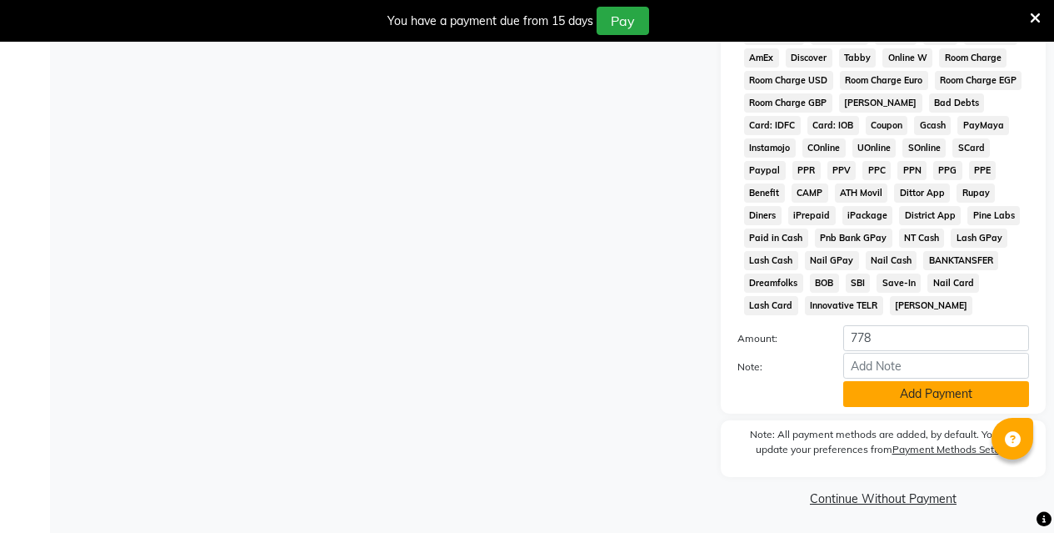
click at [930, 394] on button "Add Payment" at bounding box center [937, 394] width 186 height 26
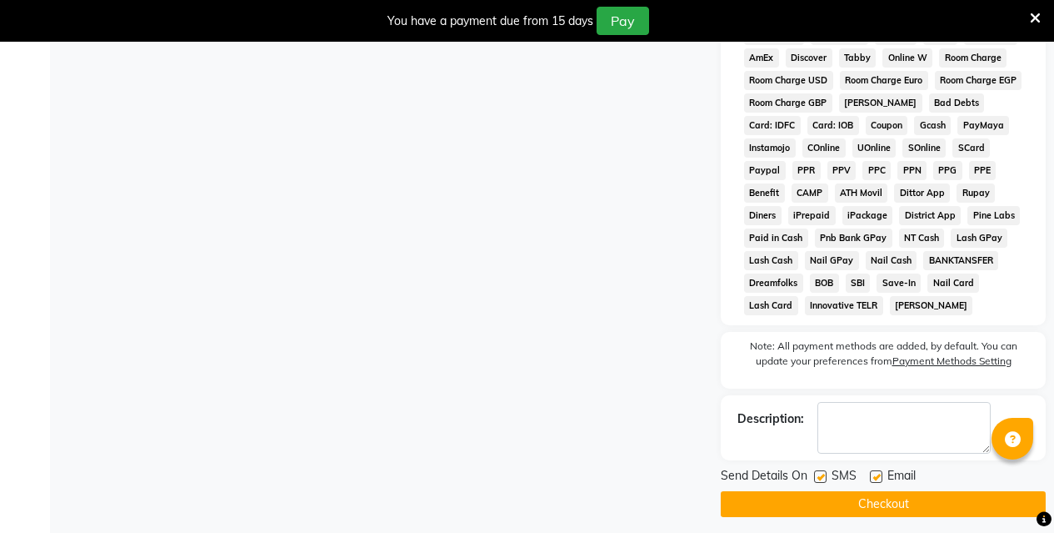
click at [854, 504] on button "Checkout" at bounding box center [883, 504] width 325 height 26
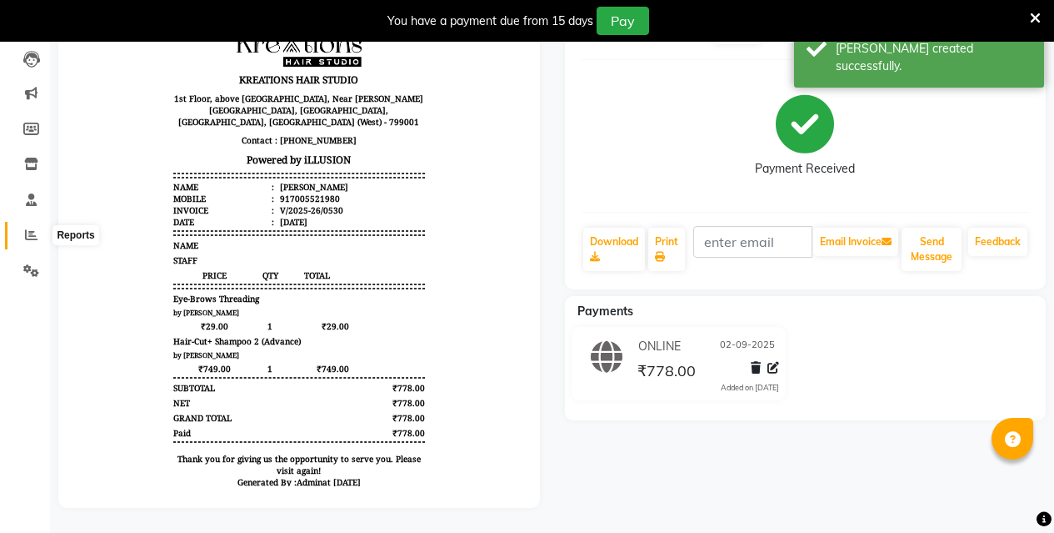
click at [28, 228] on icon at bounding box center [31, 234] width 13 height 13
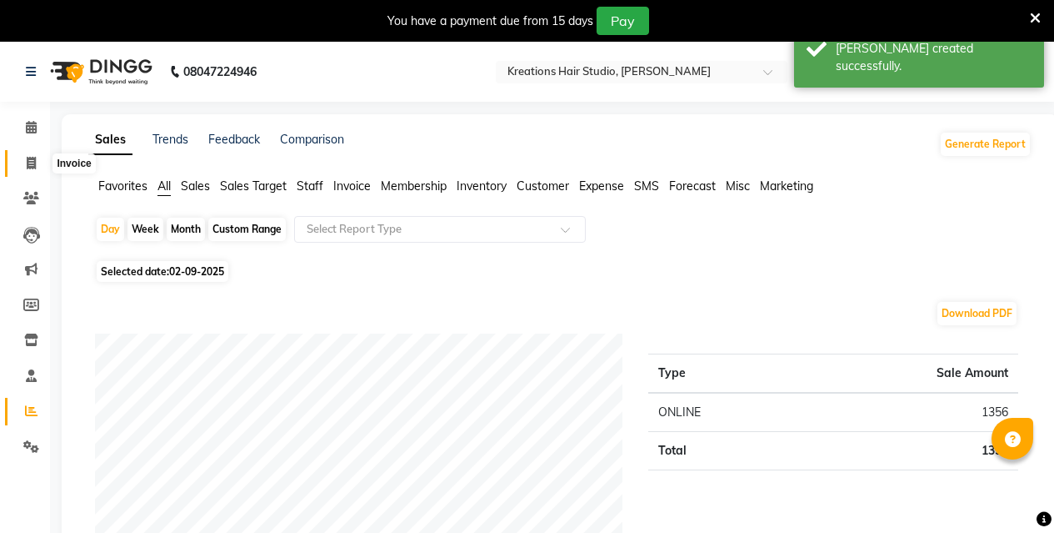
click at [27, 157] on icon at bounding box center [31, 163] width 9 height 13
select select "service"
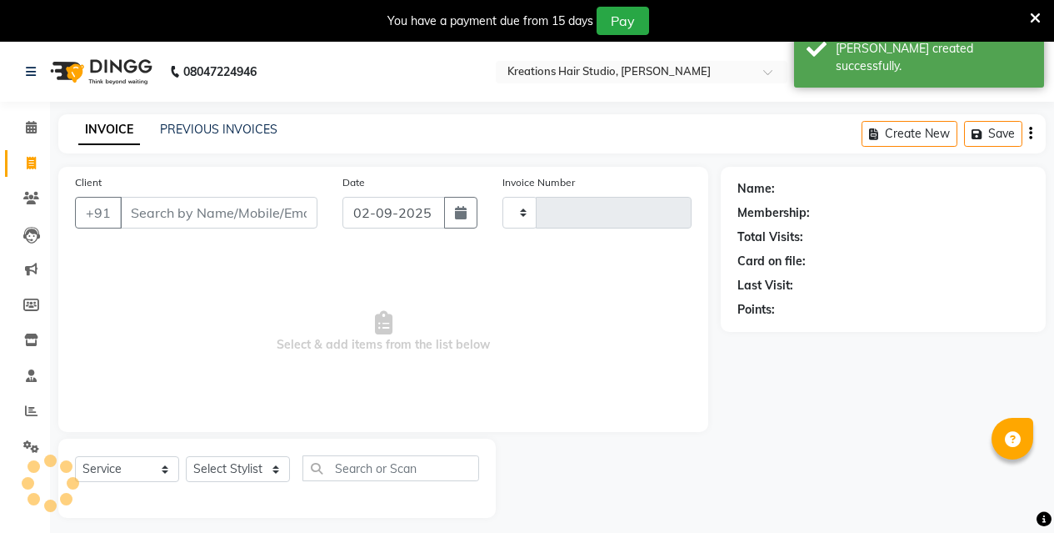
scroll to position [42, 0]
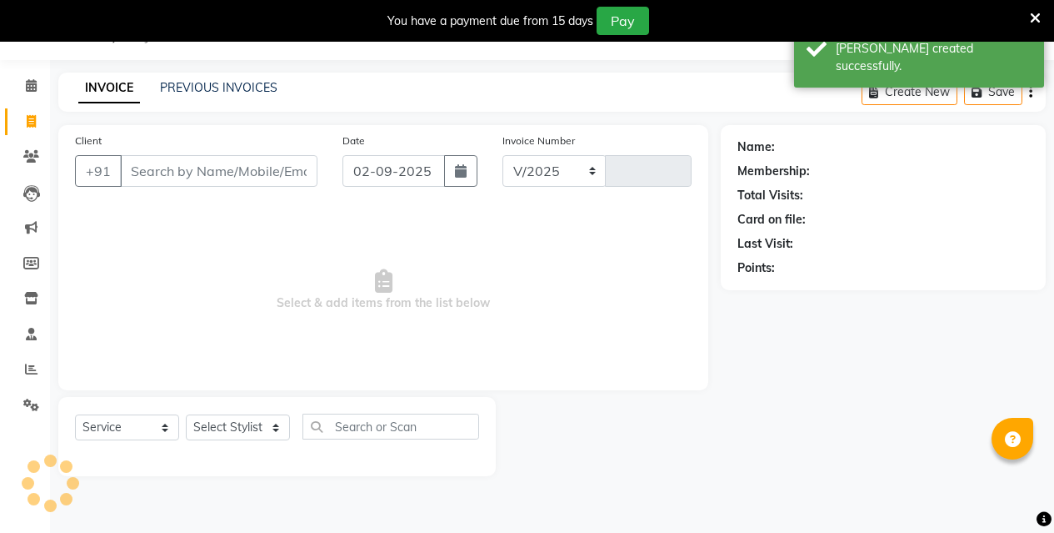
select select "4656"
type input "0531"
click at [244, 79] on div "PREVIOUS INVOICES" at bounding box center [219, 88] width 118 height 18
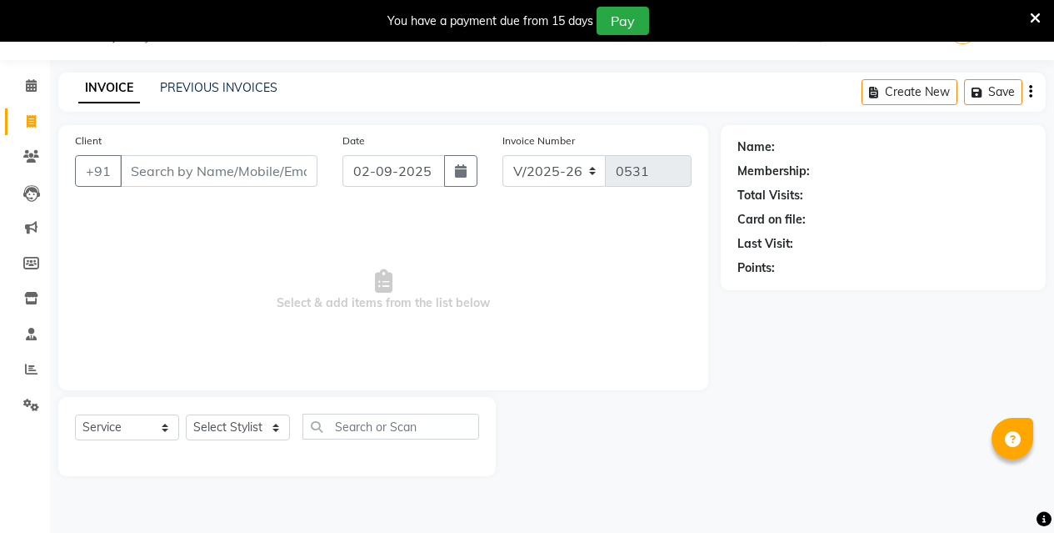
click at [247, 79] on div "PREVIOUS INVOICES" at bounding box center [219, 88] width 118 height 18
click at [236, 87] on link "PREVIOUS INVOICES" at bounding box center [219, 87] width 118 height 15
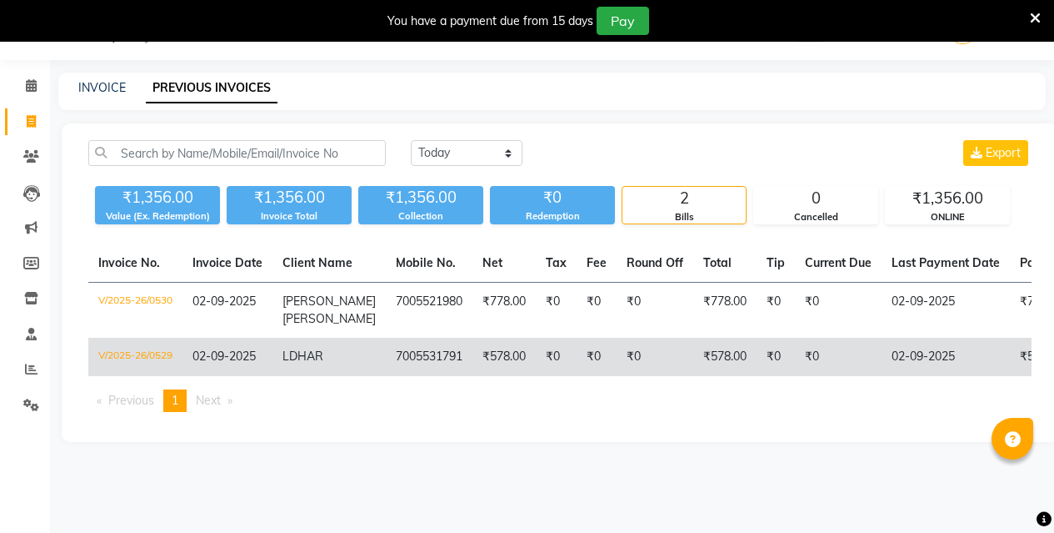
click at [429, 338] on td "7005531791" at bounding box center [429, 357] width 87 height 38
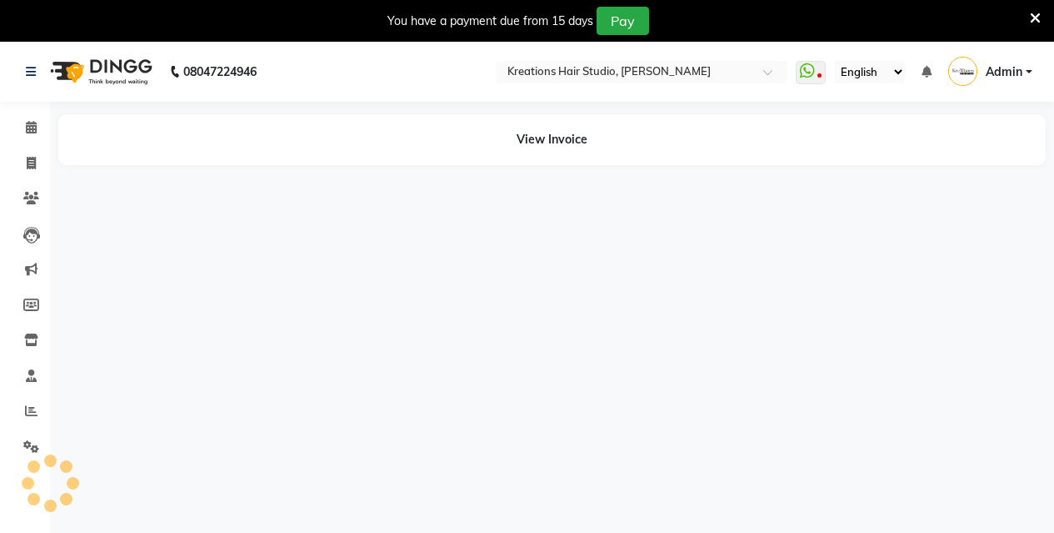
select select "en"
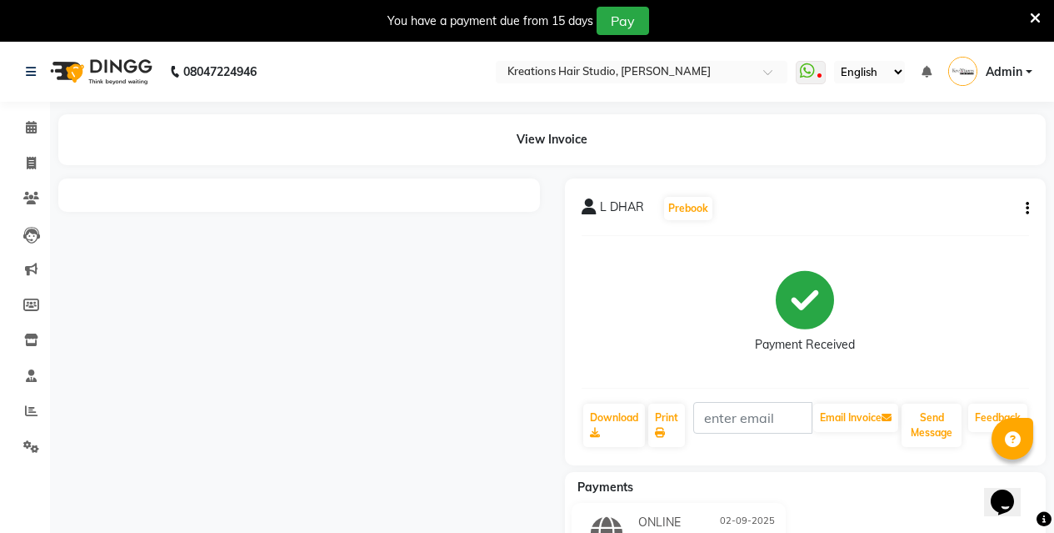
click at [1029, 208] on icon "button" at bounding box center [1027, 208] width 3 height 1
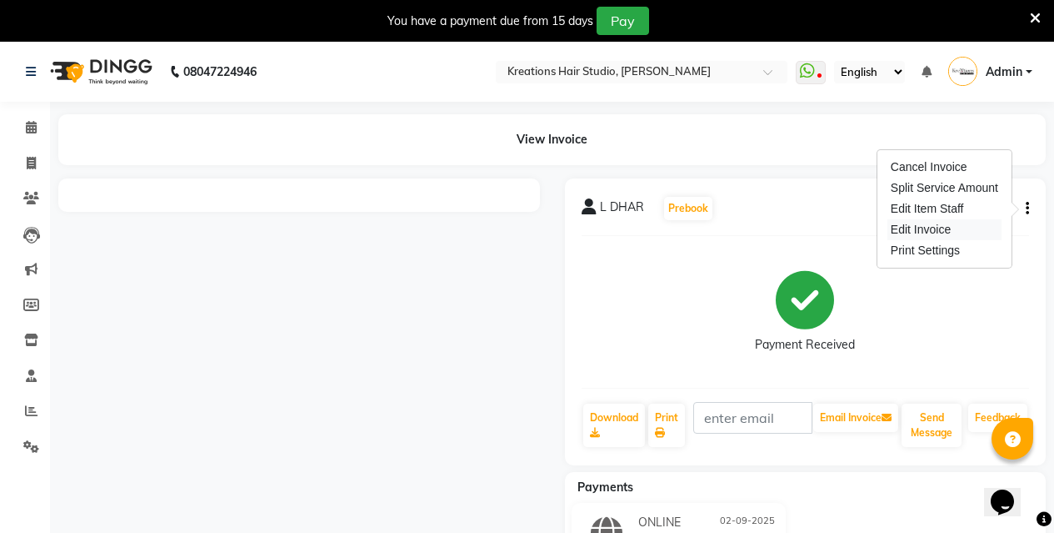
click at [962, 228] on div "Edit Invoice" at bounding box center [945, 229] width 114 height 21
select select "service"
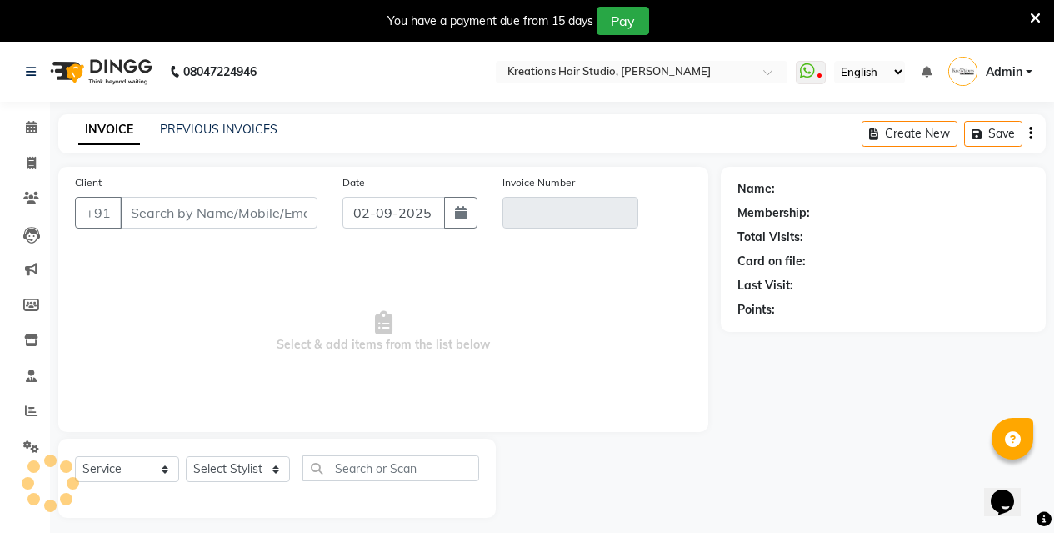
scroll to position [42, 0]
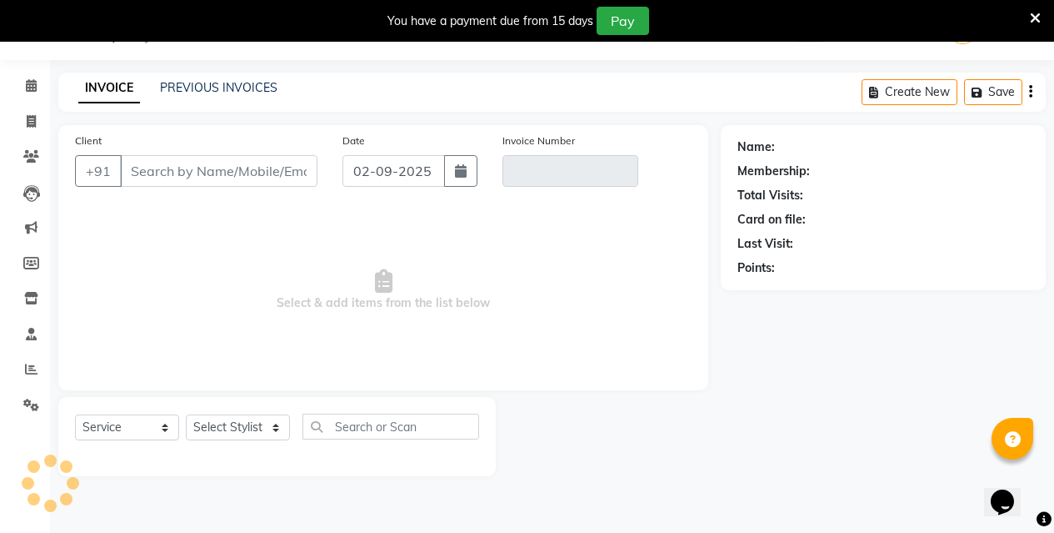
type input "7005531791"
type input "V/2025-26/0529"
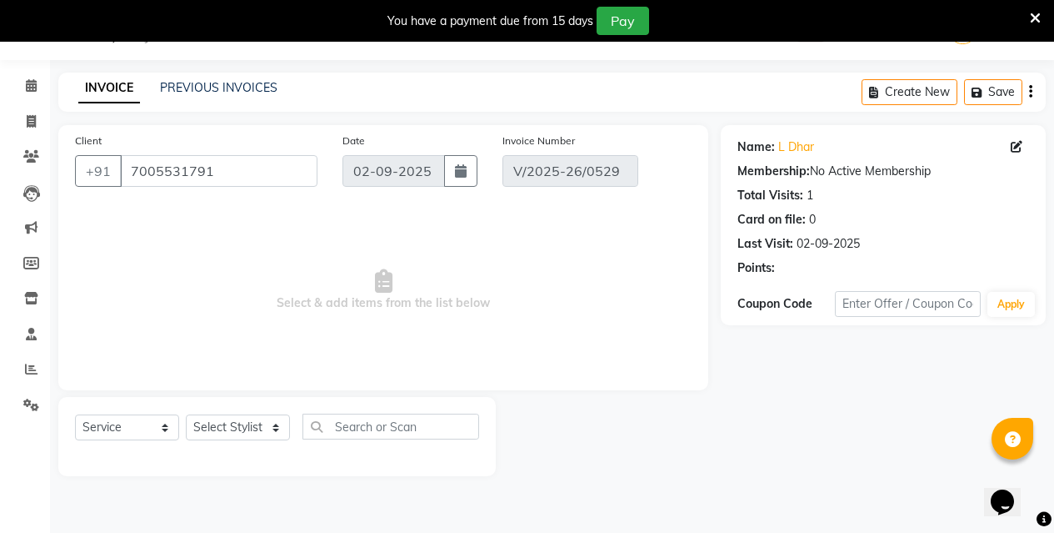
select select "select"
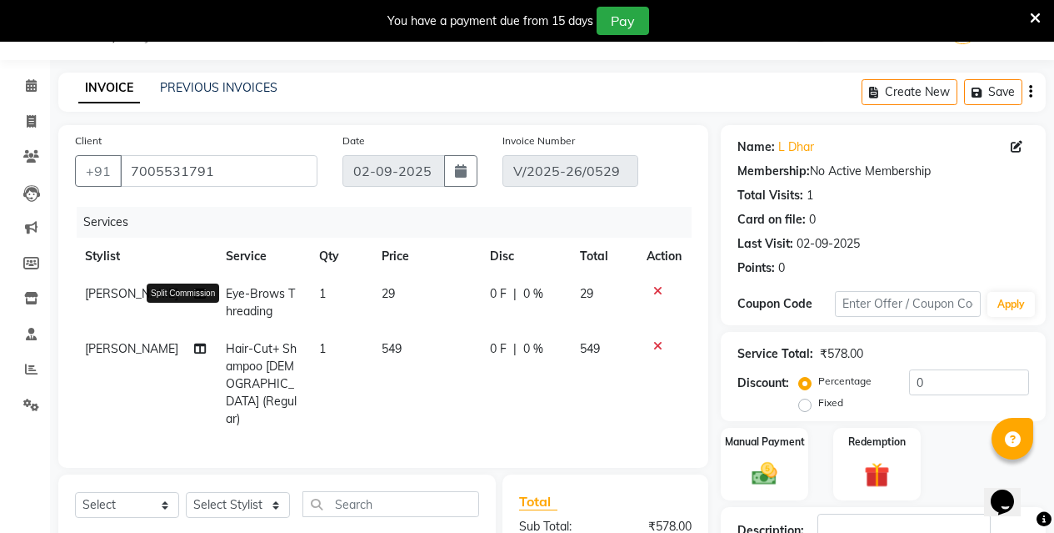
click at [194, 292] on icon at bounding box center [200, 294] width 12 height 12
select select "28550"
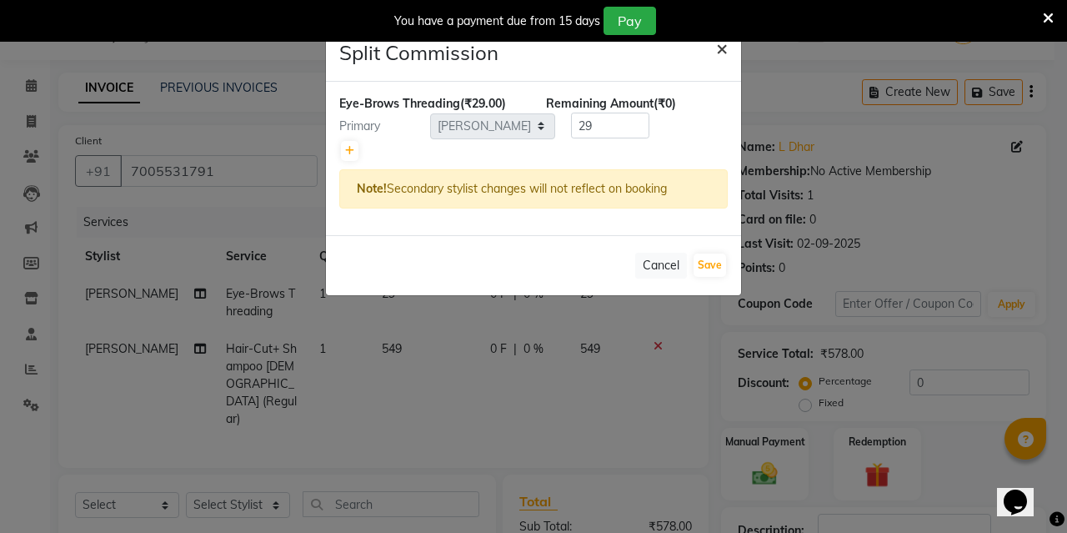
click at [716, 50] on span "×" at bounding box center [722, 47] width 12 height 25
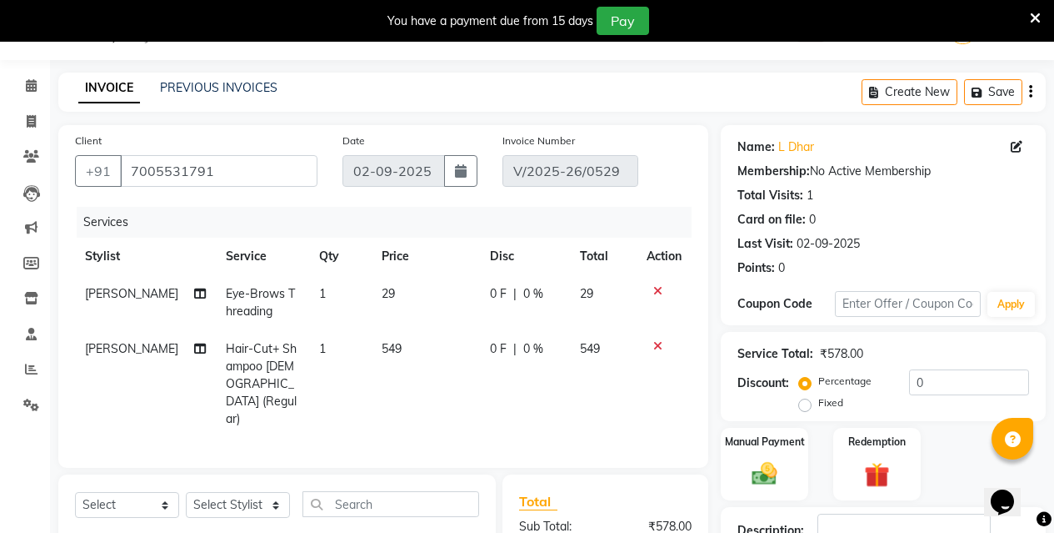
click at [655, 288] on icon at bounding box center [657, 291] width 9 height 12
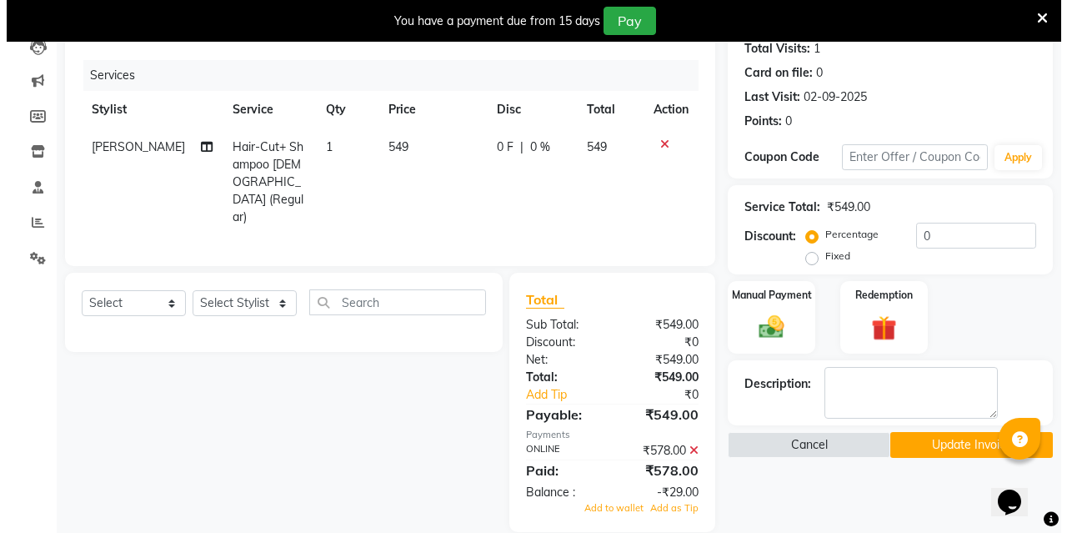
scroll to position [190, 0]
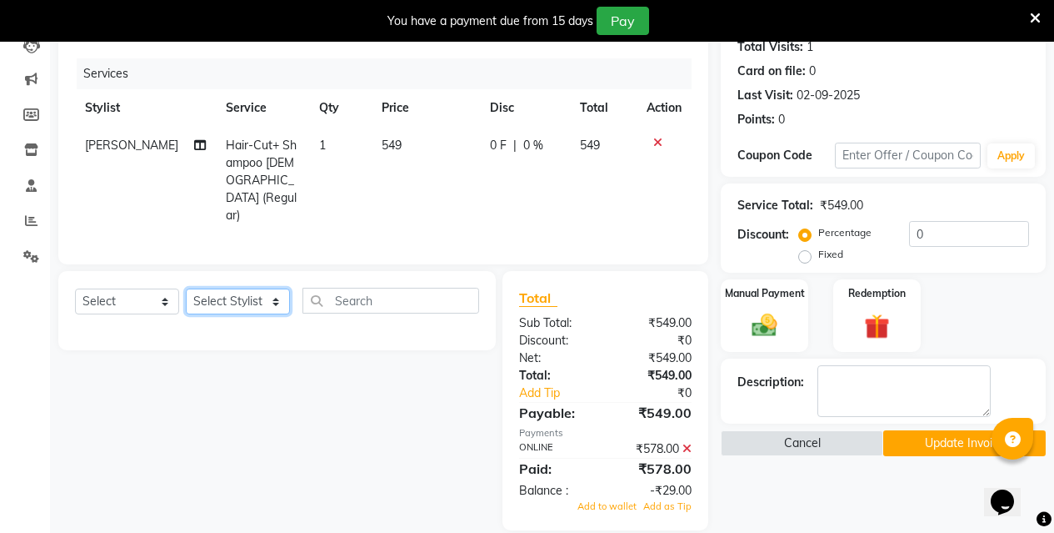
click at [260, 288] on select "Select Stylist [PERSON_NAME] [PERSON_NAME] Jyotishri [PERSON_NAME] Debbarma Puj…" at bounding box center [238, 301] width 104 height 26
select select "27283"
click at [186, 288] on select "Select Stylist [PERSON_NAME] [PERSON_NAME] Jyotishri [PERSON_NAME] Debbarma Puj…" at bounding box center [238, 301] width 104 height 26
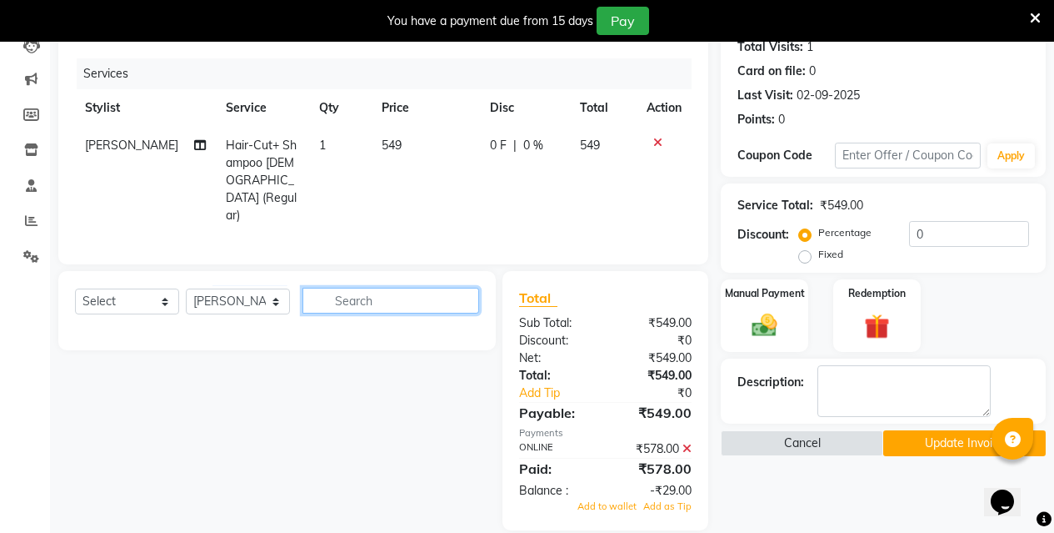
click at [441, 288] on input "text" at bounding box center [391, 301] width 177 height 26
type input "THREAD"
click at [467, 288] on button "button" at bounding box center [467, 301] width 24 height 26
click at [388, 288] on input "text" at bounding box center [391, 301] width 177 height 26
click at [801, 443] on button "Cancel" at bounding box center [802, 443] width 163 height 26
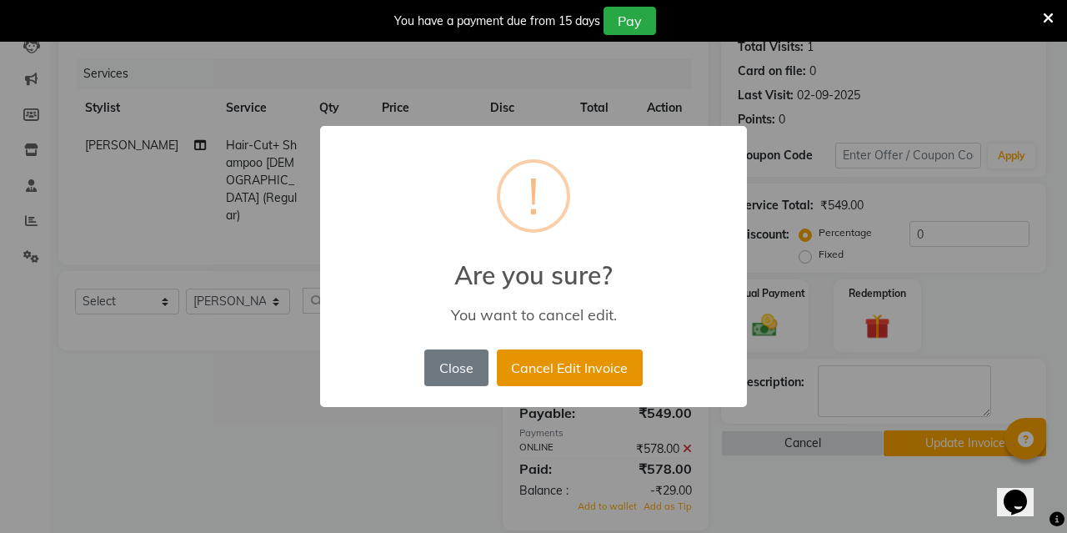
click at [542, 376] on button "Cancel Edit Invoice" at bounding box center [570, 367] width 146 height 37
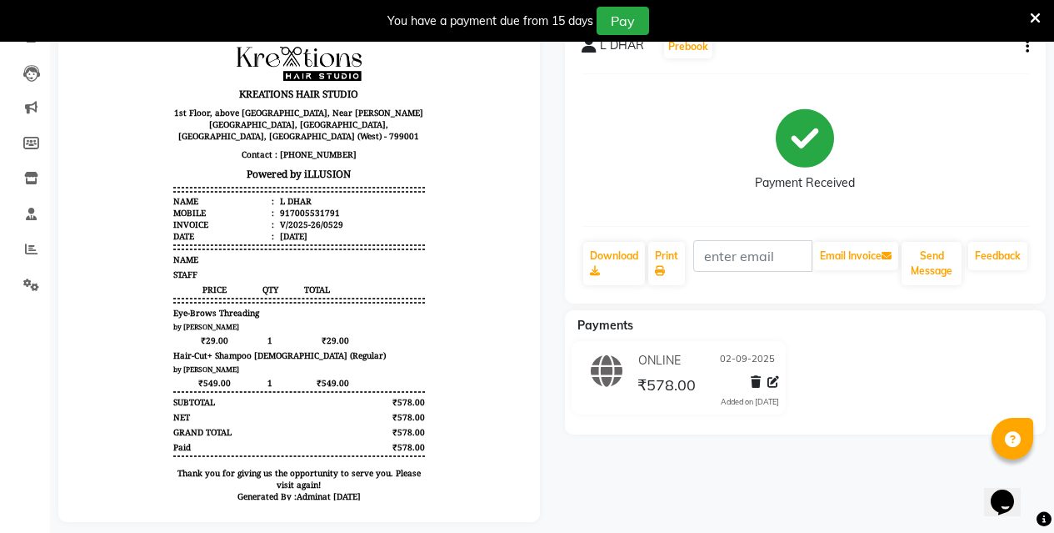
scroll to position [188, 0]
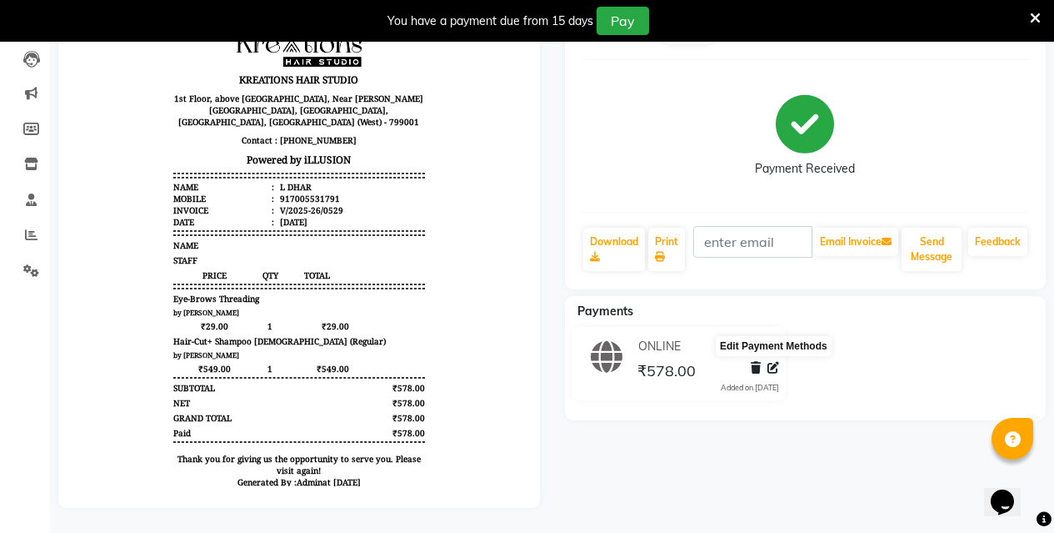
click at [776, 362] on icon at bounding box center [774, 368] width 12 height 12
select select "3"
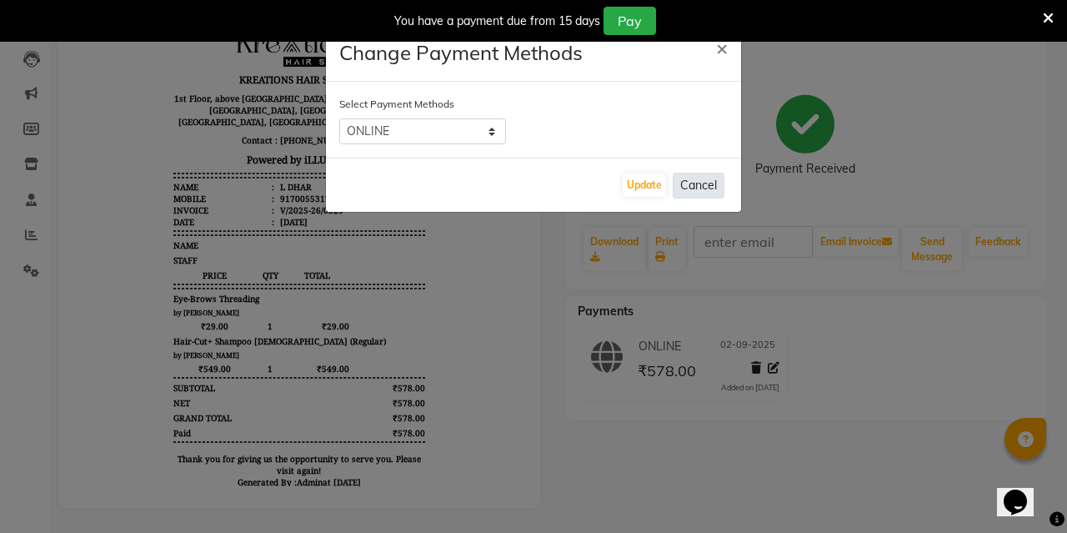
click at [705, 179] on button "Cancel" at bounding box center [699, 186] width 52 height 26
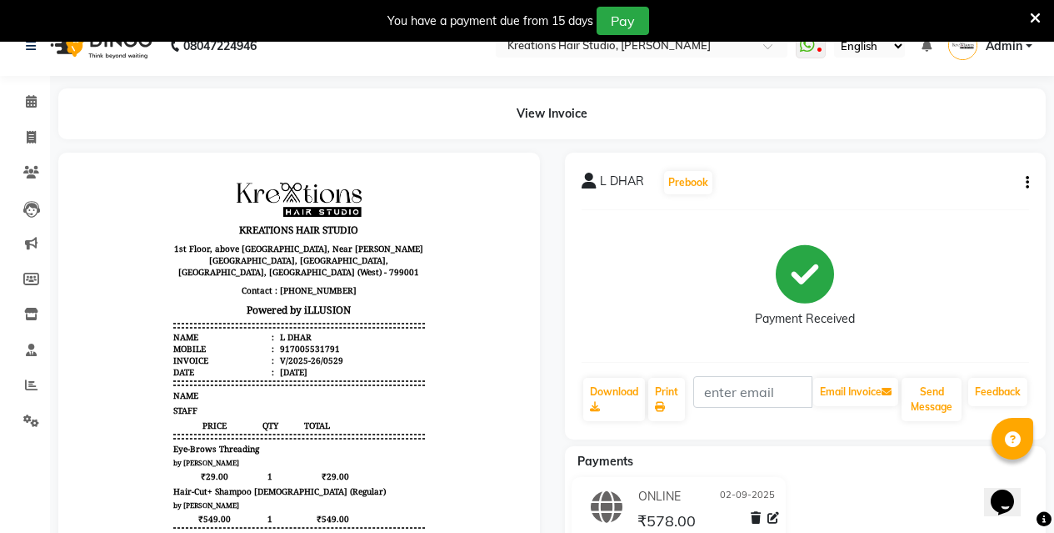
scroll to position [22, 0]
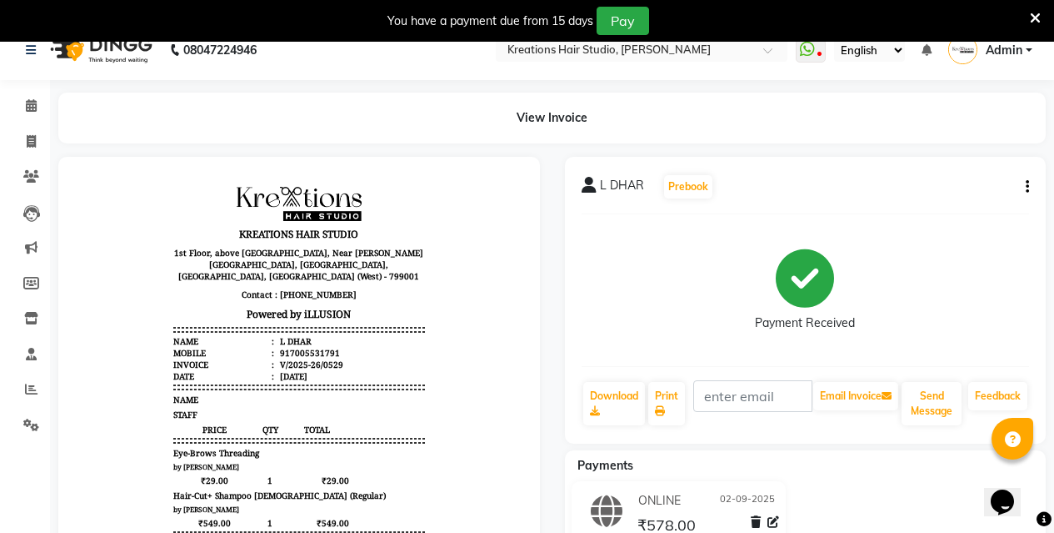
click at [1031, 186] on div "L DHAR Prebook Payment Received Download Print Email Invoice Send Message Feedb…" at bounding box center [806, 300] width 482 height 287
click at [1028, 187] on icon "button" at bounding box center [1027, 187] width 3 height 1
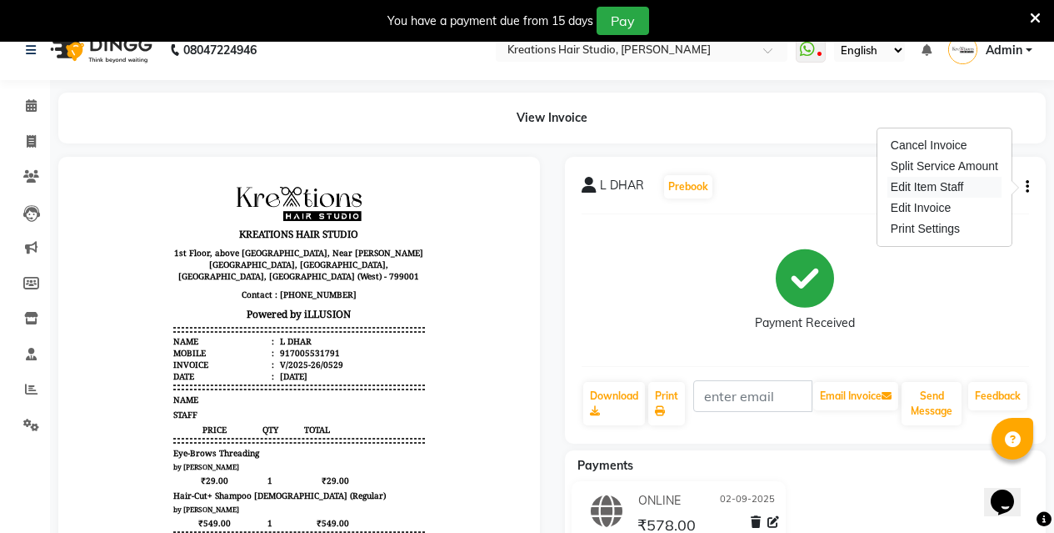
click at [977, 183] on div "Edit Item Staff" at bounding box center [945, 187] width 114 height 21
select select
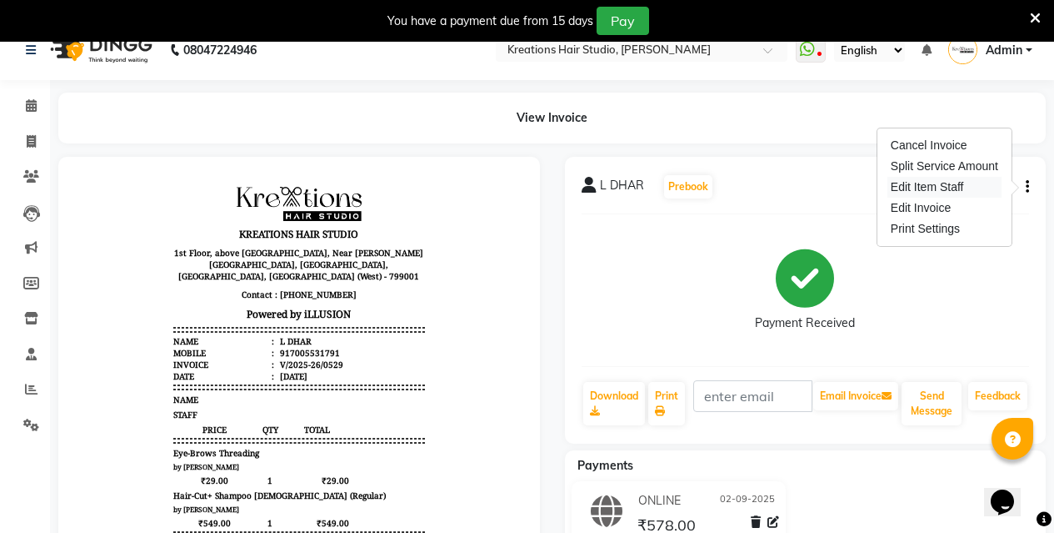
select select
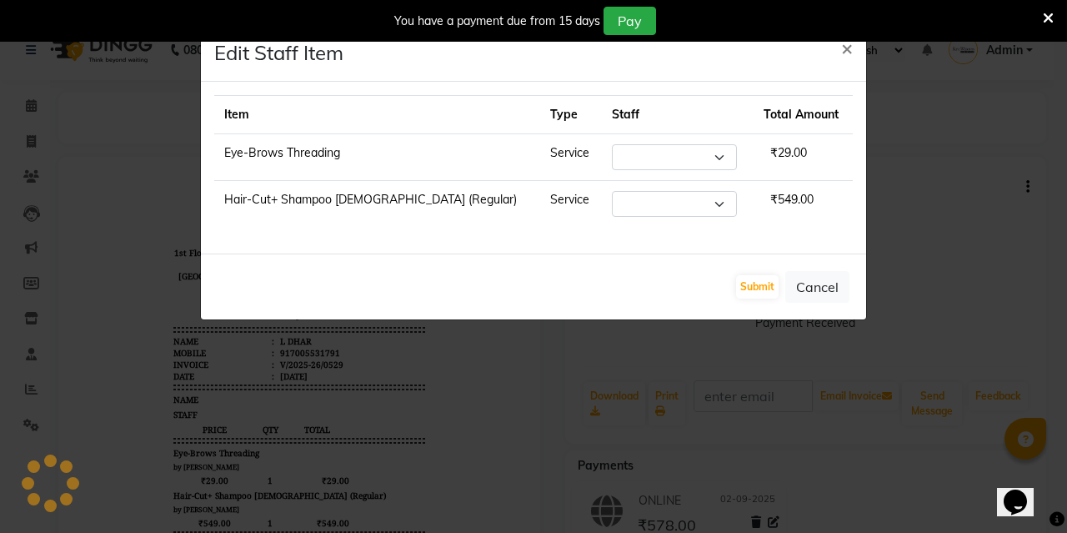
select select "28550"
select select "27283"
select select "28550"
select select "27283"
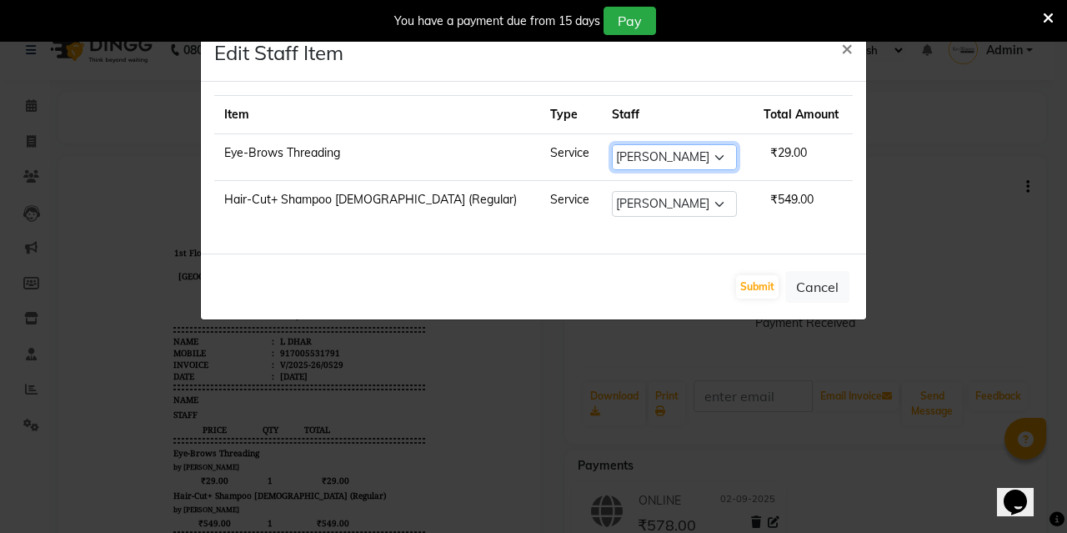
click at [614, 159] on select "Select Dipa Debnath Furkan Ali Jyotishri Talapatra Priya Debbarma Puja Deb Roy …" at bounding box center [674, 157] width 125 height 26
select select "27283"
click at [612, 144] on select "Select Dipa Debnath Furkan Ali Jyotishri Talapatra Priya Debbarma Puja Deb Roy …" at bounding box center [674, 157] width 125 height 26
select select "27283"
click at [744, 289] on button "Submit" at bounding box center [757, 286] width 43 height 23
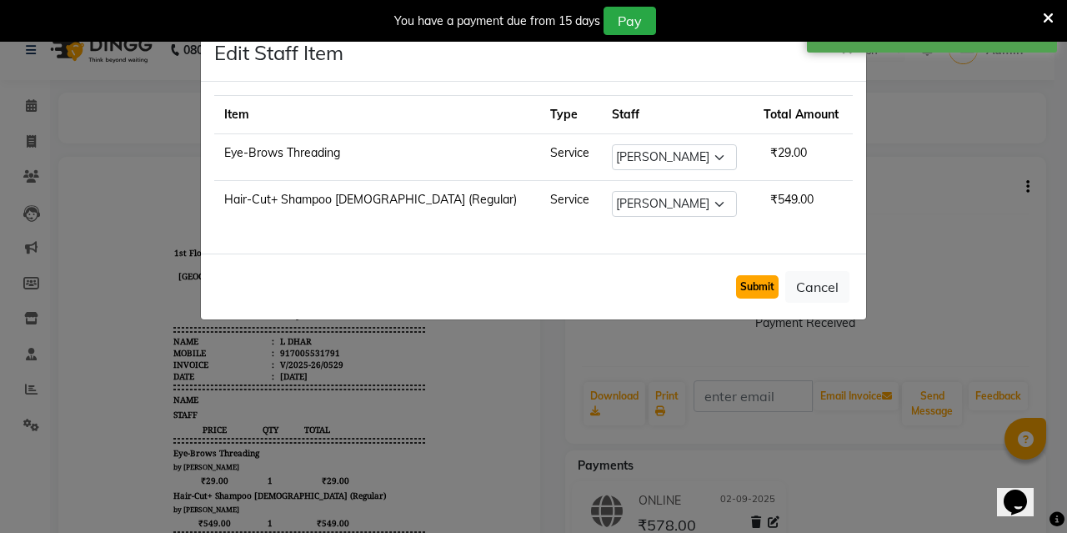
click at [753, 283] on button "Submit" at bounding box center [757, 286] width 43 height 23
click at [754, 283] on button "Submit" at bounding box center [757, 286] width 43 height 23
click at [758, 289] on button "Submit" at bounding box center [757, 286] width 43 height 23
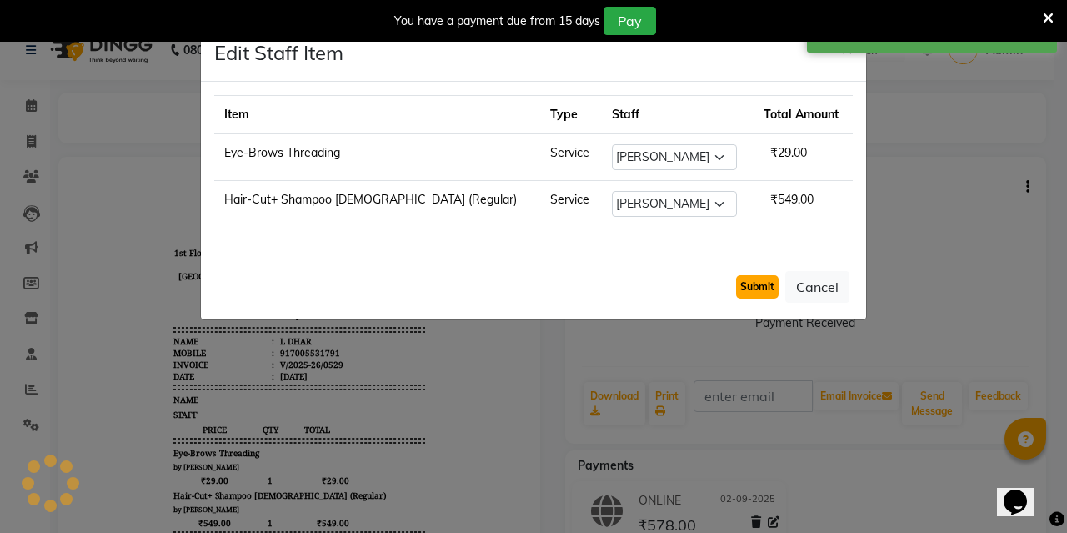
click at [758, 289] on button "Submit" at bounding box center [757, 286] width 43 height 23
click at [742, 284] on button "Submit" at bounding box center [757, 286] width 43 height 23
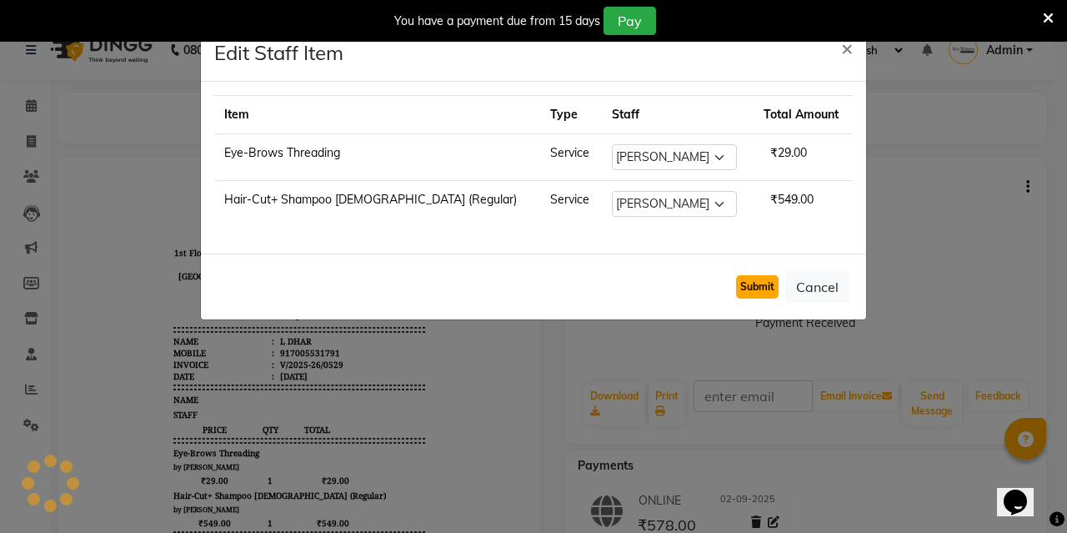
click at [742, 284] on button "Submit" at bounding box center [757, 286] width 43 height 23
click at [755, 283] on button "Submit" at bounding box center [757, 286] width 43 height 23
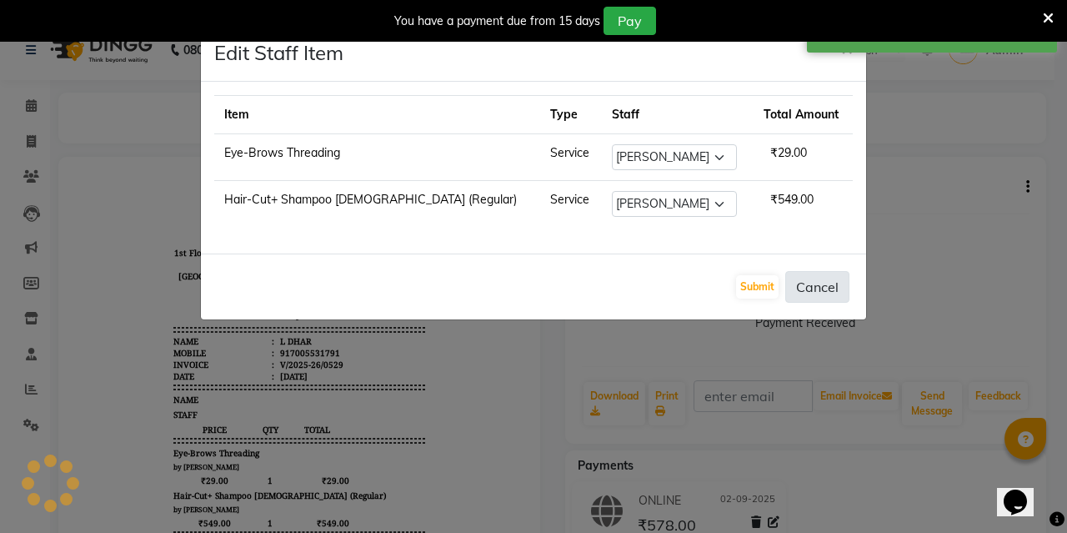
click at [821, 287] on button "Cancel" at bounding box center [817, 287] width 64 height 32
click at [755, 283] on button "Submit" at bounding box center [757, 286] width 43 height 23
click at [1048, 17] on icon at bounding box center [1048, 18] width 11 height 15
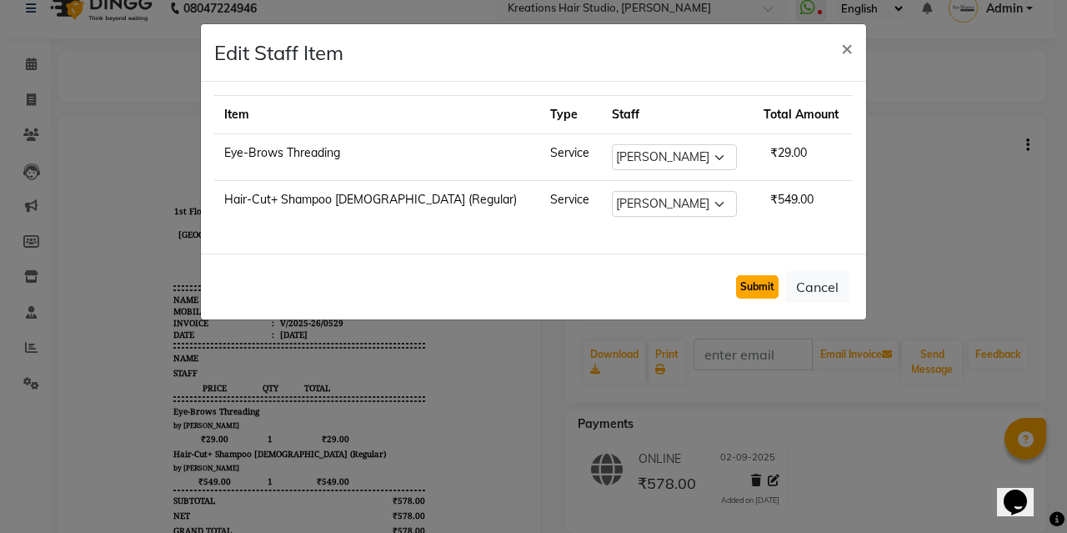
click at [761, 283] on button "Submit" at bounding box center [757, 286] width 43 height 23
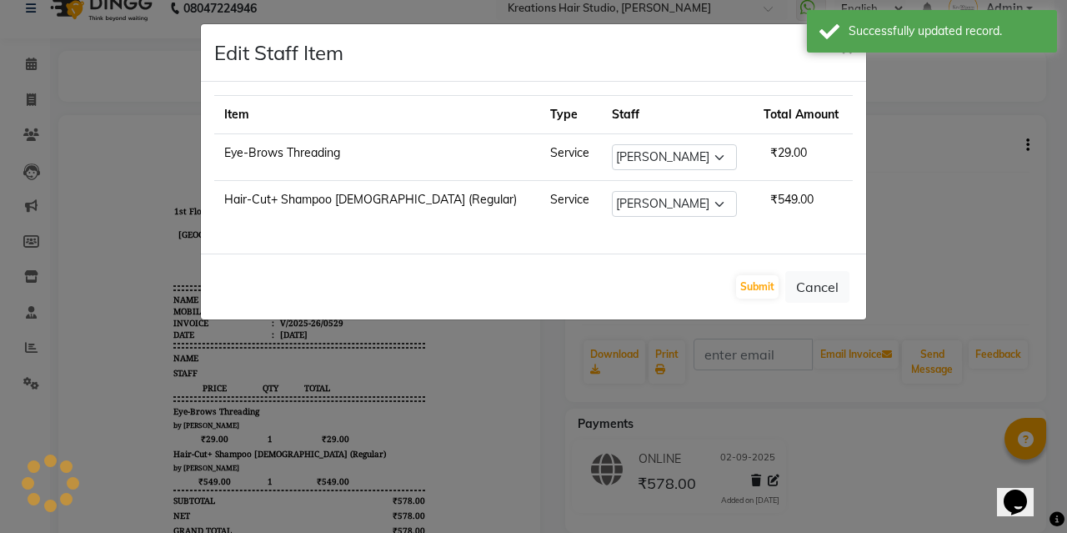
click at [125, 50] on ngb-modal-window "Edit Staff Item × Item Type Staff Total Amount Eye-Brows Threading Service Sele…" at bounding box center [533, 266] width 1067 height 533
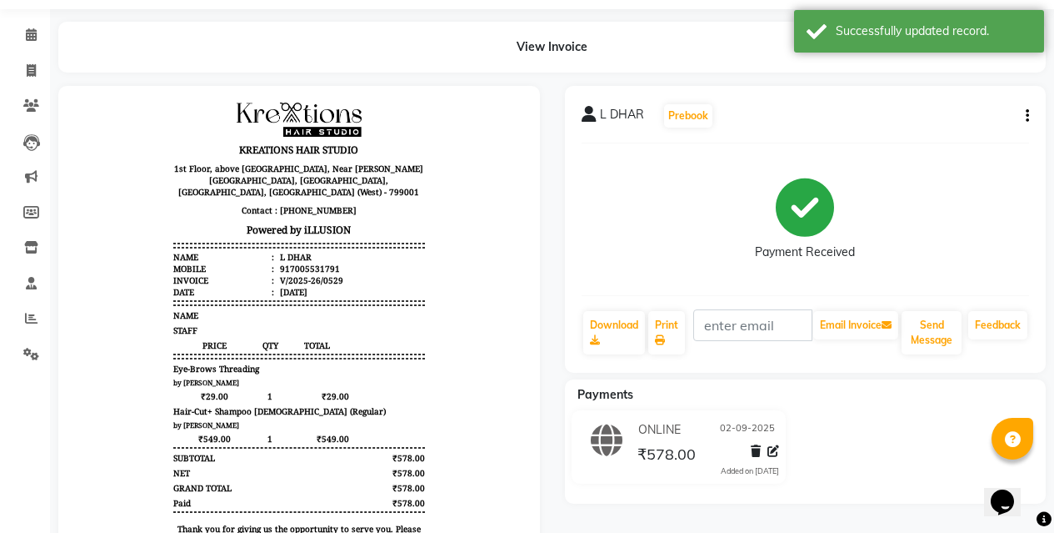
scroll to position [147, 0]
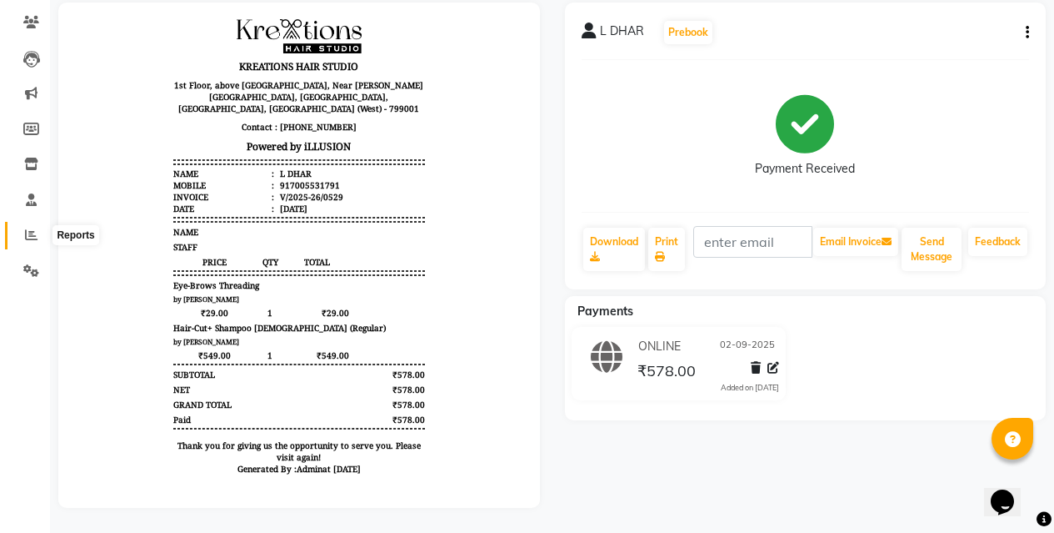
click at [35, 226] on span at bounding box center [31, 235] width 29 height 19
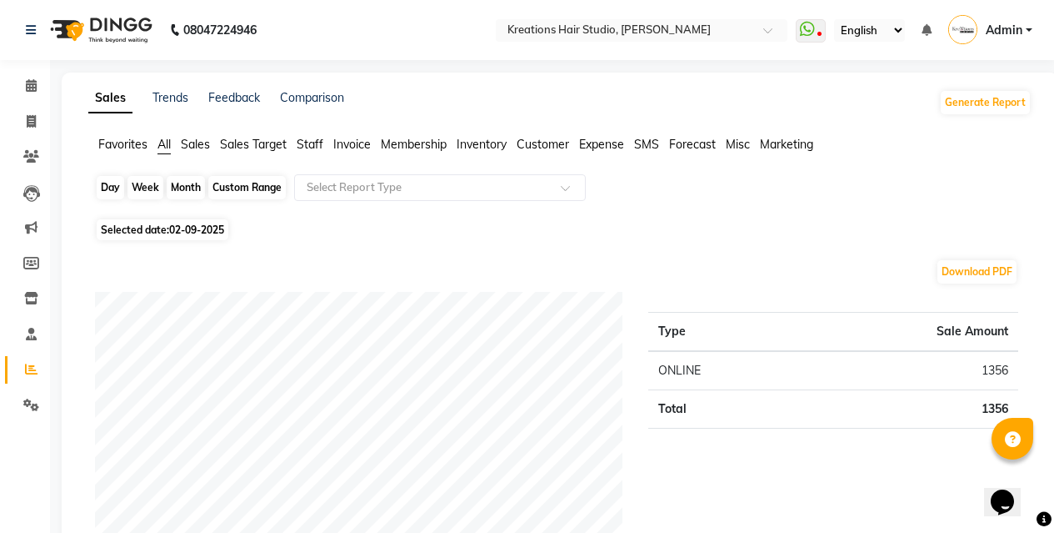
click at [114, 185] on div "Day" at bounding box center [111, 187] width 28 height 23
select select "9"
select select "2025"
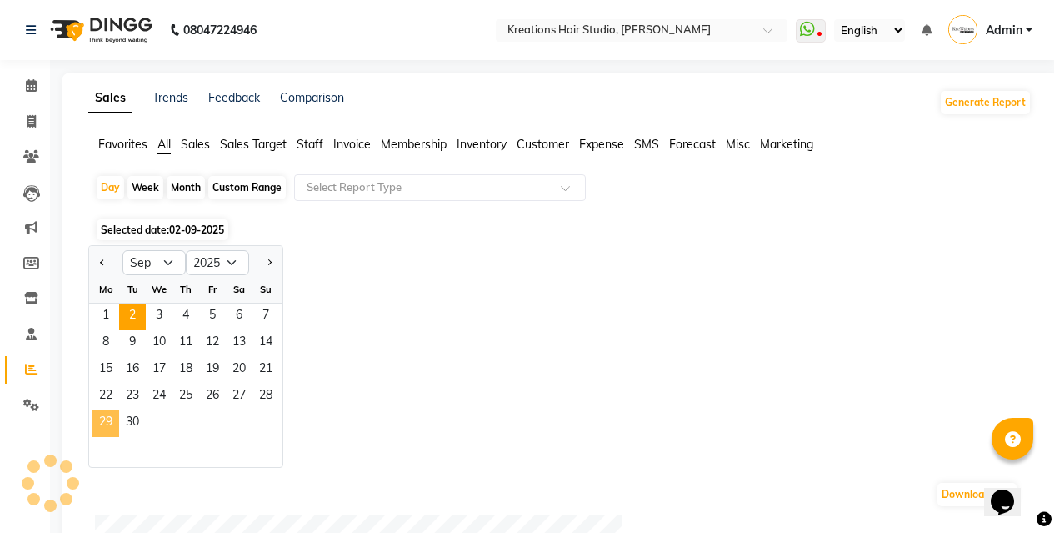
click at [114, 411] on span "29" at bounding box center [106, 423] width 27 height 27
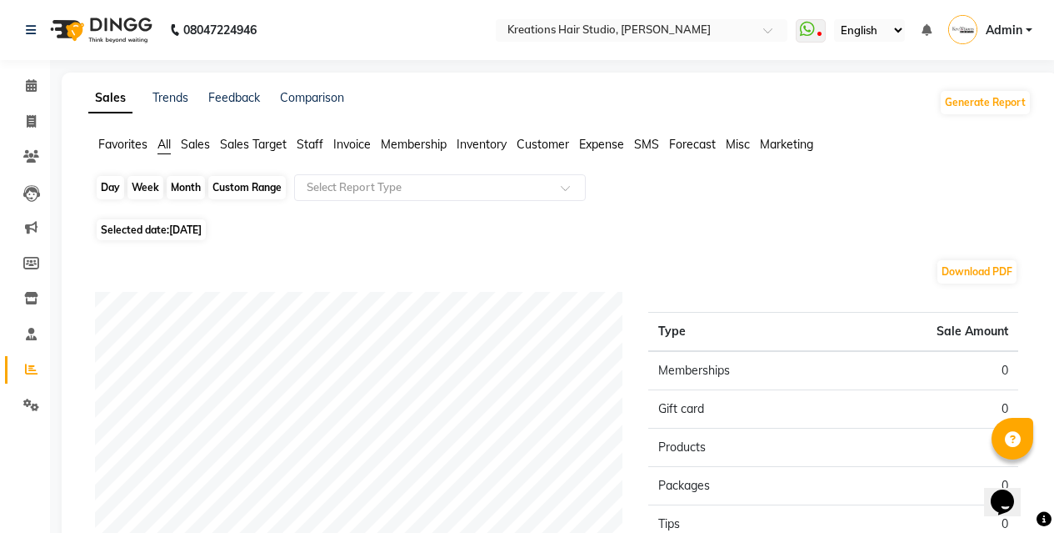
click at [108, 183] on div "Day" at bounding box center [111, 187] width 28 height 23
select select "9"
select select "2025"
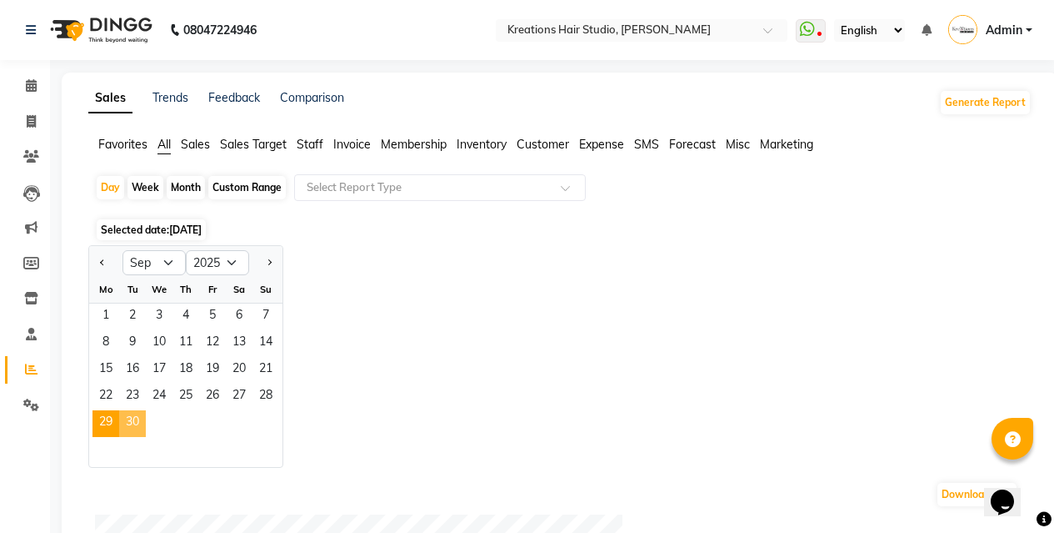
click at [135, 422] on span "30" at bounding box center [132, 423] width 27 height 27
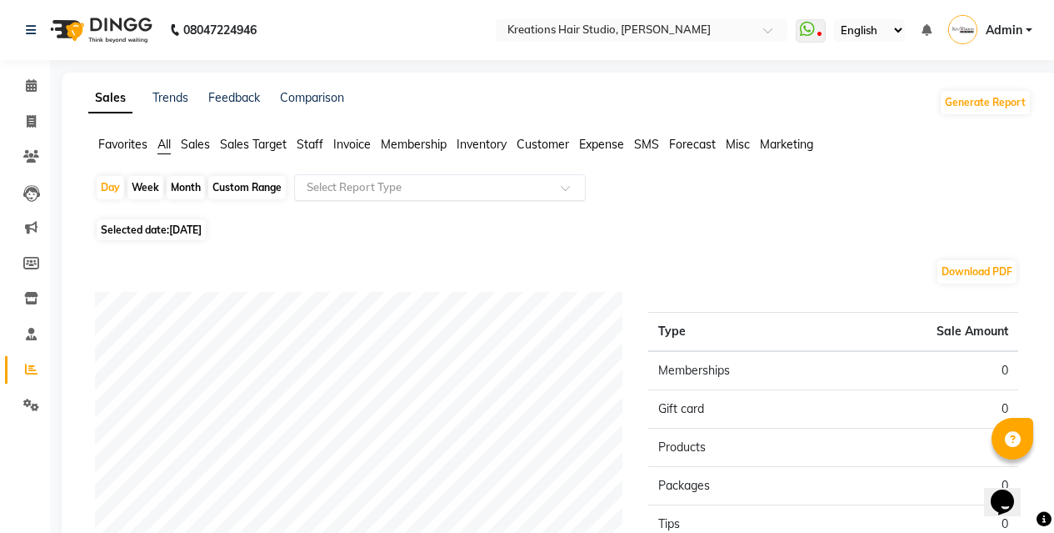
scroll to position [83, 0]
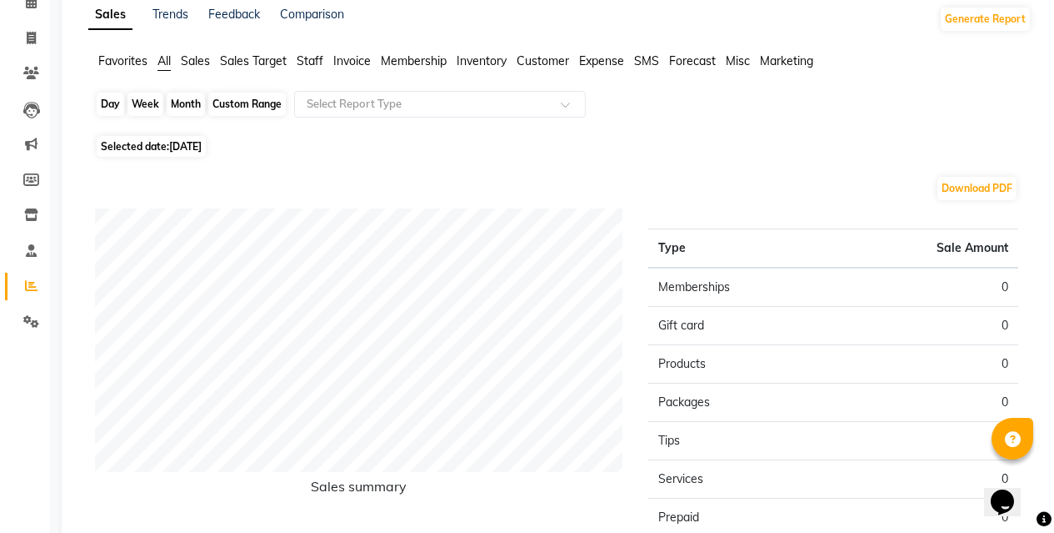
click at [106, 108] on div "Day" at bounding box center [111, 104] width 28 height 23
select select "9"
select select "2025"
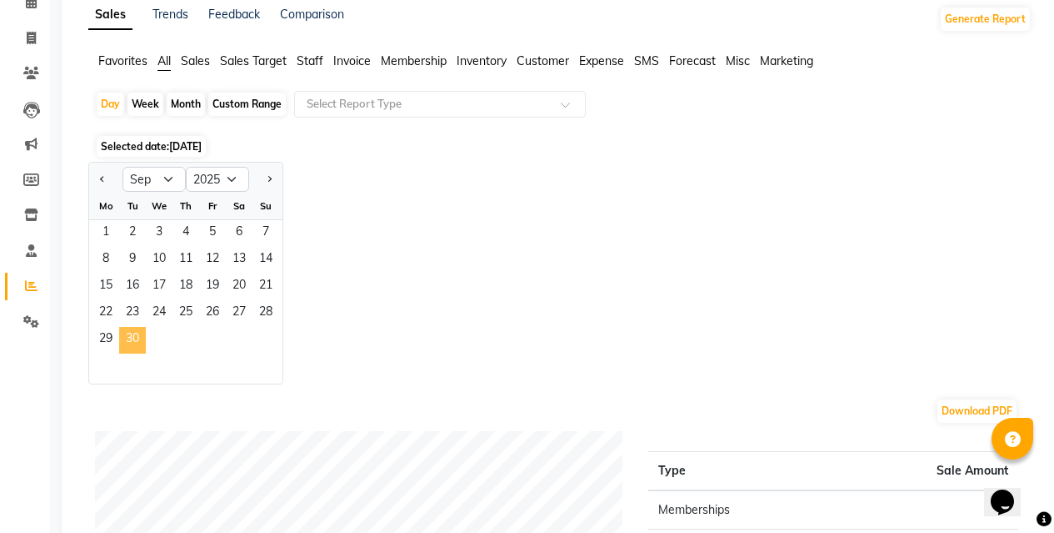
click at [140, 341] on span "30" at bounding box center [132, 340] width 27 height 27
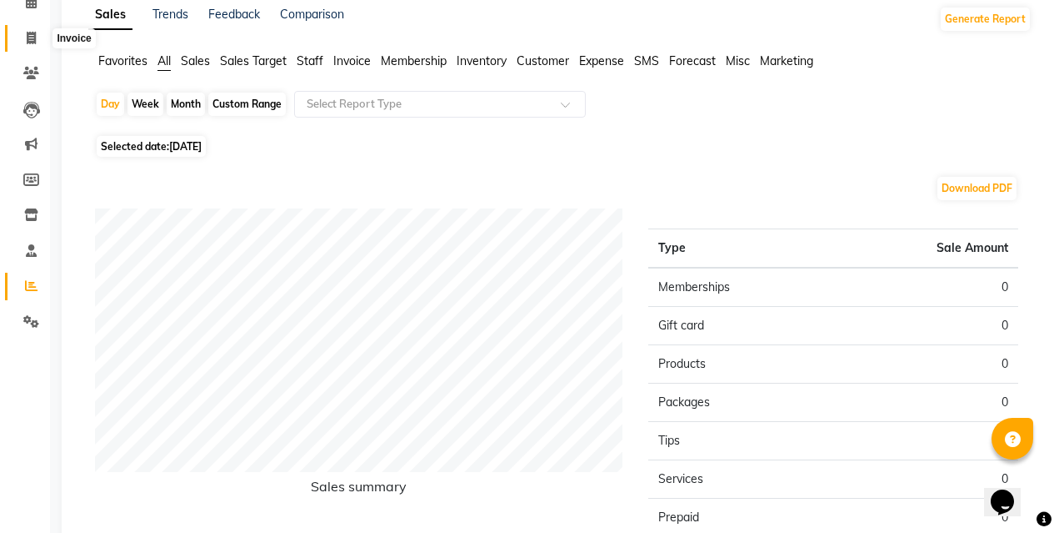
click at [31, 43] on icon at bounding box center [31, 38] width 9 height 13
select select "service"
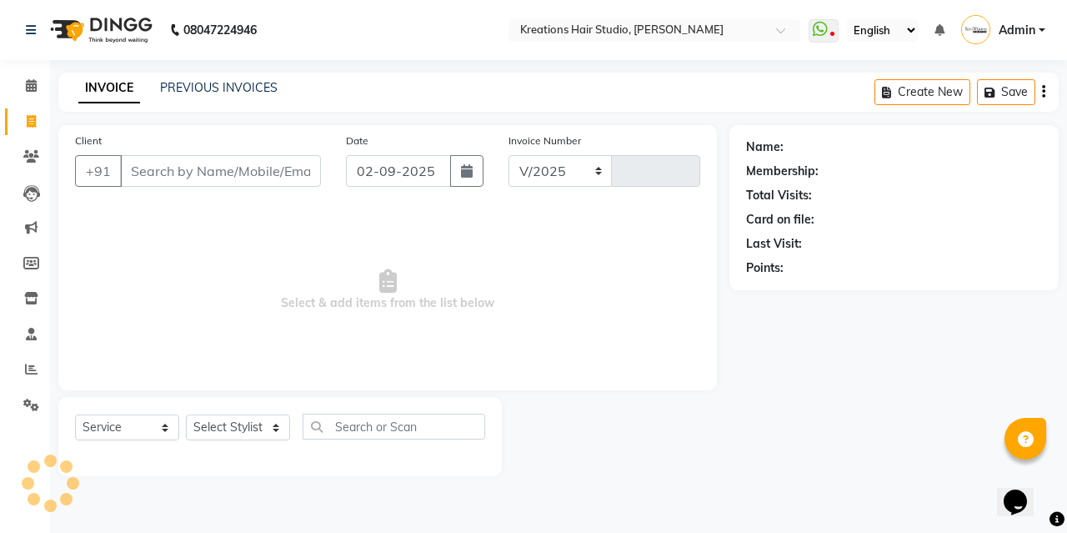
select select "4656"
type input "0531"
click at [235, 85] on link "PREVIOUS INVOICES" at bounding box center [219, 87] width 118 height 15
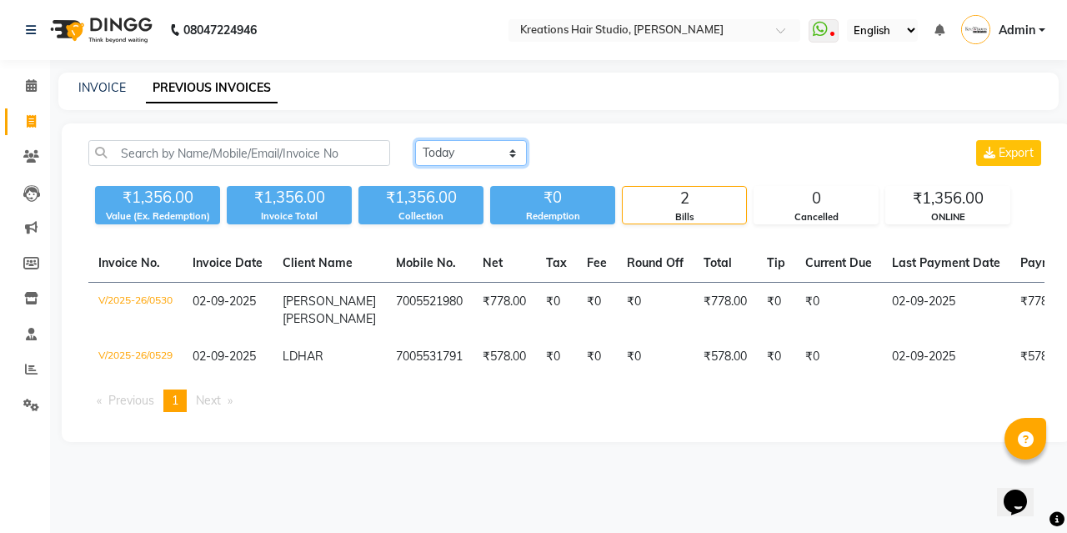
click at [490, 140] on select "Today Yesterday Custom Range" at bounding box center [471, 153] width 112 height 26
select select "range"
click at [415, 140] on select "Today Yesterday Custom Range" at bounding box center [471, 153] width 112 height 26
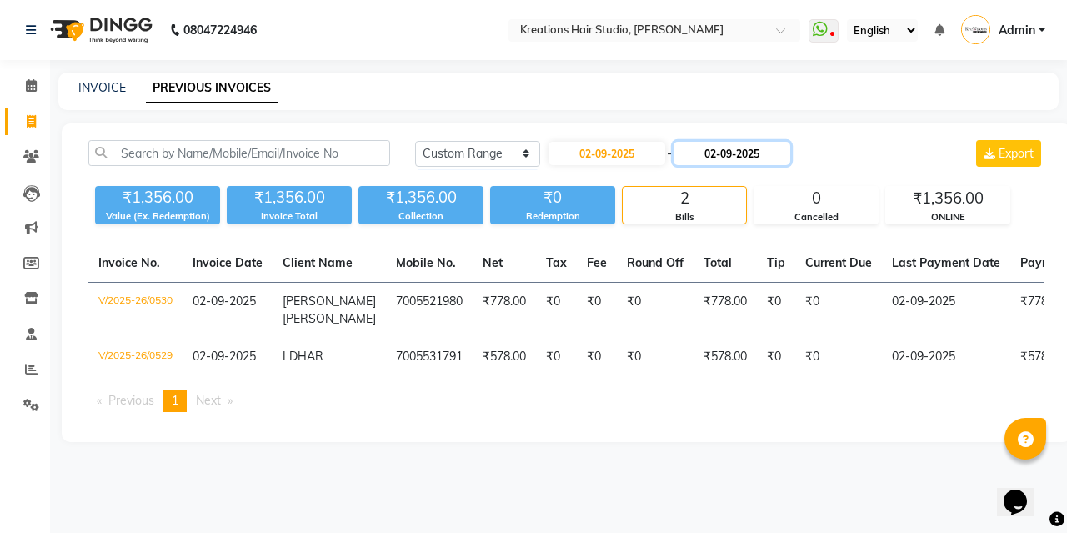
click at [742, 146] on input "02-09-2025" at bounding box center [731, 153] width 117 height 23
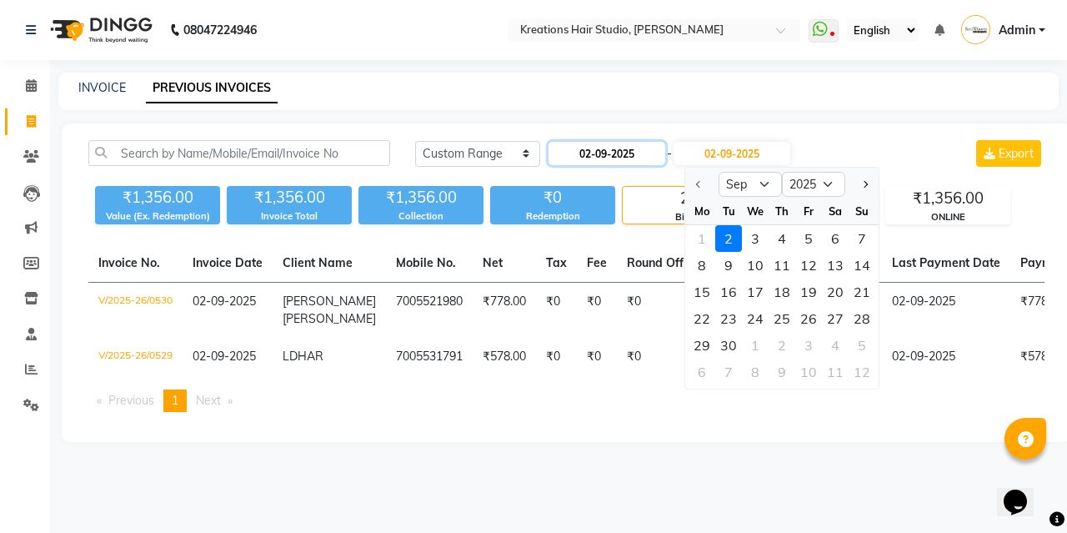
click at [637, 158] on input "02-09-2025" at bounding box center [606, 153] width 117 height 23
select select "9"
select select "2025"
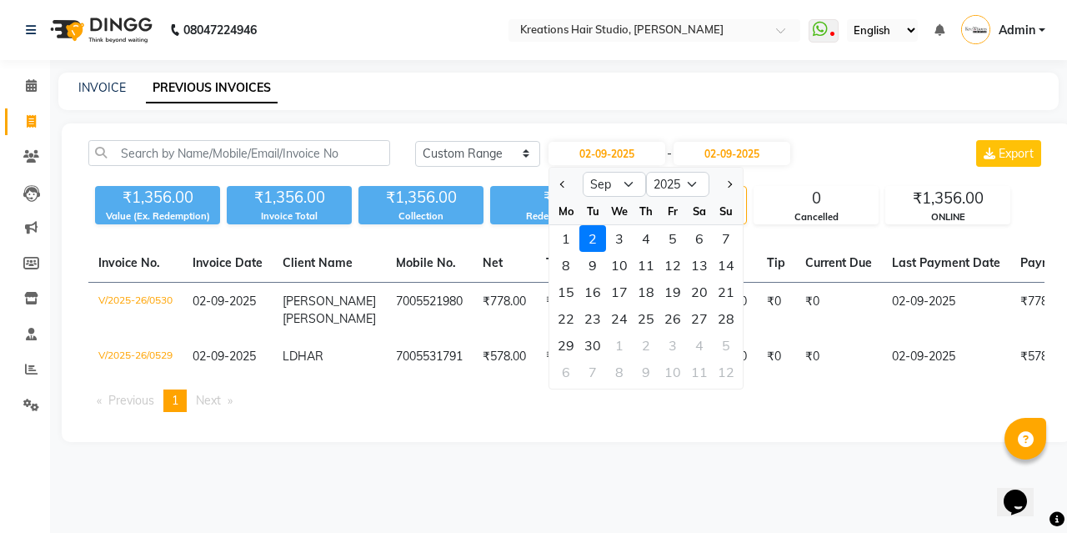
click at [622, 64] on div "08047224946 Select Location × Kreations Hair Studio, Kaman Chowmuhani WhatsApp …" at bounding box center [533, 266] width 1067 height 533
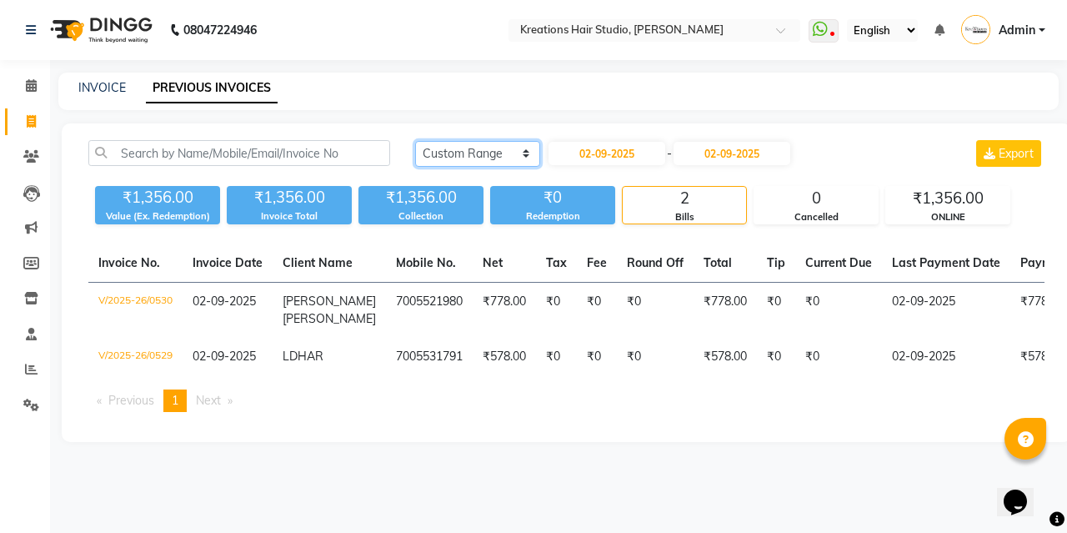
click at [510, 151] on select "Today Yesterday Custom Range" at bounding box center [477, 154] width 125 height 26
click at [415, 141] on select "Today Yesterday Custom Range" at bounding box center [477, 154] width 125 height 26
click at [634, 156] on input "02-09-2025" at bounding box center [606, 153] width 117 height 23
select select "9"
select select "2025"
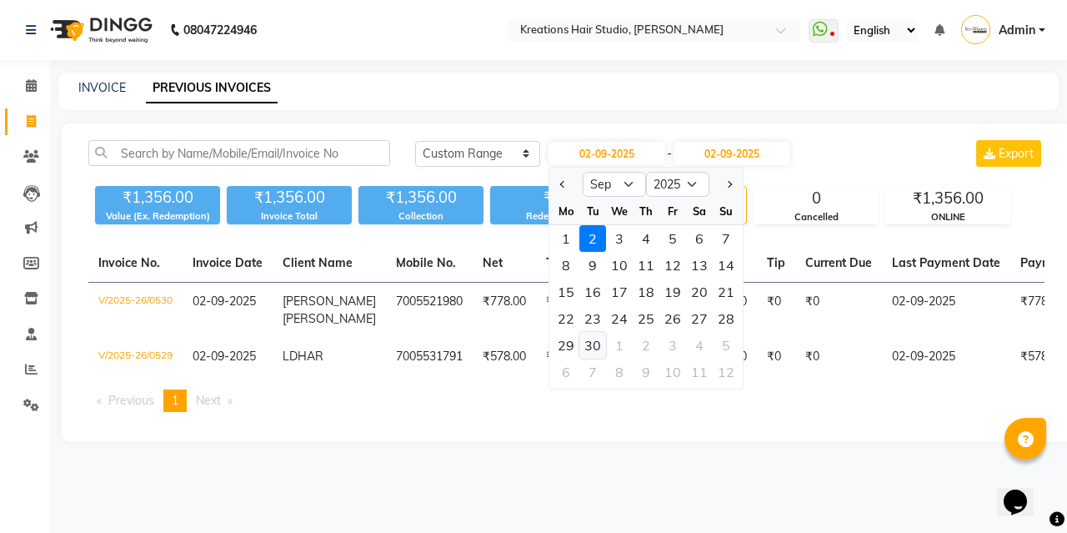
click at [596, 345] on div "30" at bounding box center [592, 345] width 27 height 27
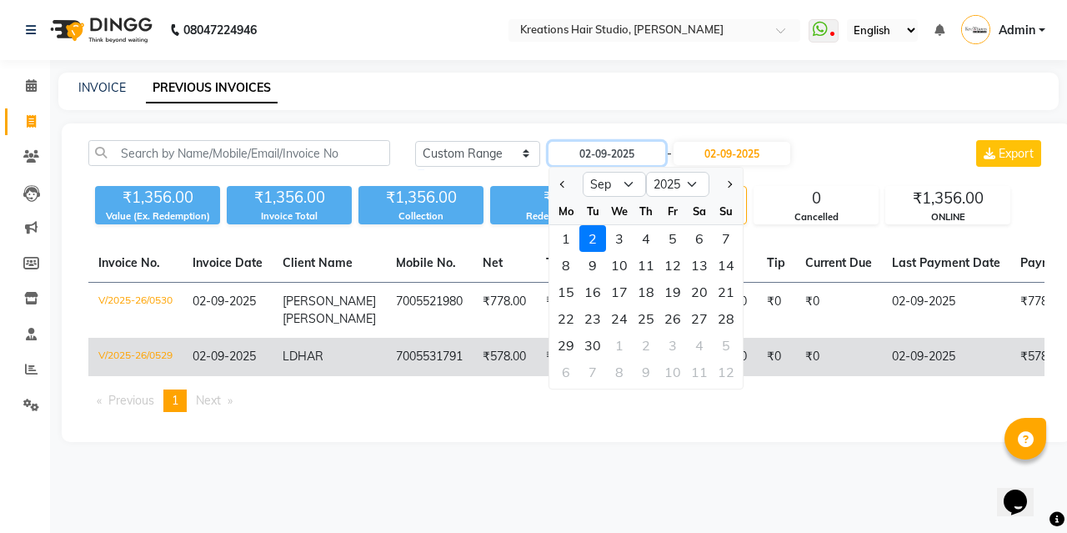
type input "30-09-2025"
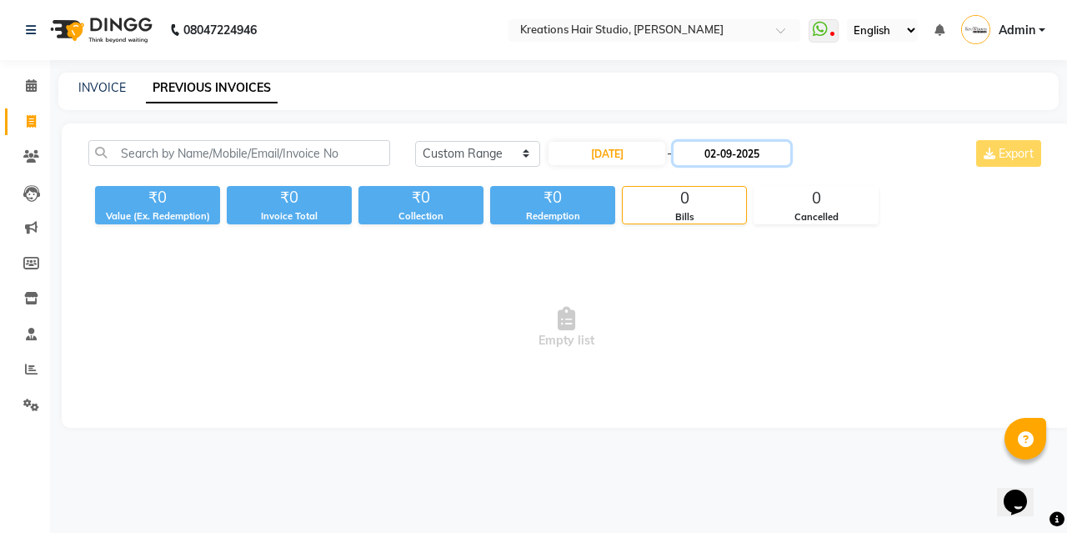
click at [744, 148] on input "02-09-2025" at bounding box center [731, 153] width 117 height 23
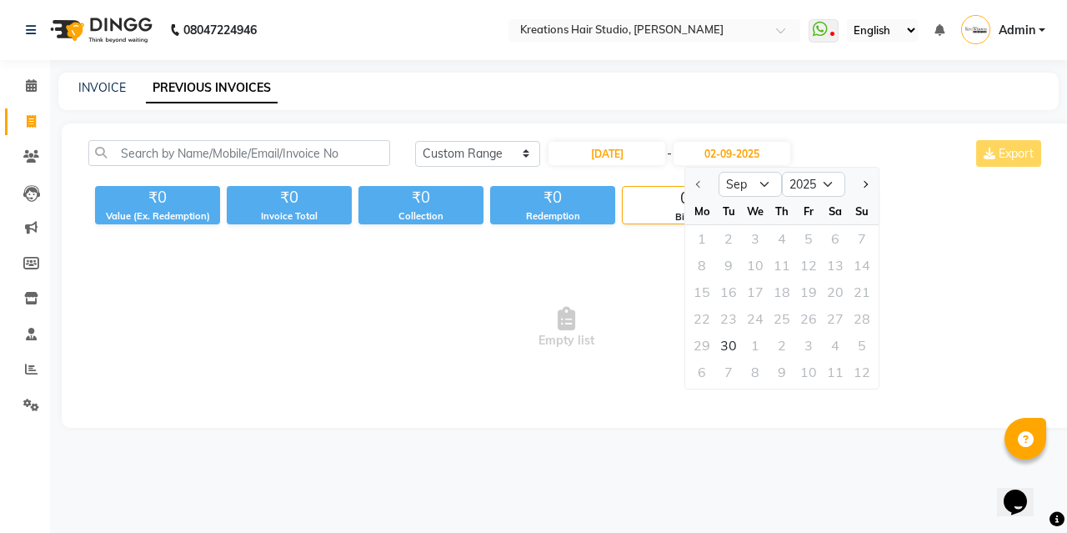
click at [699, 184] on div at bounding box center [701, 184] width 33 height 27
click at [696, 186] on div at bounding box center [701, 184] width 33 height 27
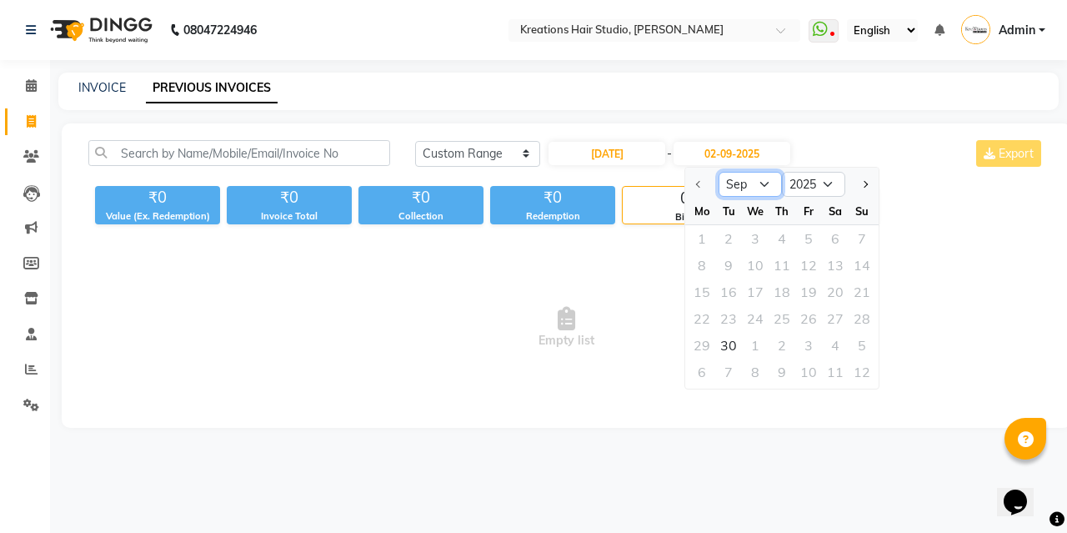
click at [746, 184] on select "Sep Oct Nov Dec" at bounding box center [749, 184] width 63 height 25
click at [642, 158] on input "30-09-2025" at bounding box center [606, 153] width 117 height 23
select select "9"
select select "2025"
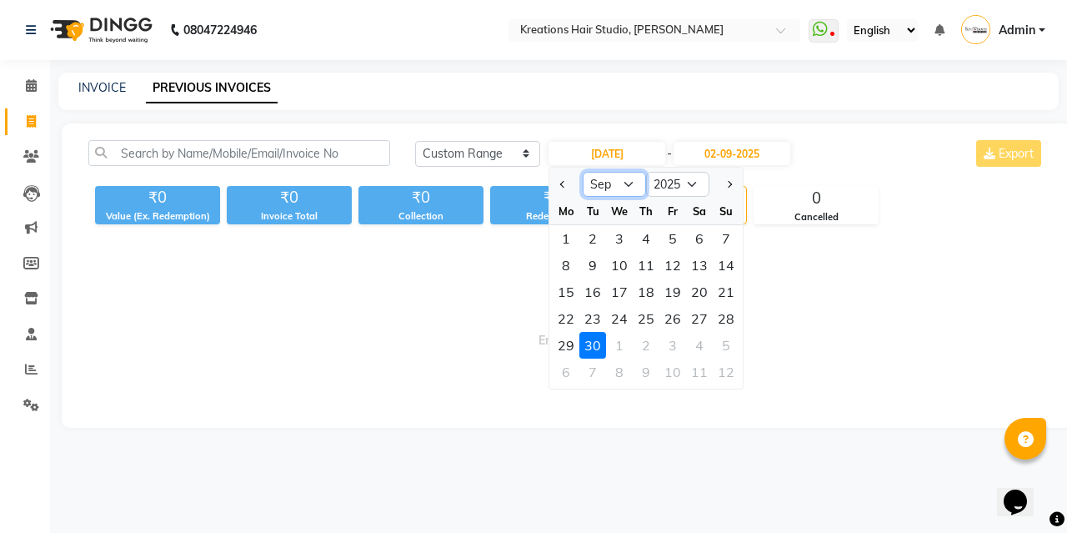
click at [621, 182] on select "Jan Feb Mar Apr May Jun Jul Aug Sep Oct Nov Dec" at bounding box center [614, 184] width 63 height 25
select select "8"
click at [583, 172] on select "Jan Feb Mar Apr May Jun Jul Aug Sep Oct Nov Dec" at bounding box center [614, 184] width 63 height 25
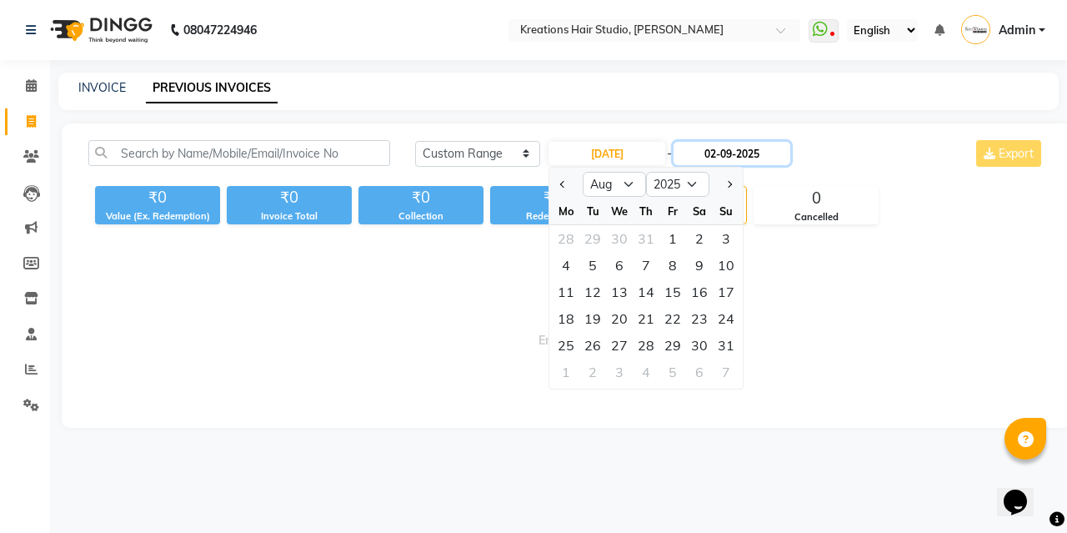
click at [745, 143] on input "02-09-2025" at bounding box center [731, 153] width 117 height 23
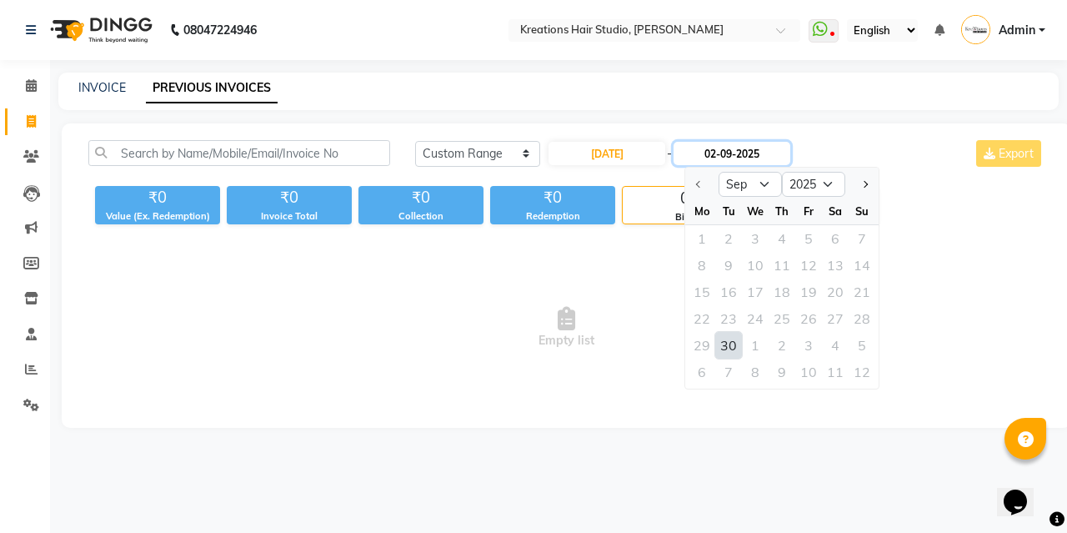
click at [743, 152] on input "02-09-2025" at bounding box center [731, 153] width 117 height 23
click at [697, 178] on div at bounding box center [701, 184] width 33 height 27
click at [757, 185] on select "Sep Oct Nov Dec" at bounding box center [749, 184] width 63 height 25
click at [671, 107] on div "INVOICE PREVIOUS INVOICES" at bounding box center [558, 92] width 1000 height 38
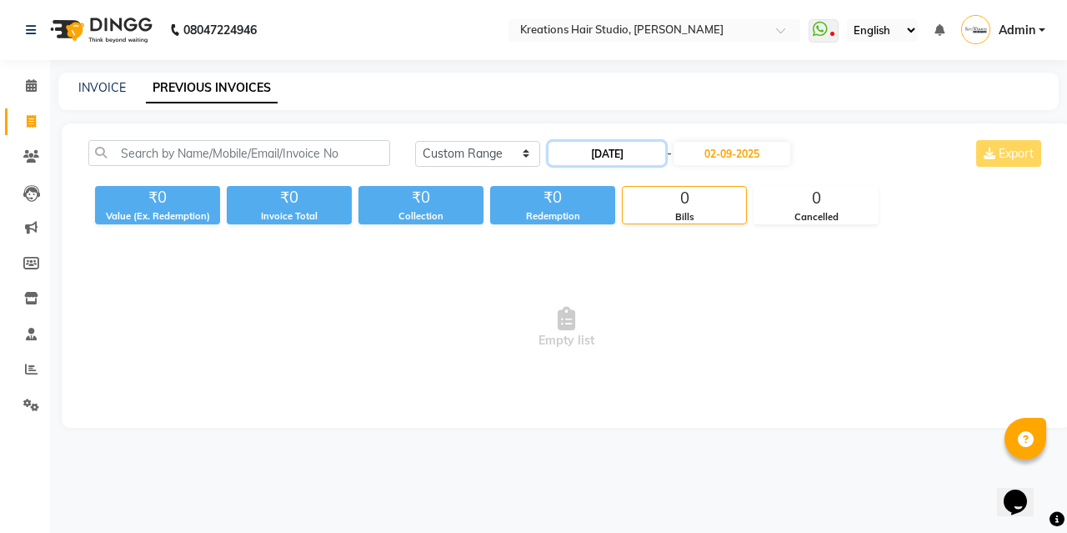
click at [635, 151] on input "30-09-2025" at bounding box center [606, 153] width 117 height 23
select select "9"
select select "2025"
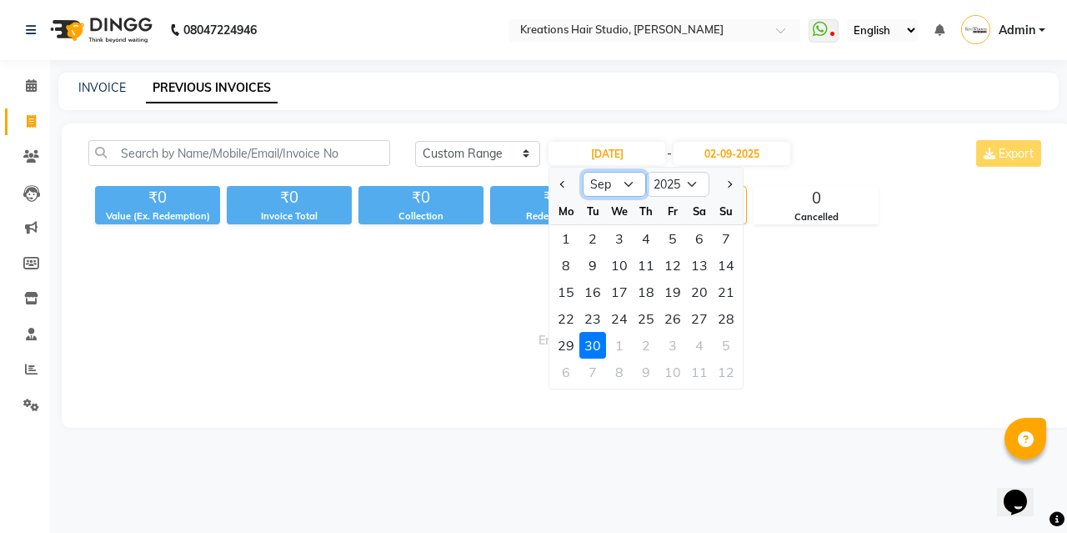
drag, startPoint x: 601, startPoint y: 185, endPoint x: 595, endPoint y: 192, distance: 8.9
click at [600, 185] on select "Jan Feb Mar Apr May Jun Jul Aug Sep Oct Nov Dec" at bounding box center [614, 184] width 63 height 25
select select "8"
click at [583, 172] on select "Jan Feb Mar Apr May Jun Jul Aug Sep Oct Nov Dec" at bounding box center [614, 184] width 63 height 25
click at [725, 345] on div "31" at bounding box center [726, 345] width 27 height 27
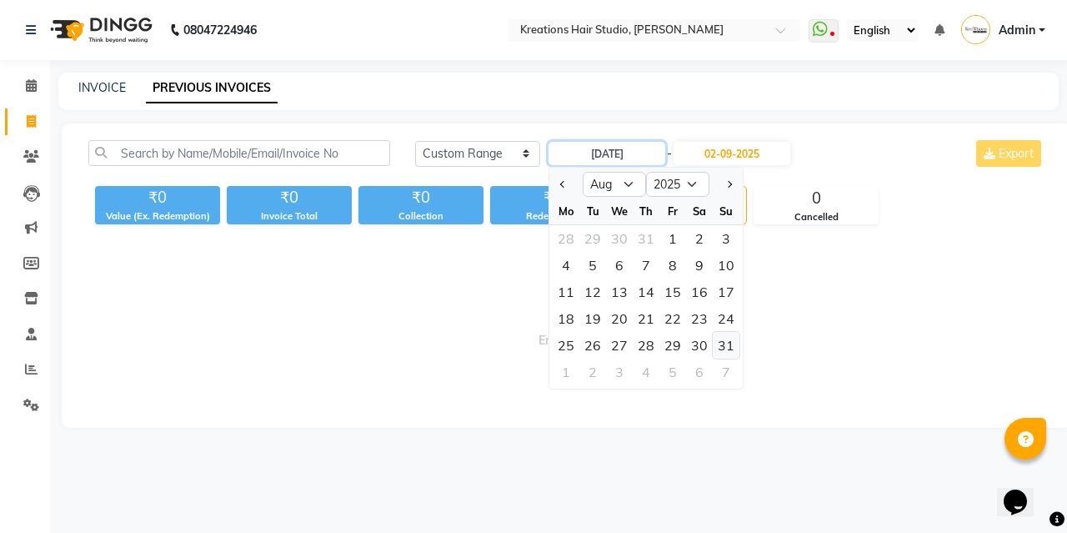
type input "31-08-2025"
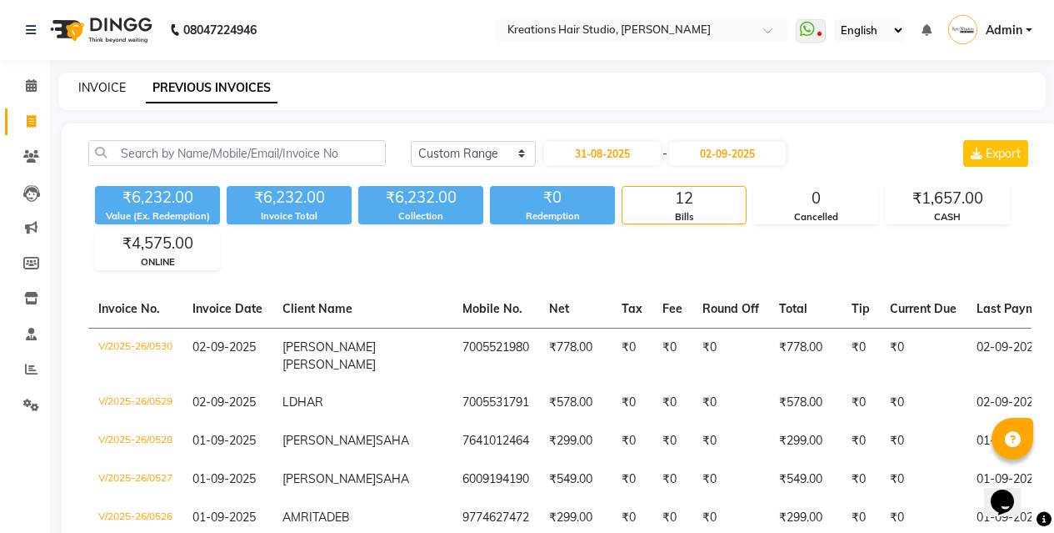
click at [93, 89] on link "INVOICE" at bounding box center [102, 87] width 48 height 15
select select "service"
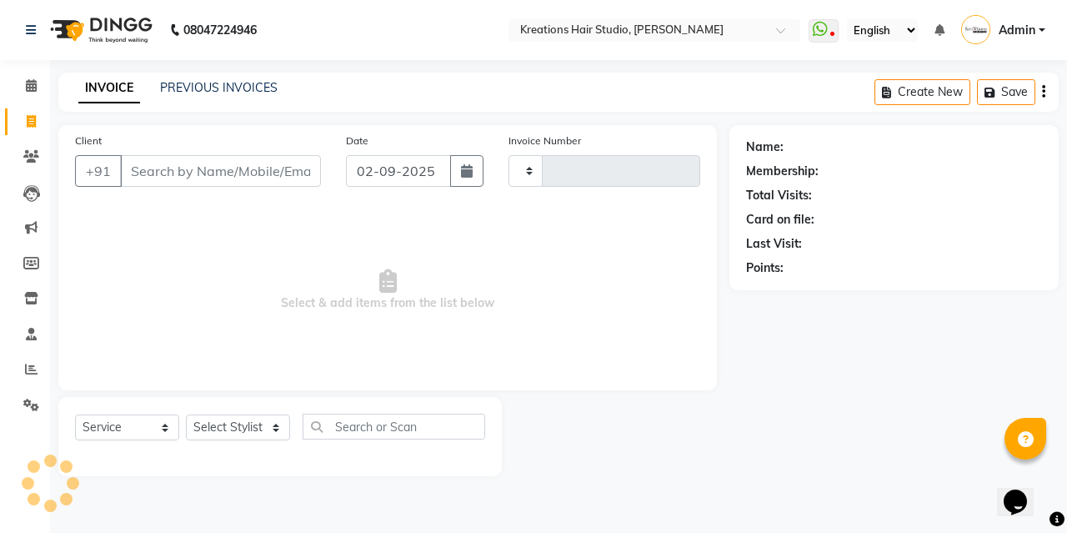
type input "0531"
select select "4656"
click at [453, 171] on button "button" at bounding box center [466, 171] width 33 height 32
select select "9"
select select "2025"
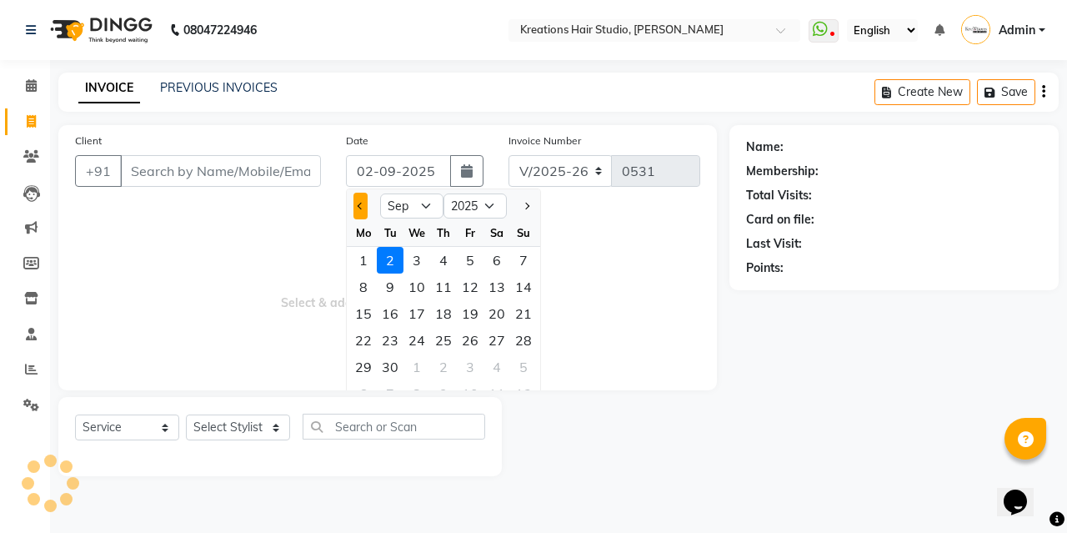
click at [358, 204] on span "Previous month" at bounding box center [361, 206] width 7 height 7
select select "8"
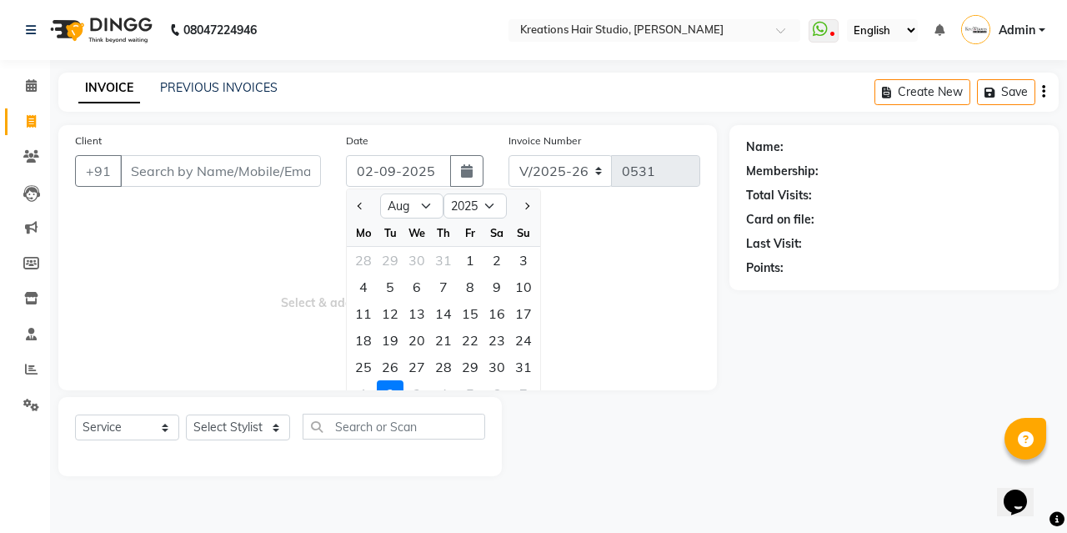
click at [514, 359] on div "31" at bounding box center [523, 366] width 27 height 27
type input "31-08-2025"
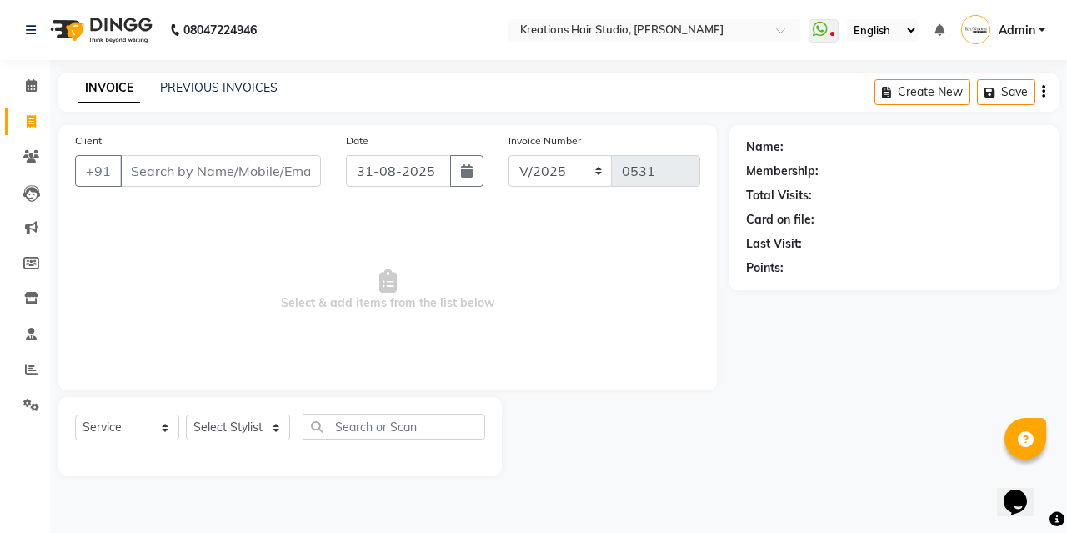
click at [14, 354] on li "Reports" at bounding box center [25, 370] width 50 height 36
click at [28, 368] on icon at bounding box center [31, 369] width 13 height 13
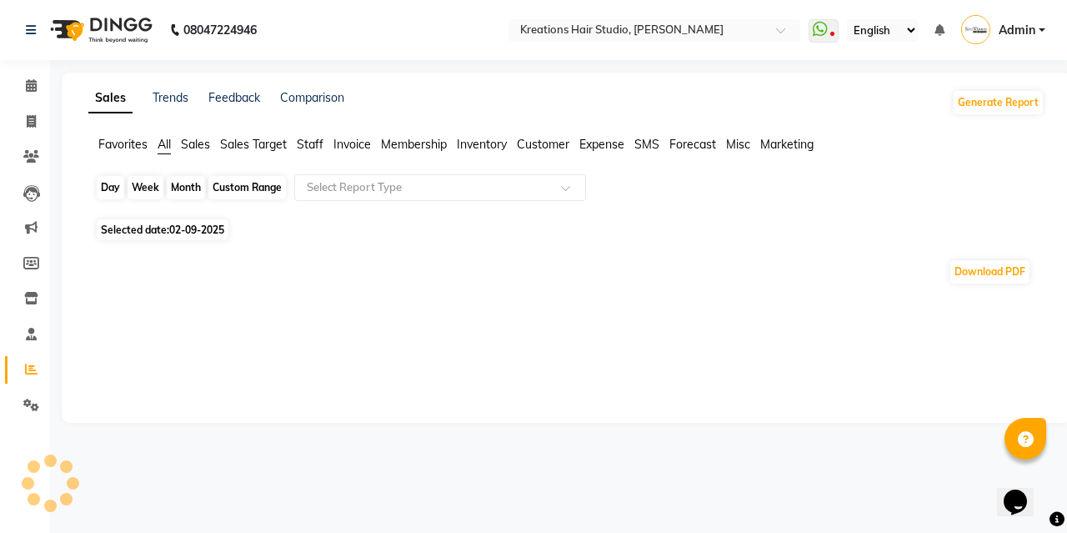
click at [113, 193] on div "Day" at bounding box center [111, 187] width 28 height 23
select select "9"
select select "2025"
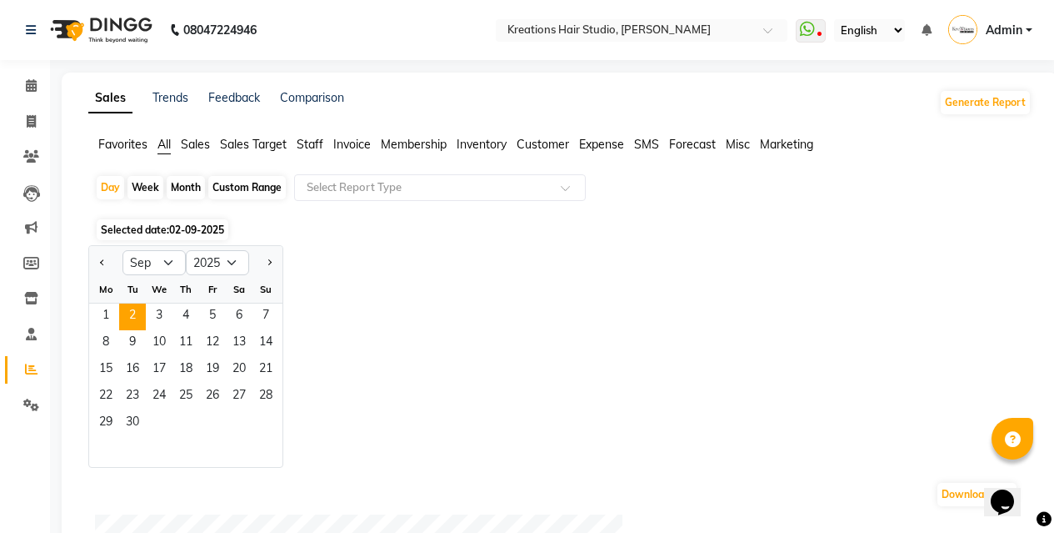
click at [94, 254] on div at bounding box center [105, 262] width 33 height 27
click at [170, 256] on select "Jan Feb Mar Apr May Jun Jul Aug Sep Oct Nov Dec" at bounding box center [154, 262] width 63 height 25
select select "8"
click at [123, 250] on select "Jan Feb Mar Apr May Jun Jul Aug Sep Oct Nov Dec" at bounding box center [154, 262] width 63 height 25
click at [264, 425] on span "31" at bounding box center [266, 423] width 27 height 27
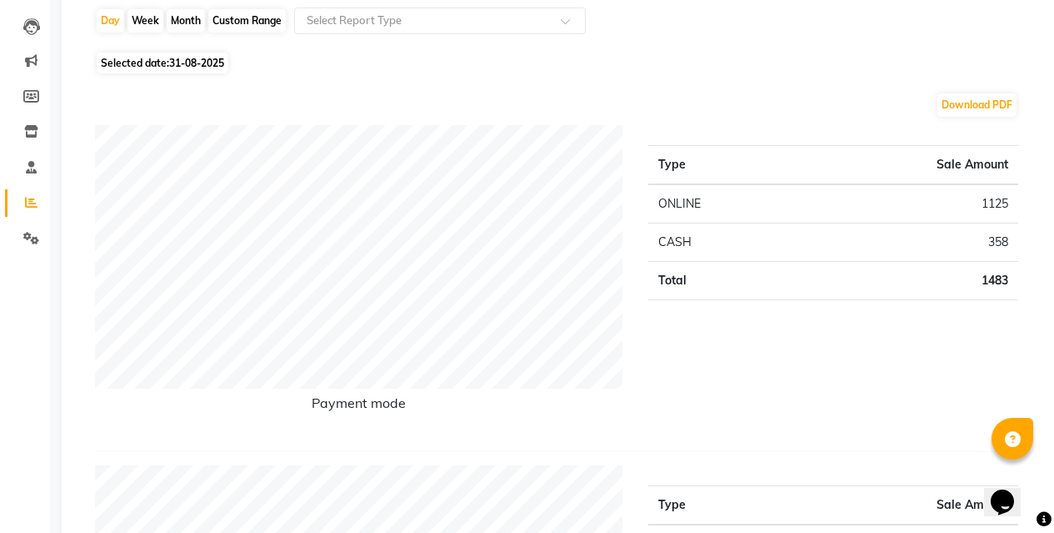
scroll to position [83, 0]
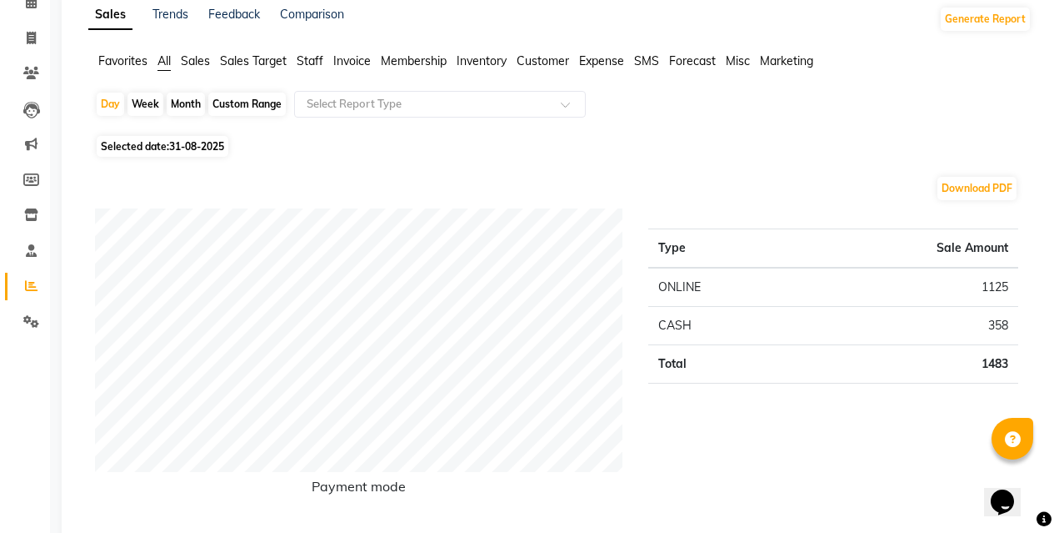
click at [316, 60] on span "Staff" at bounding box center [310, 60] width 27 height 15
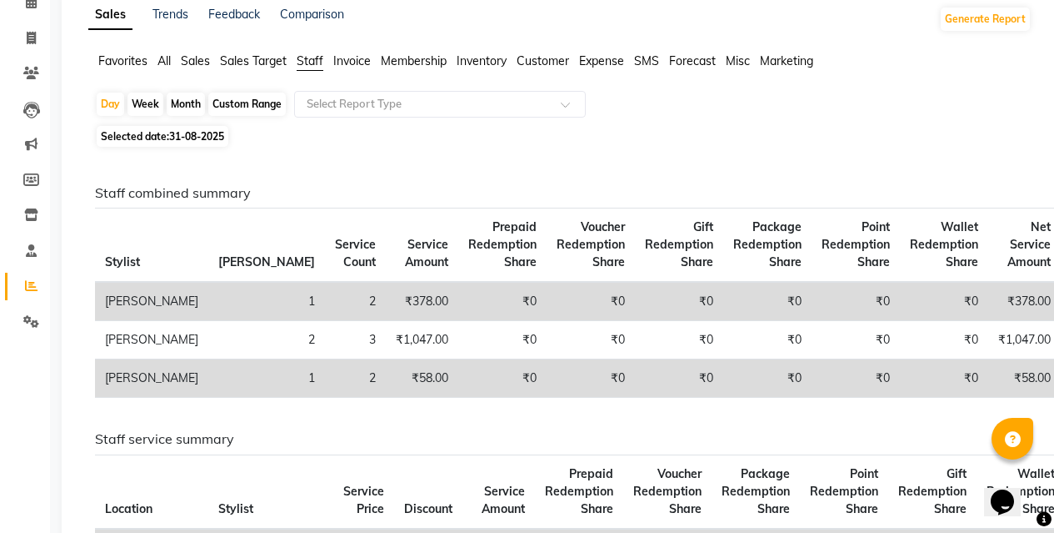
click at [163, 58] on span "All" at bounding box center [164, 60] width 13 height 15
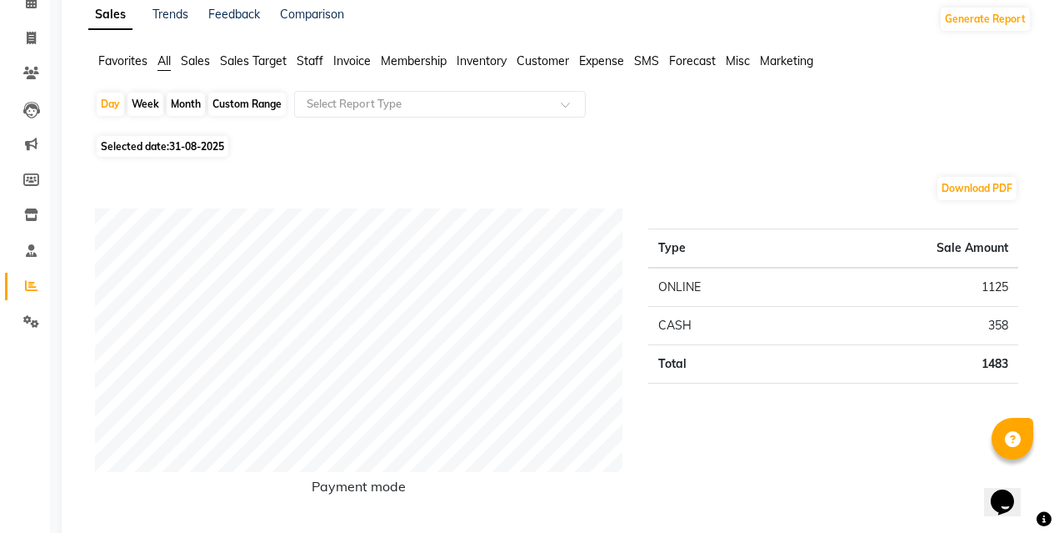
click at [304, 59] on span "Staff" at bounding box center [310, 60] width 27 height 15
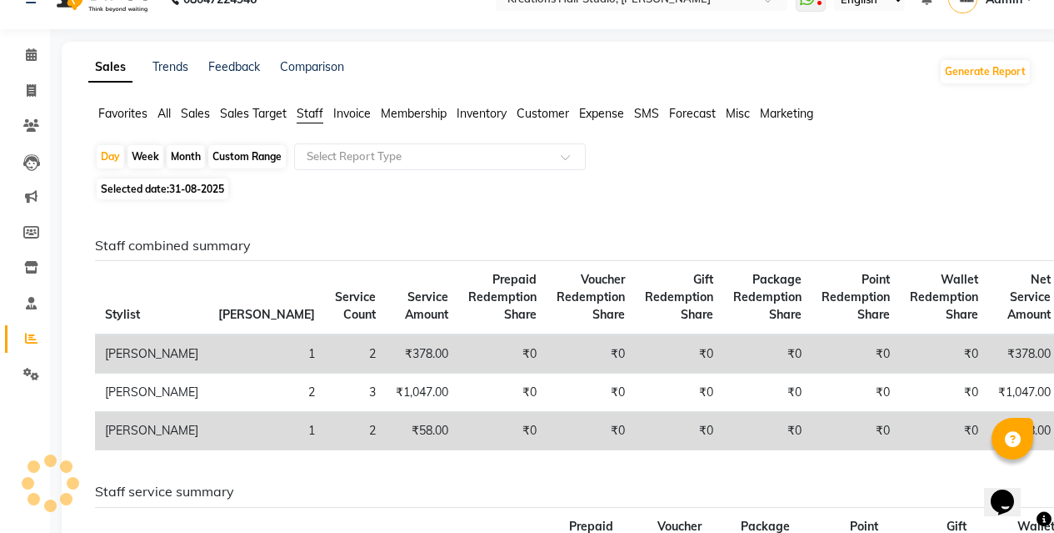
scroll to position [167, 0]
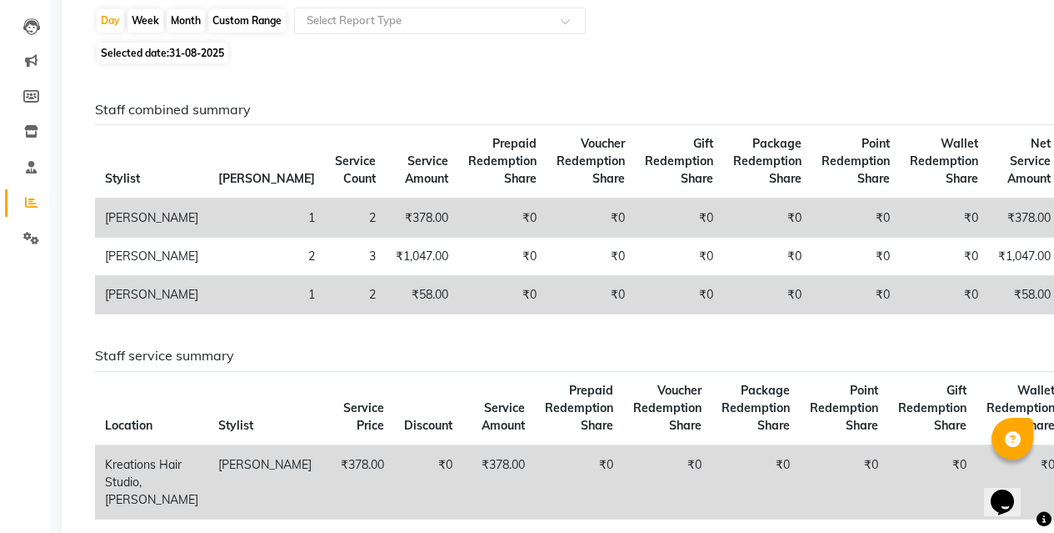
drag, startPoint x: 147, startPoint y: 531, endPoint x: 323, endPoint y: 86, distance: 478.9
click at [323, 86] on div "Staff combined summary Stylist Bill Count Service Count Service Amount Prepaid …" at bounding box center [557, 439] width 950 height 743
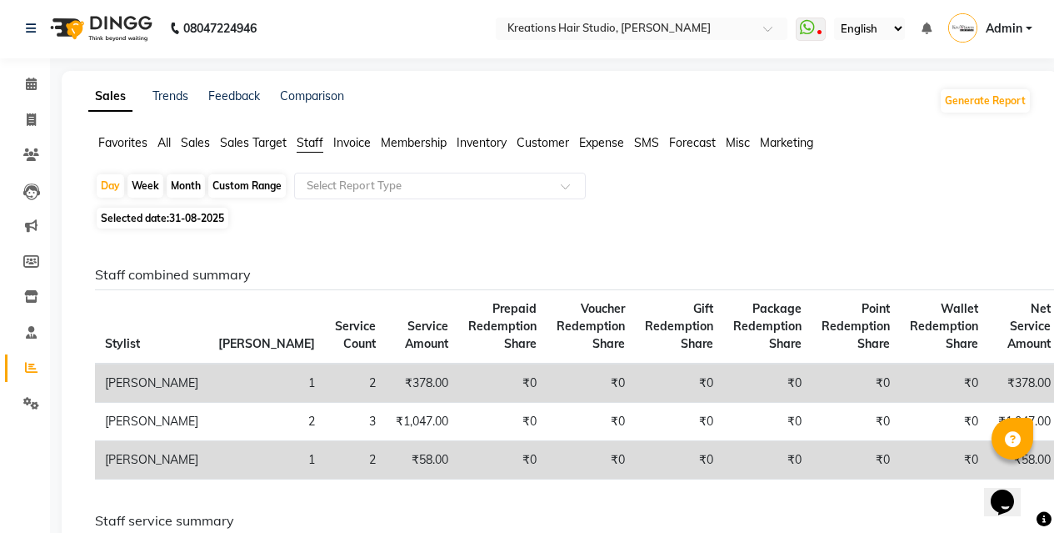
scroll to position [0, 0]
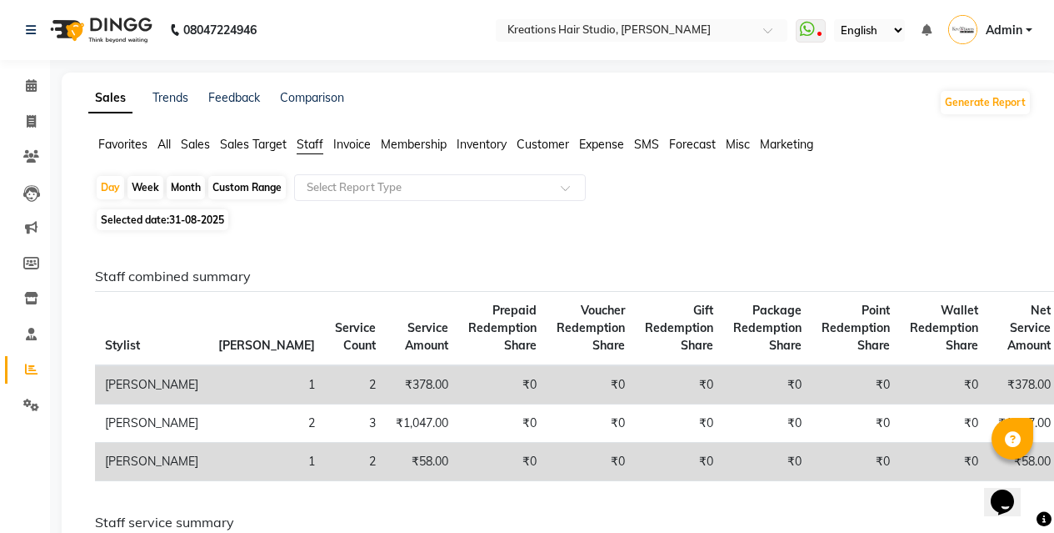
click at [166, 148] on span "All" at bounding box center [164, 144] width 13 height 15
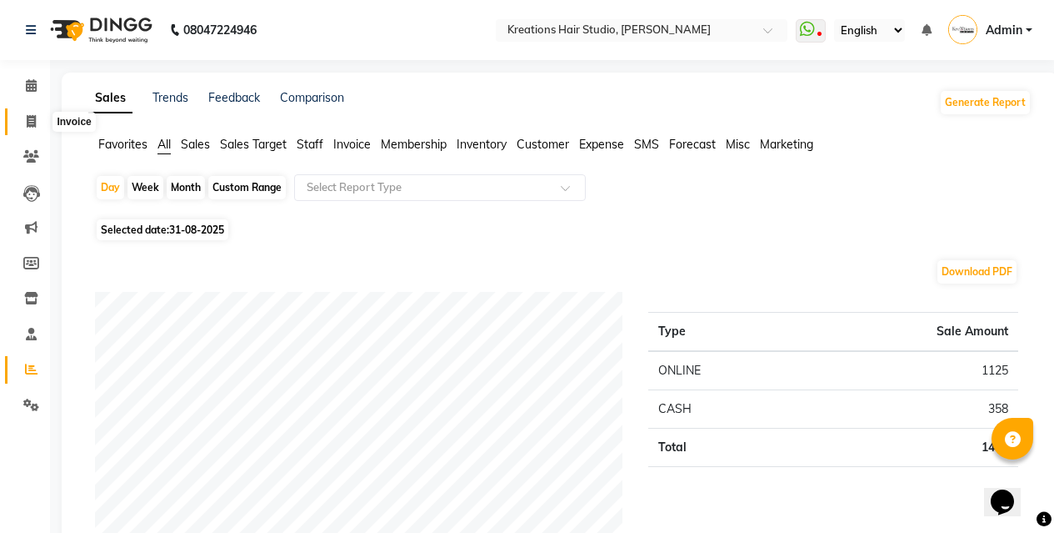
click at [38, 125] on span at bounding box center [31, 122] width 29 height 19
select select "service"
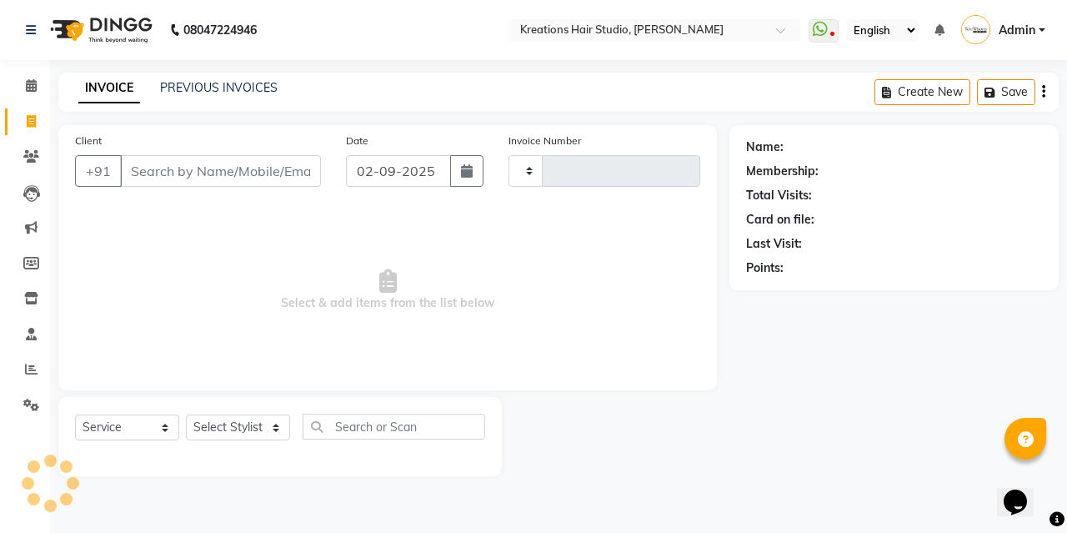
type input "0531"
select select "4656"
click at [224, 171] on input "Client" at bounding box center [220, 171] width 201 height 32
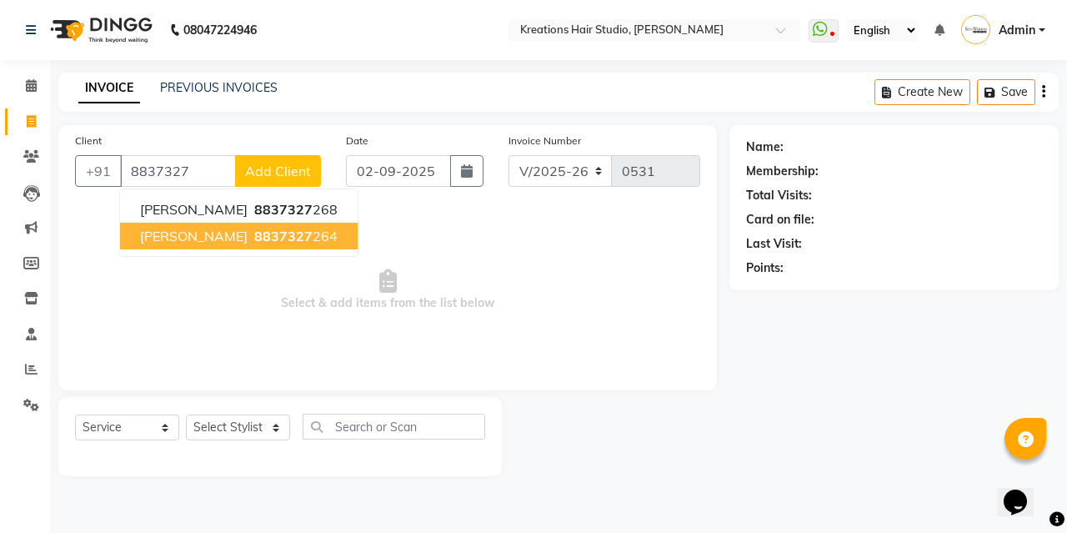
click at [237, 233] on span "VIVEK SHARMA" at bounding box center [194, 236] width 108 height 17
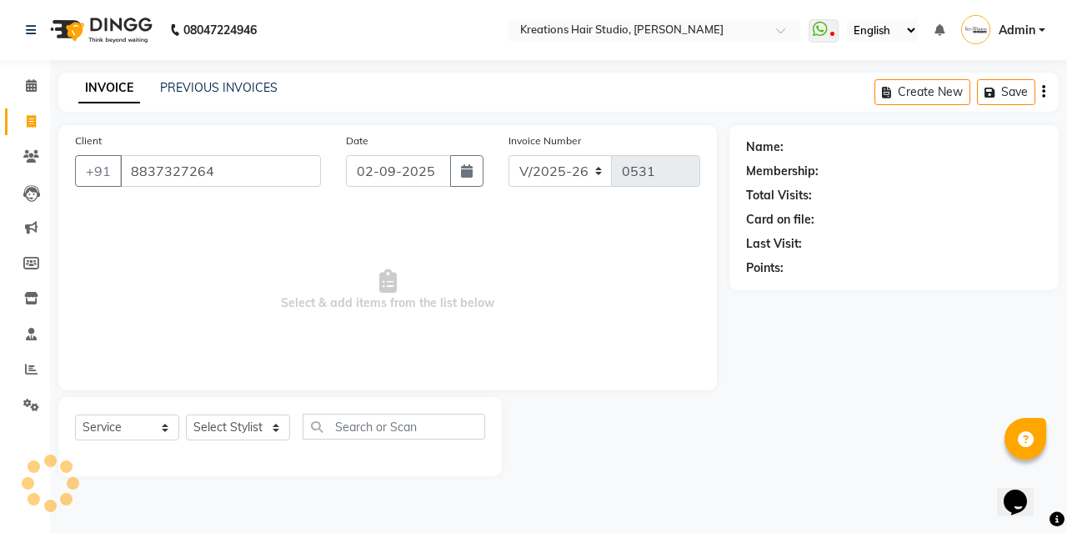
type input "8837327264"
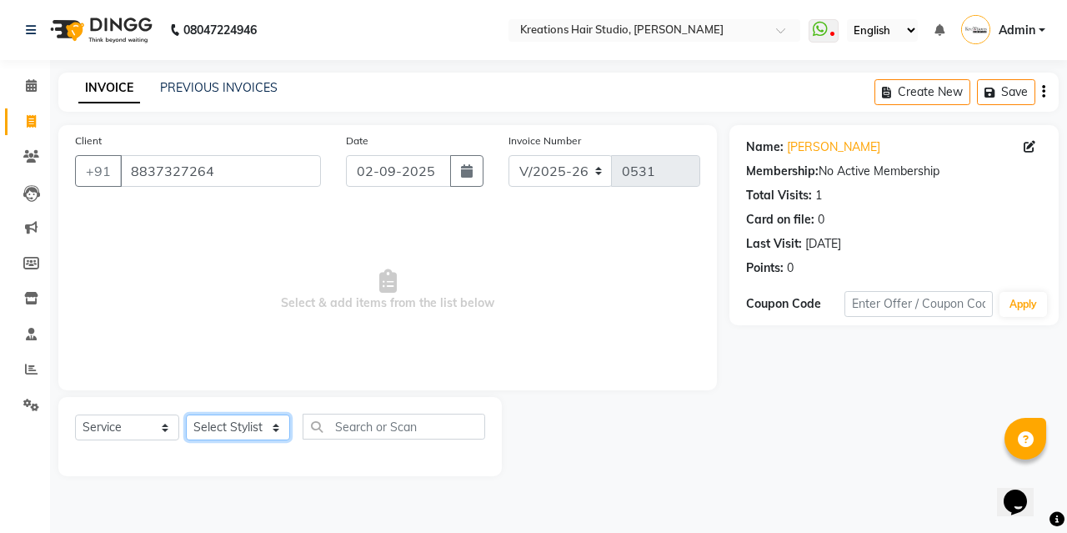
click at [233, 428] on select "Select Stylist [PERSON_NAME] [PERSON_NAME] Jyotishri [PERSON_NAME] Debbarma Puj…" at bounding box center [238, 427] width 104 height 26
select select "89789"
click at [186, 414] on select "Select Stylist [PERSON_NAME] [PERSON_NAME] Jyotishri [PERSON_NAME] Debbarma Puj…" at bounding box center [238, 427] width 104 height 26
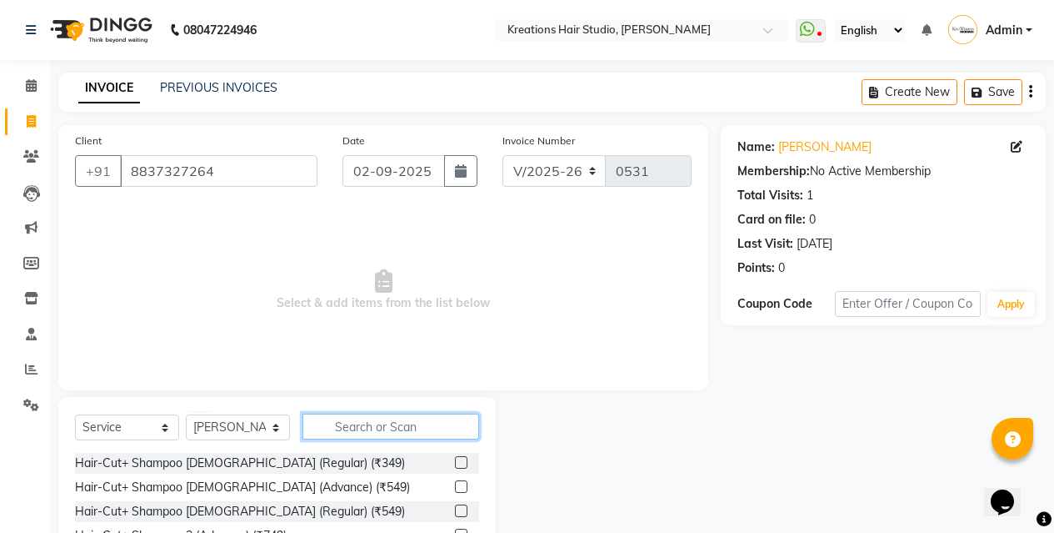
click at [368, 424] on input "text" at bounding box center [391, 426] width 177 height 26
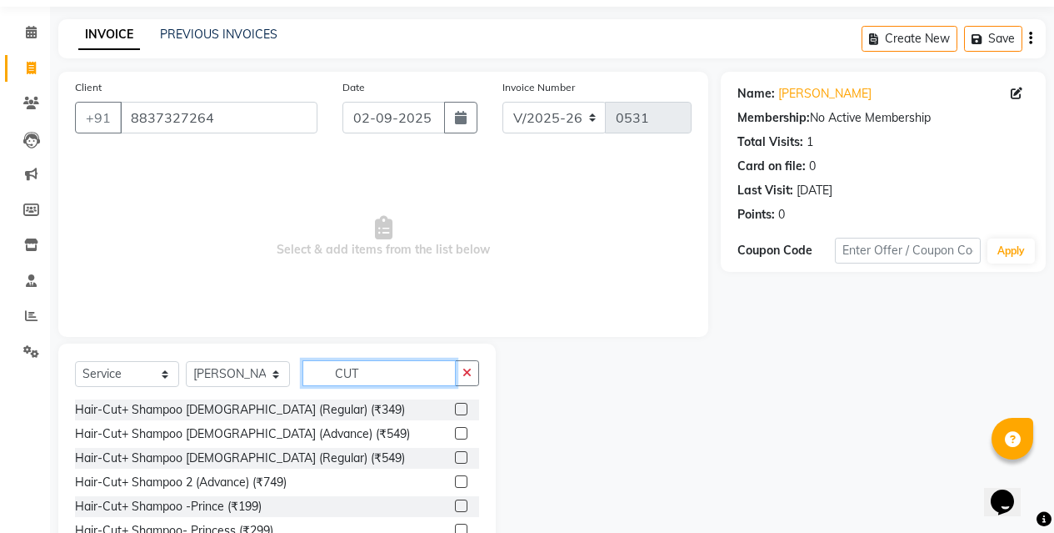
scroll to position [113, 0]
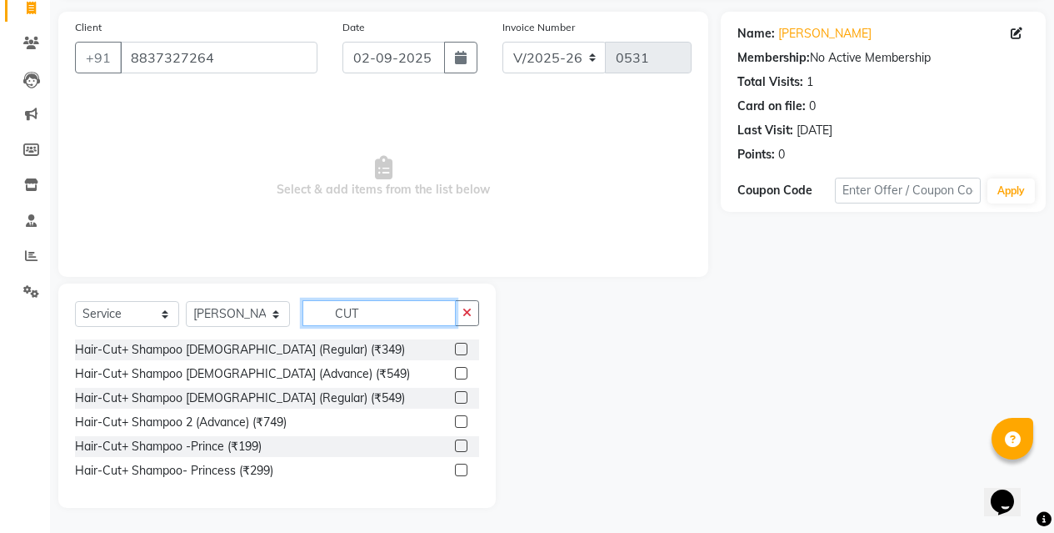
type input "CUT"
click at [462, 377] on label at bounding box center [461, 373] width 13 height 13
click at [462, 377] on input "checkbox" at bounding box center [460, 373] width 11 height 11
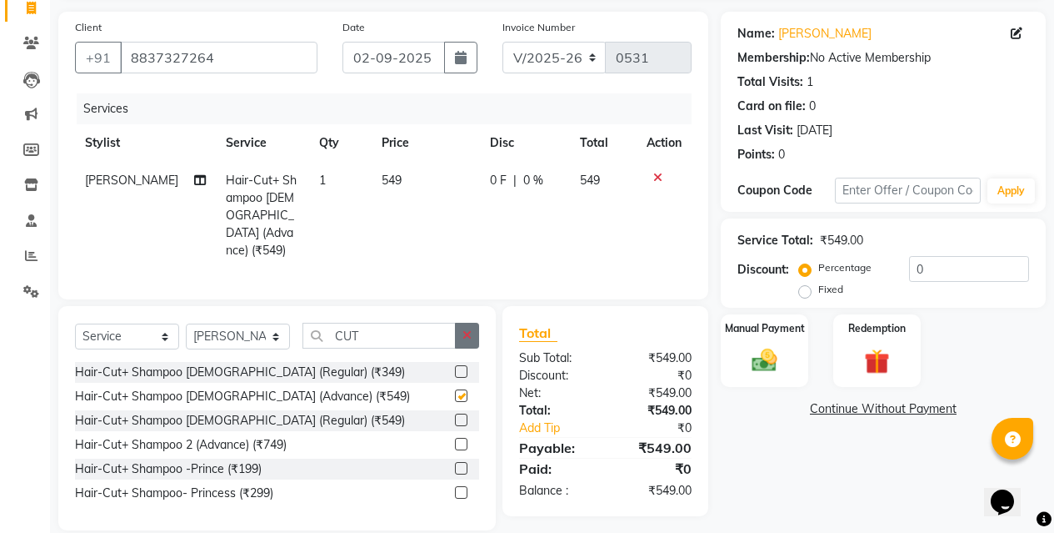
checkbox input "false"
click at [472, 333] on button "button" at bounding box center [467, 336] width 24 height 26
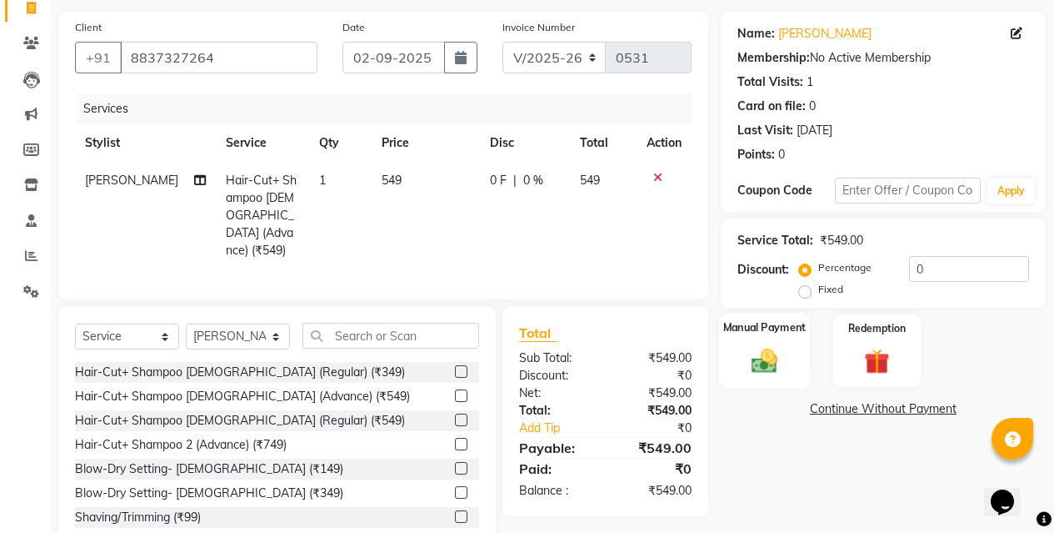
click at [767, 357] on img at bounding box center [764, 360] width 43 height 30
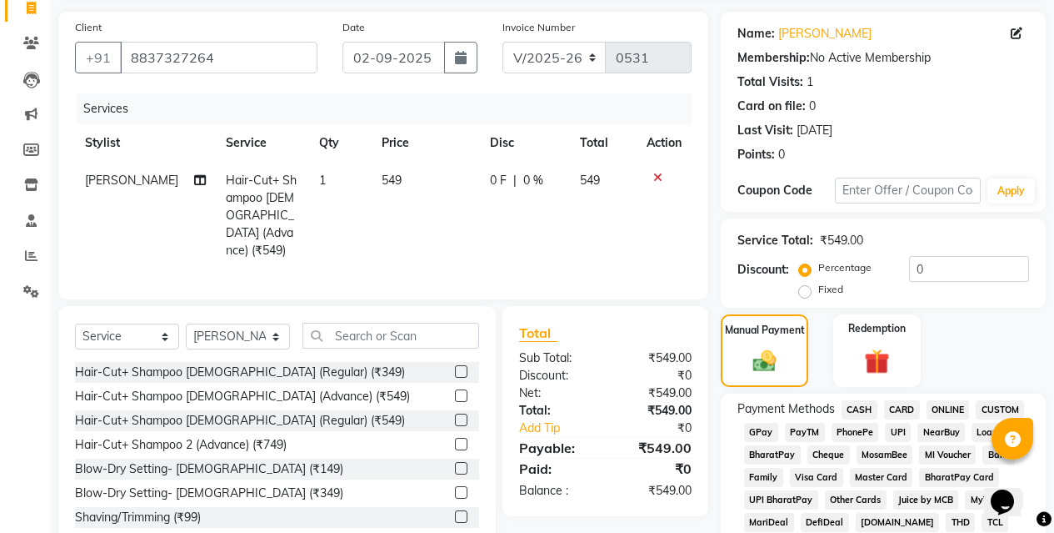
click at [950, 406] on span "ONLINE" at bounding box center [948, 409] width 43 height 19
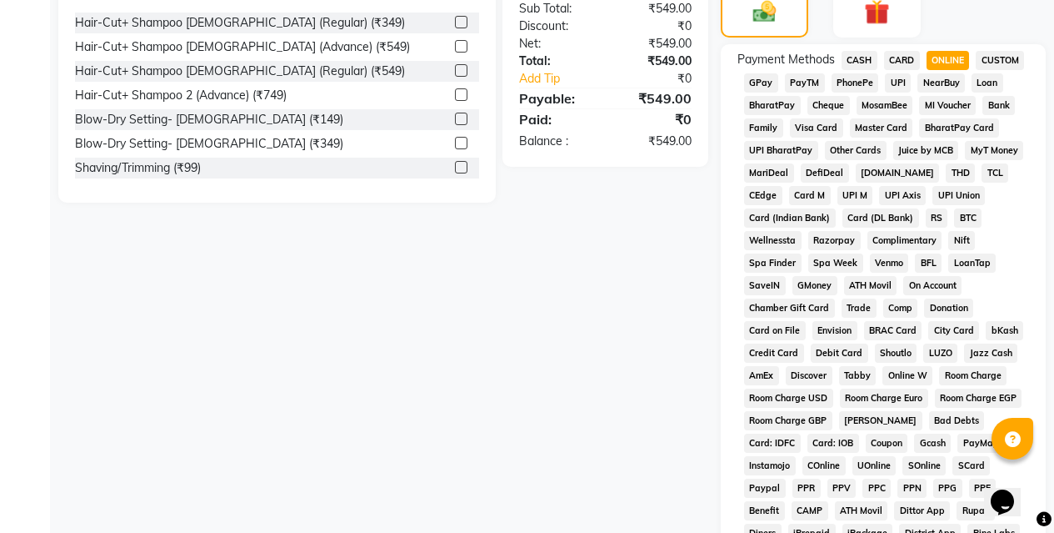
scroll to position [697, 0]
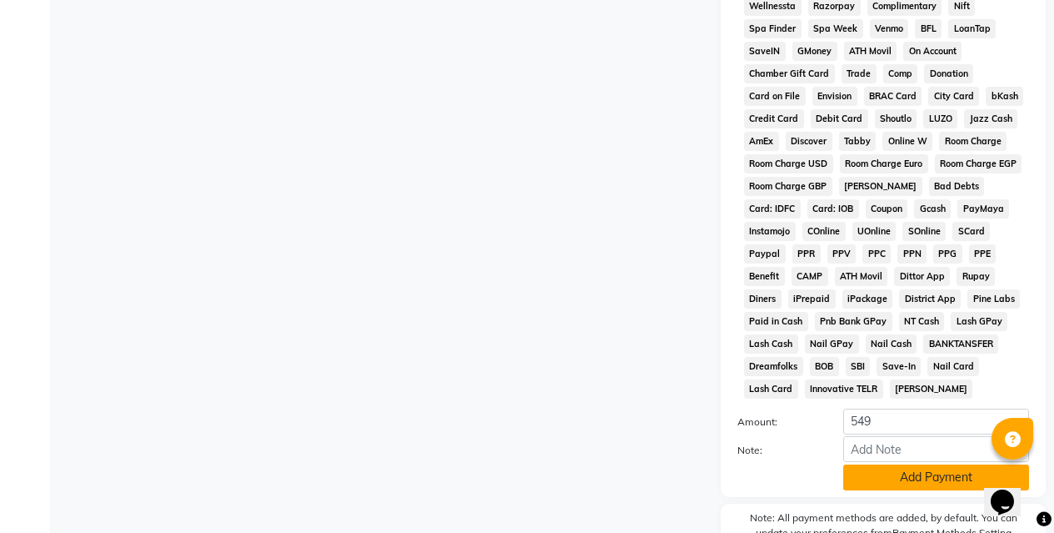
click at [874, 477] on button "Add Payment" at bounding box center [937, 477] width 186 height 26
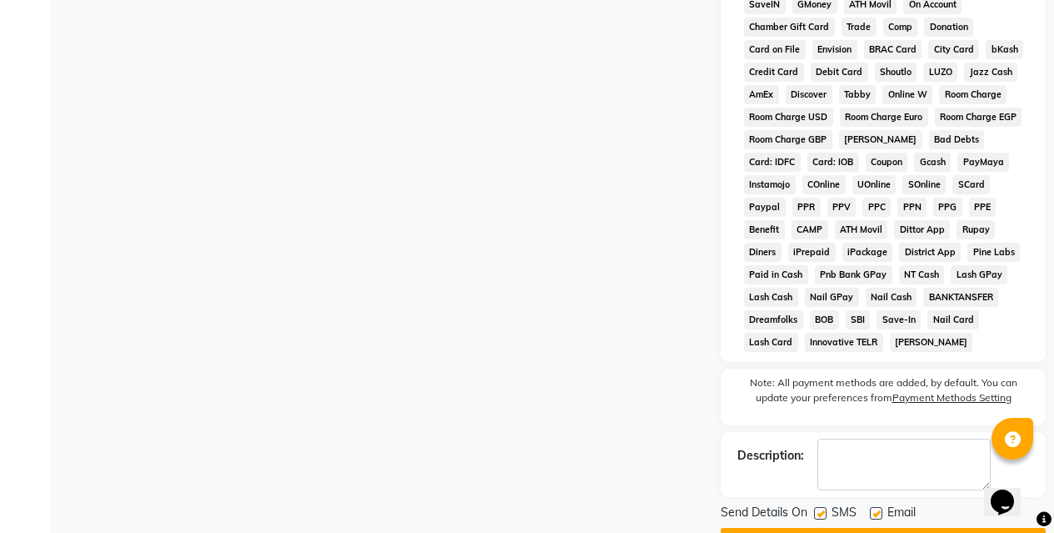
scroll to position [789, 0]
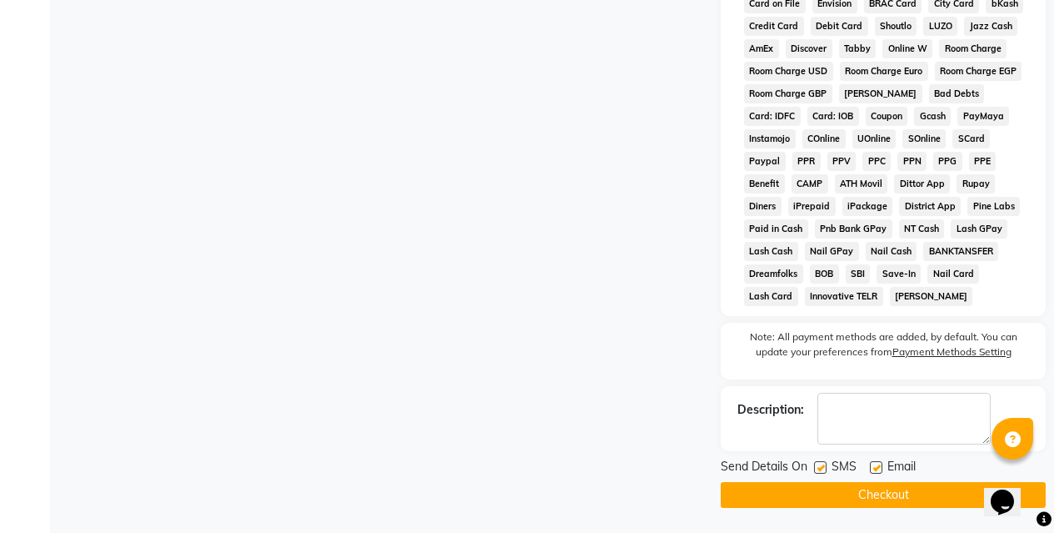
click at [834, 493] on button "Checkout" at bounding box center [883, 495] width 325 height 26
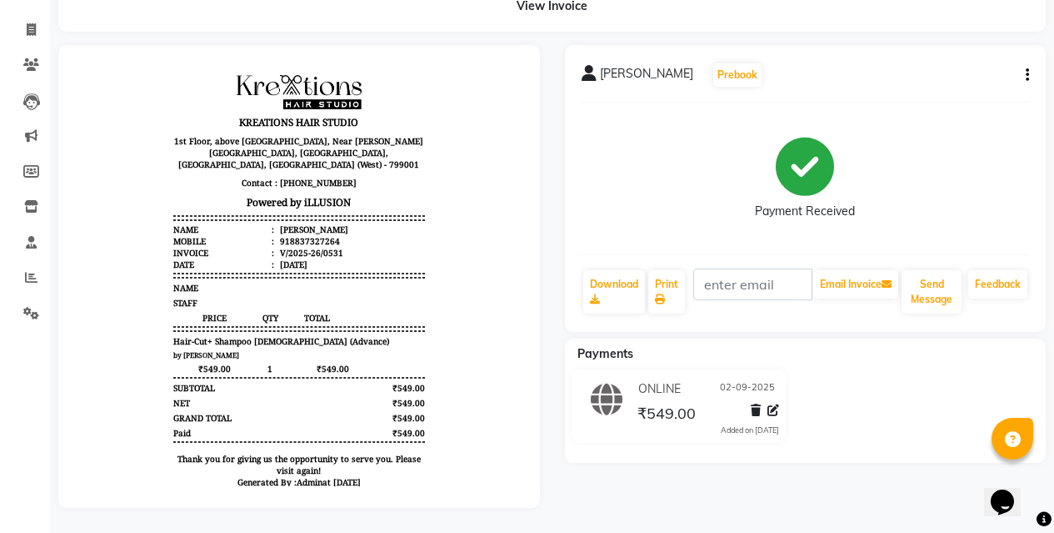
scroll to position [104, 0]
click at [764, 173] on div "Payment Received" at bounding box center [805, 179] width 100 height 83
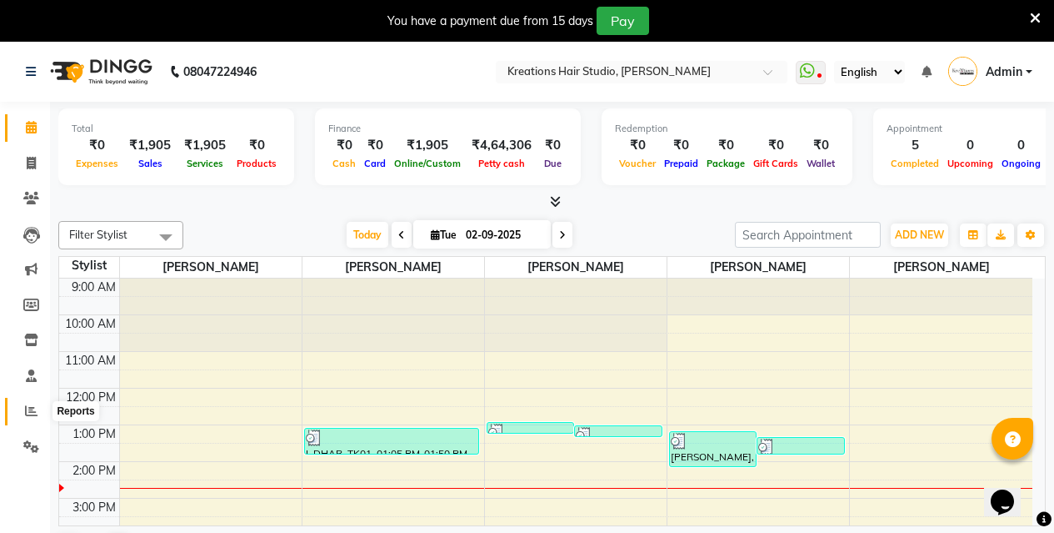
click at [33, 413] on icon at bounding box center [31, 410] width 13 height 13
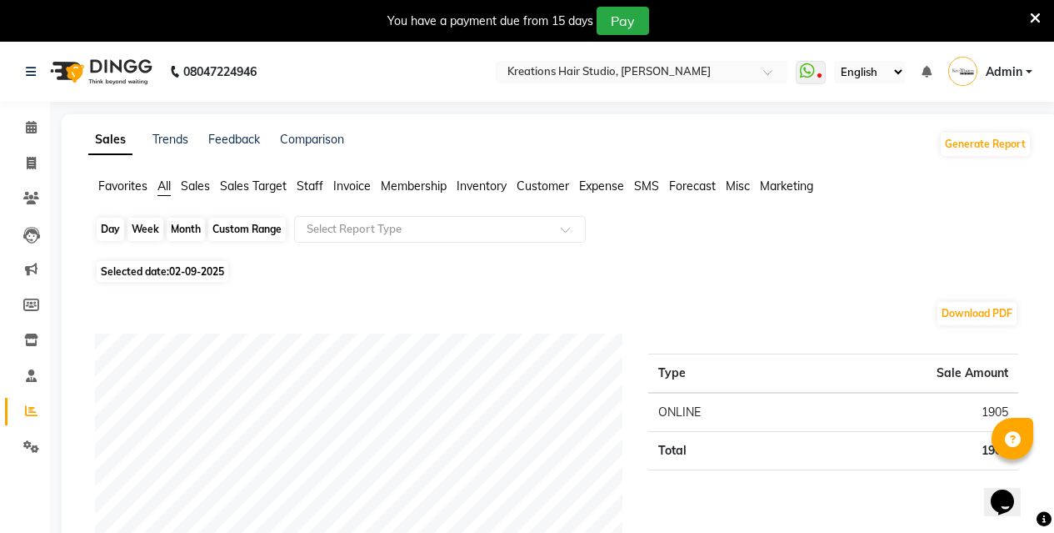
click at [103, 223] on div "Day" at bounding box center [111, 229] width 28 height 23
select select "9"
select select "2025"
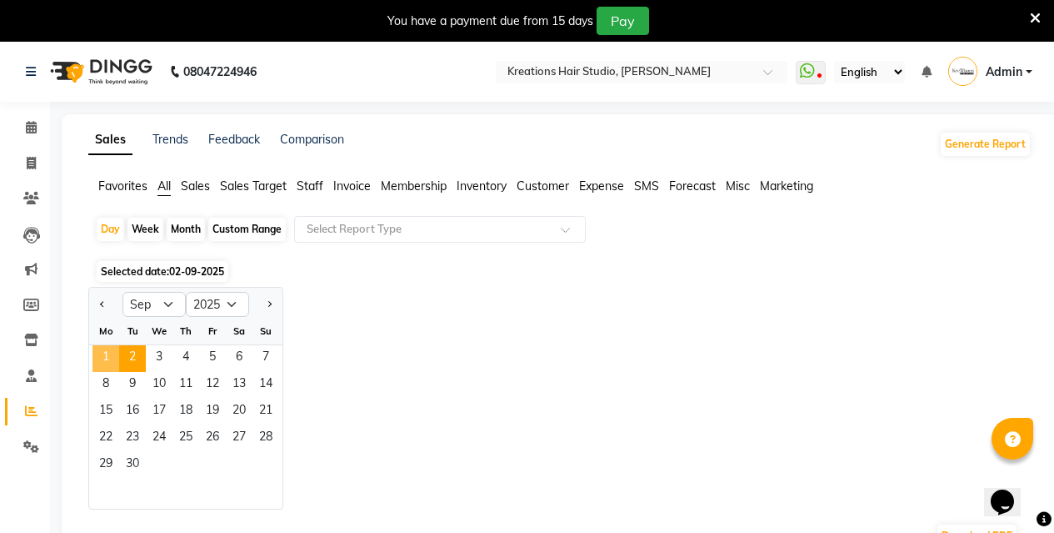
click at [111, 359] on span "1" at bounding box center [106, 358] width 27 height 27
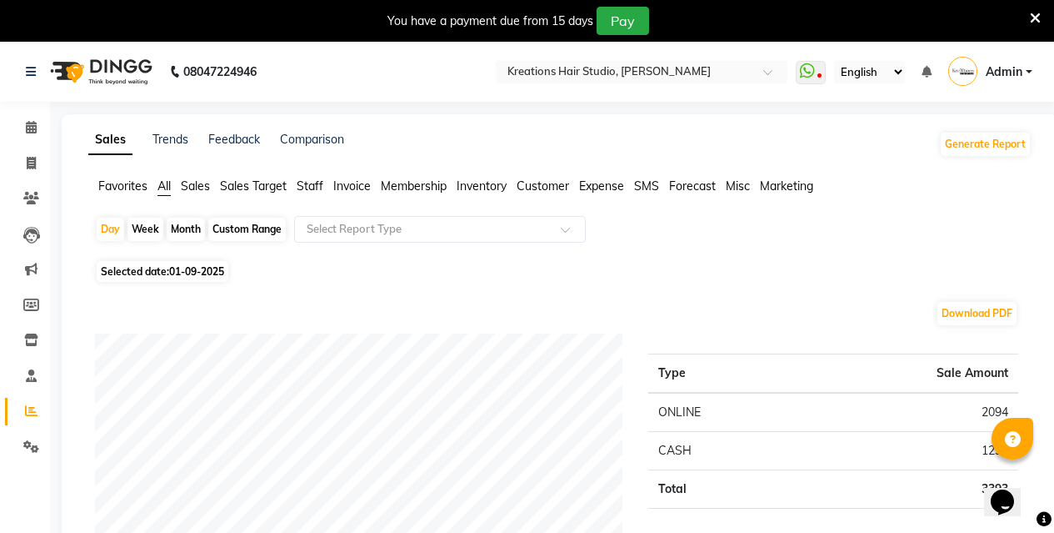
click at [308, 187] on span "Staff" at bounding box center [310, 185] width 27 height 15
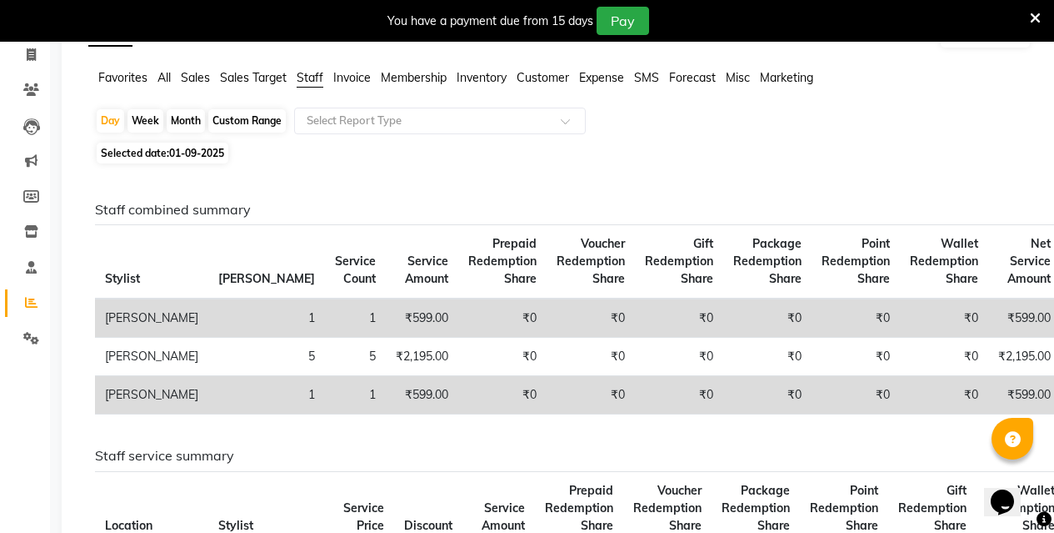
scroll to position [83, 0]
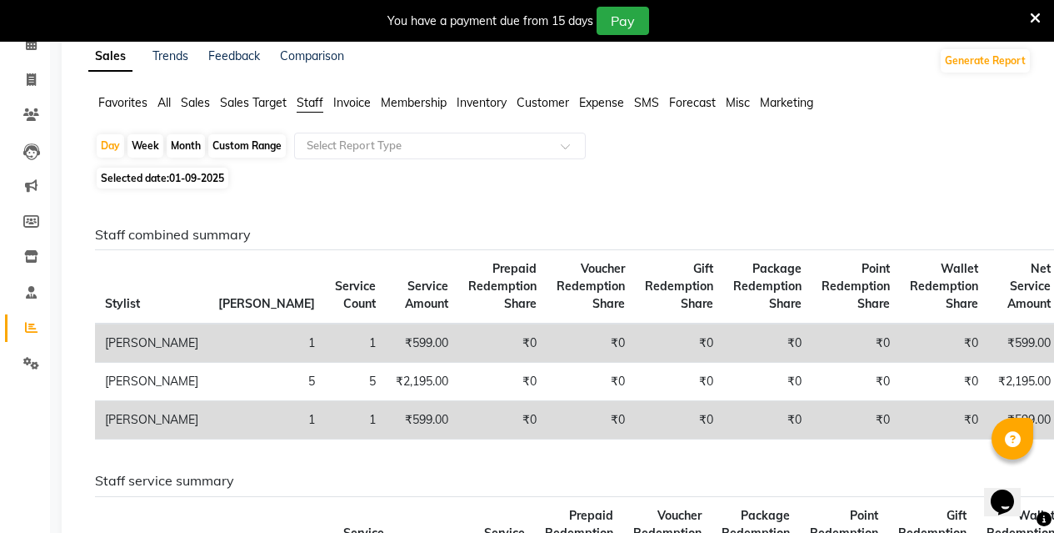
click at [164, 93] on div "Sales Trends Feedback Comparison Generate Report Favorites All Sales Sales Targ…" at bounding box center [560, 493] width 997 height 924
click at [167, 105] on span "All" at bounding box center [164, 102] width 13 height 15
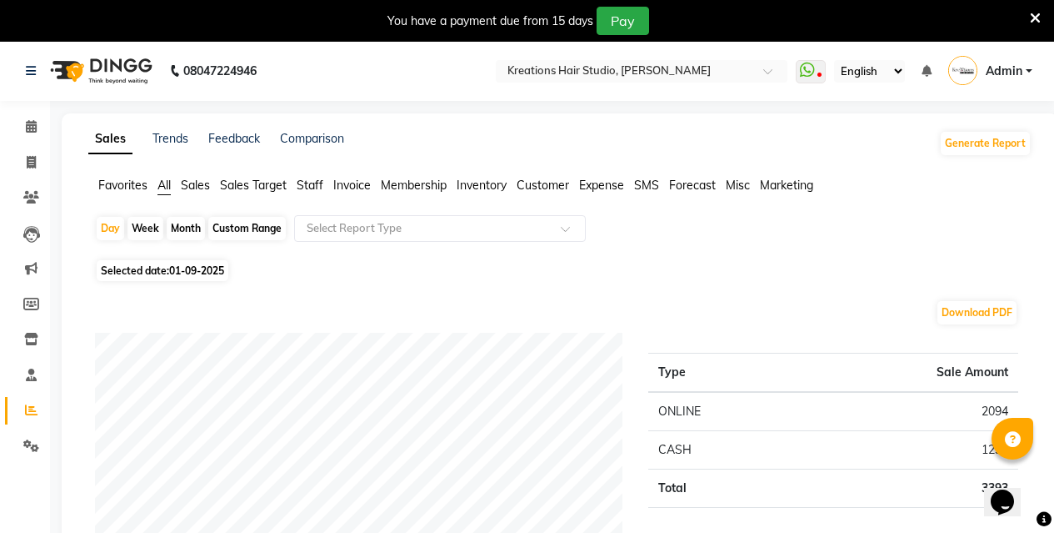
scroll to position [0, 0]
click at [313, 184] on span "Staff" at bounding box center [310, 185] width 27 height 15
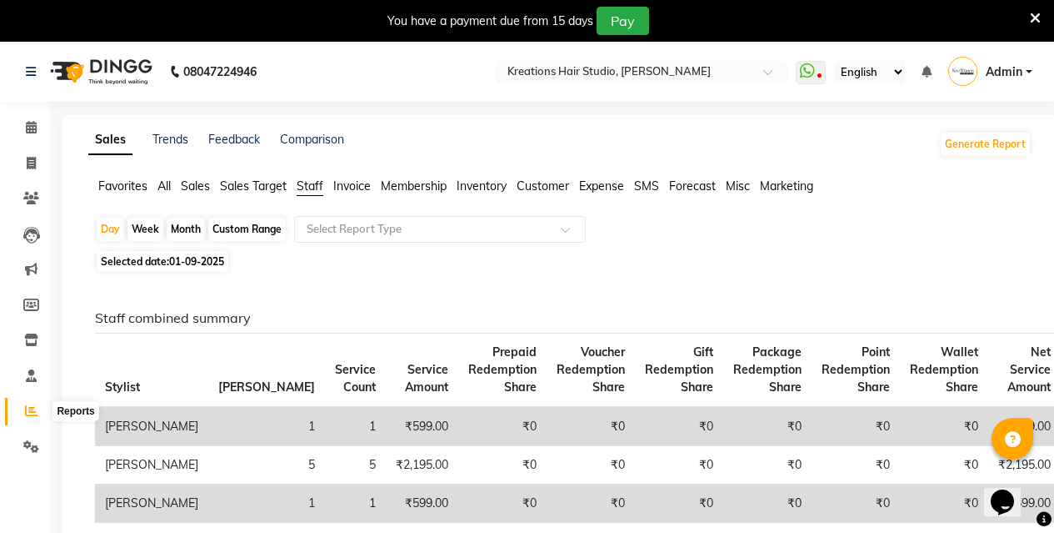
click at [27, 411] on icon at bounding box center [31, 410] width 13 height 13
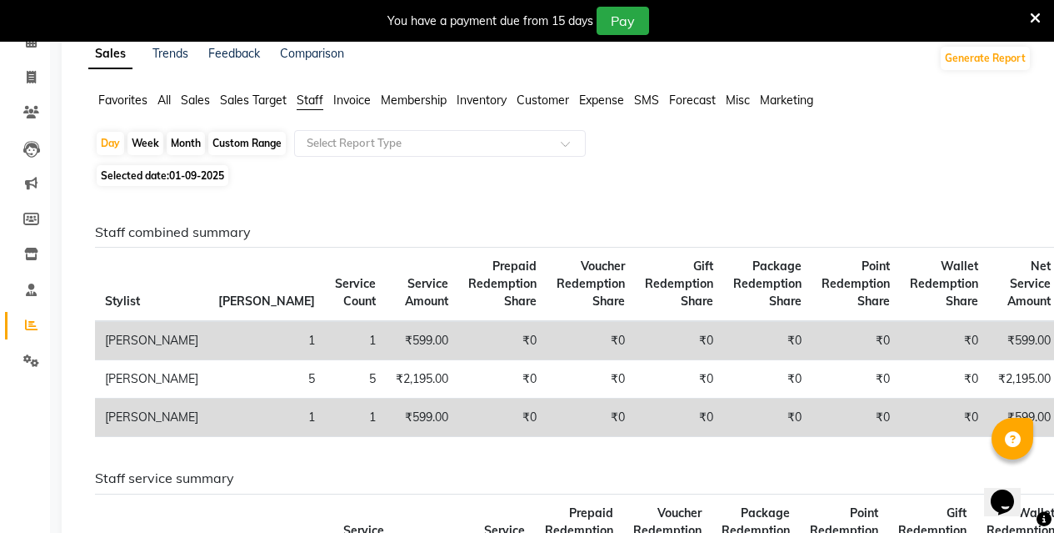
scroll to position [83, 0]
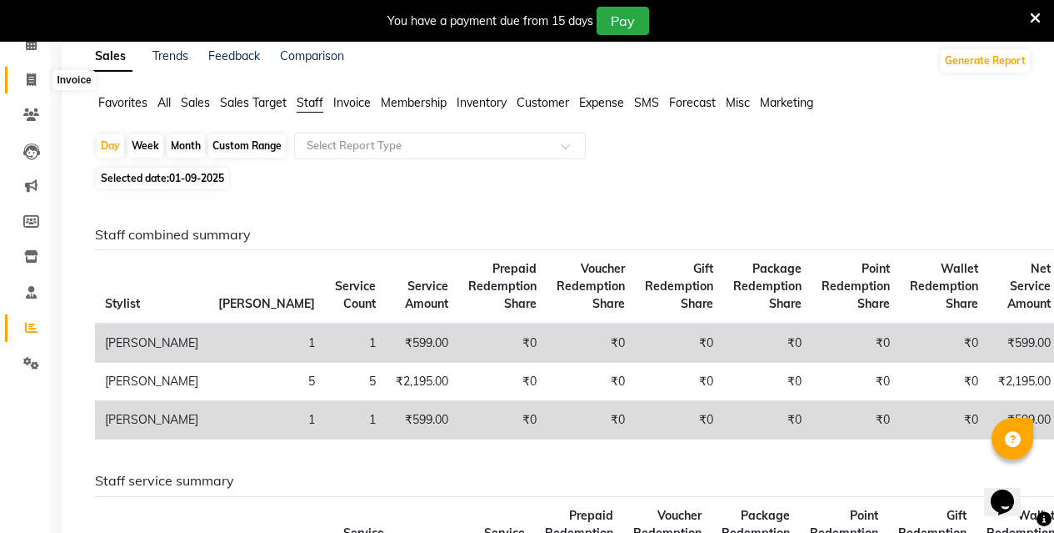
click at [27, 80] on icon at bounding box center [31, 79] width 9 height 13
select select "service"
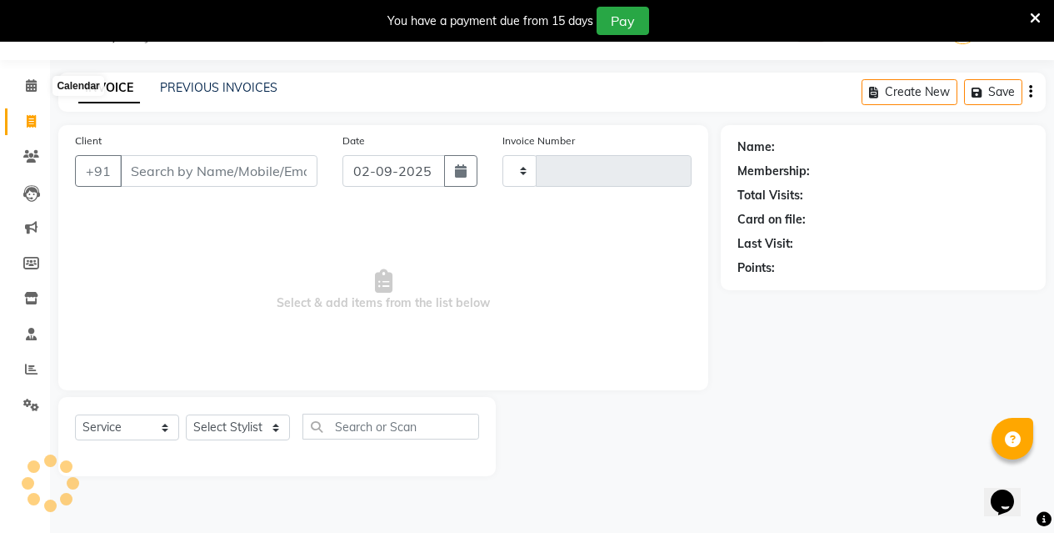
scroll to position [42, 0]
select select "4656"
type input "0532"
click at [227, 87] on link "PREVIOUS INVOICES" at bounding box center [219, 87] width 118 height 15
